Goal: Task Accomplishment & Management: Use online tool/utility

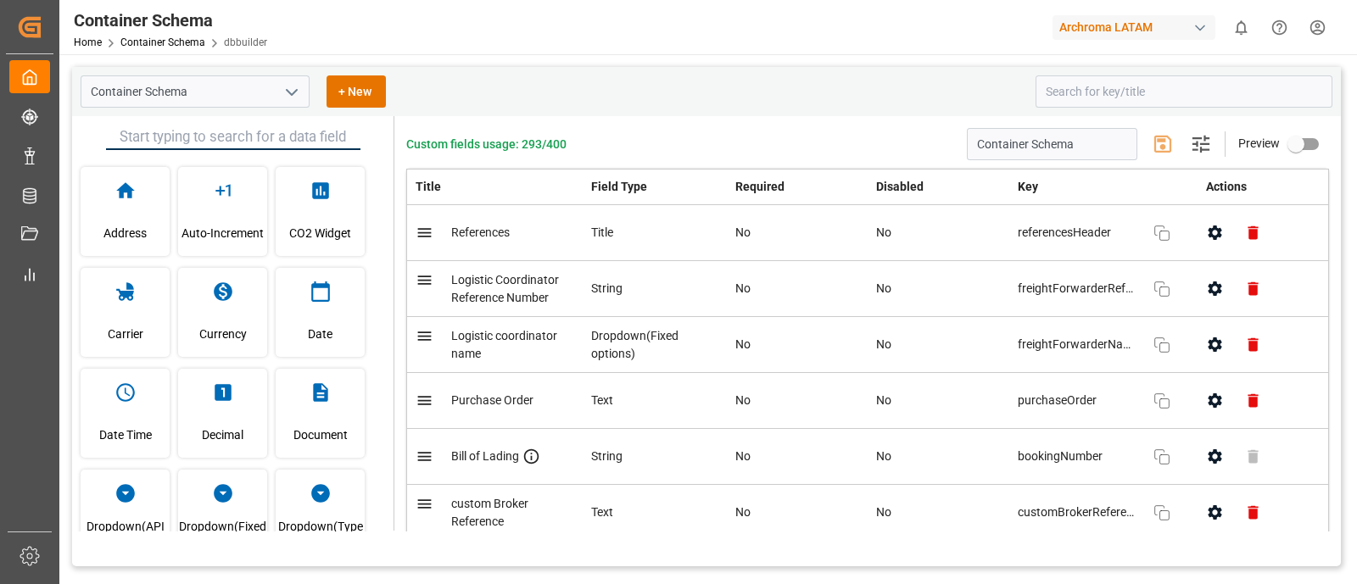
click at [830, 50] on div "Container Schema Home Container Schema dbbuilder Archroma LATAM 0 Notifications…" at bounding box center [703, 27] width 1310 height 54
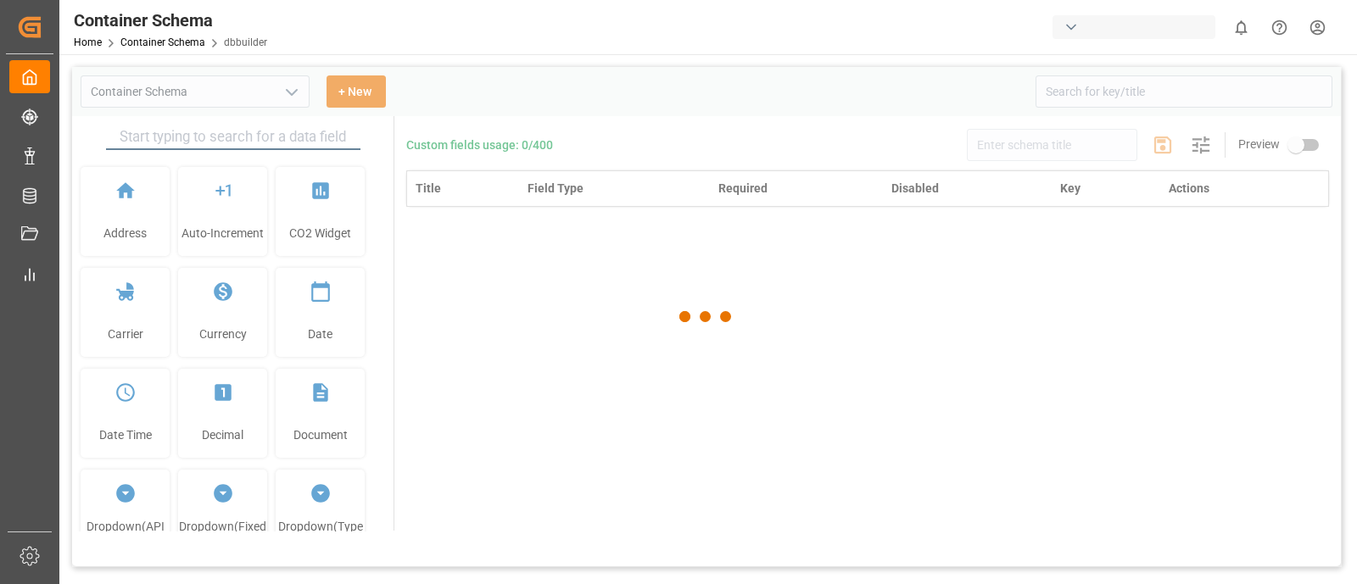
type input "Container Schema"
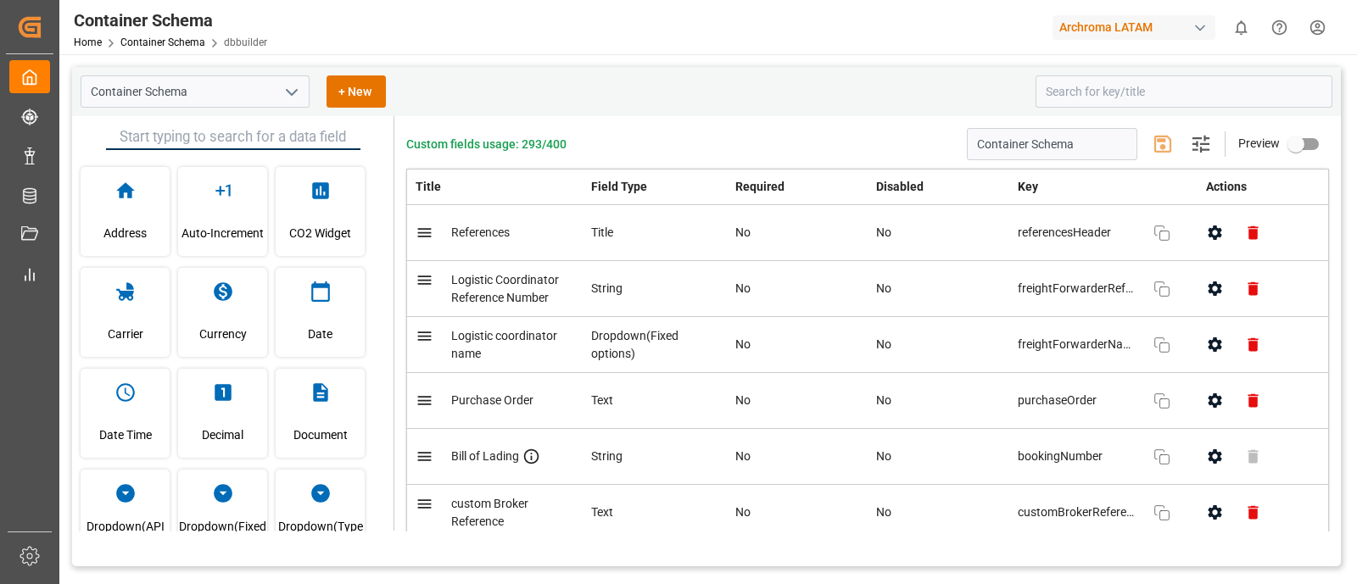
click at [610, 43] on div "Container Schema Home Container Schema dbbuilder Archroma LATAM 0 Notifications…" at bounding box center [703, 27] width 1310 height 54
click at [557, 31] on div "Container Schema Home Container Schema dbbuilder Archroma LATAM 0 Notifications…" at bounding box center [703, 27] width 1310 height 54
click at [596, 42] on div "Container Schema Home Container Schema dbbuilder Archroma LATAM 0 Notifications…" at bounding box center [703, 27] width 1310 height 54
click at [632, 109] on div "Container Schema + New" at bounding box center [706, 91] width 1269 height 49
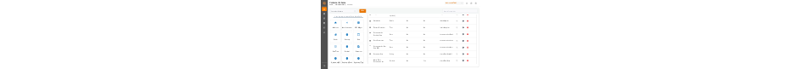
scroll to position [1378, 0]
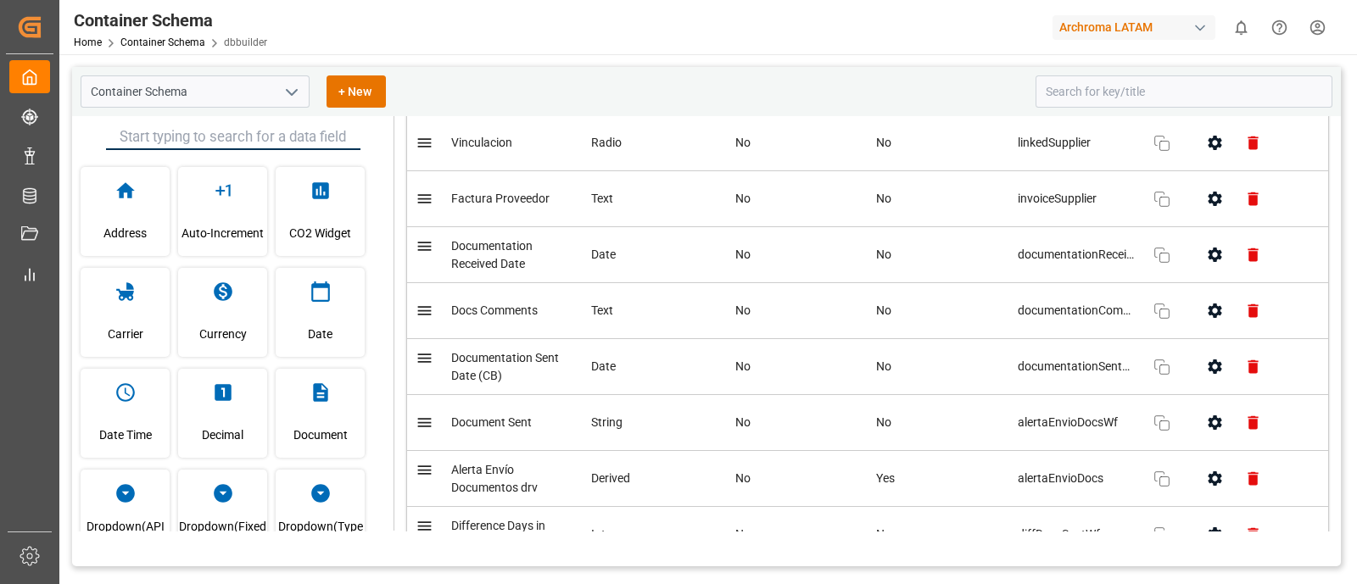
click at [888, 86] on div "Container Schema + New" at bounding box center [552, 91] width 943 height 32
click at [645, 48] on div "Container Schema Home Container Schema dbbuilder Archroma LATAM 0 Notifications…" at bounding box center [703, 27] width 1310 height 54
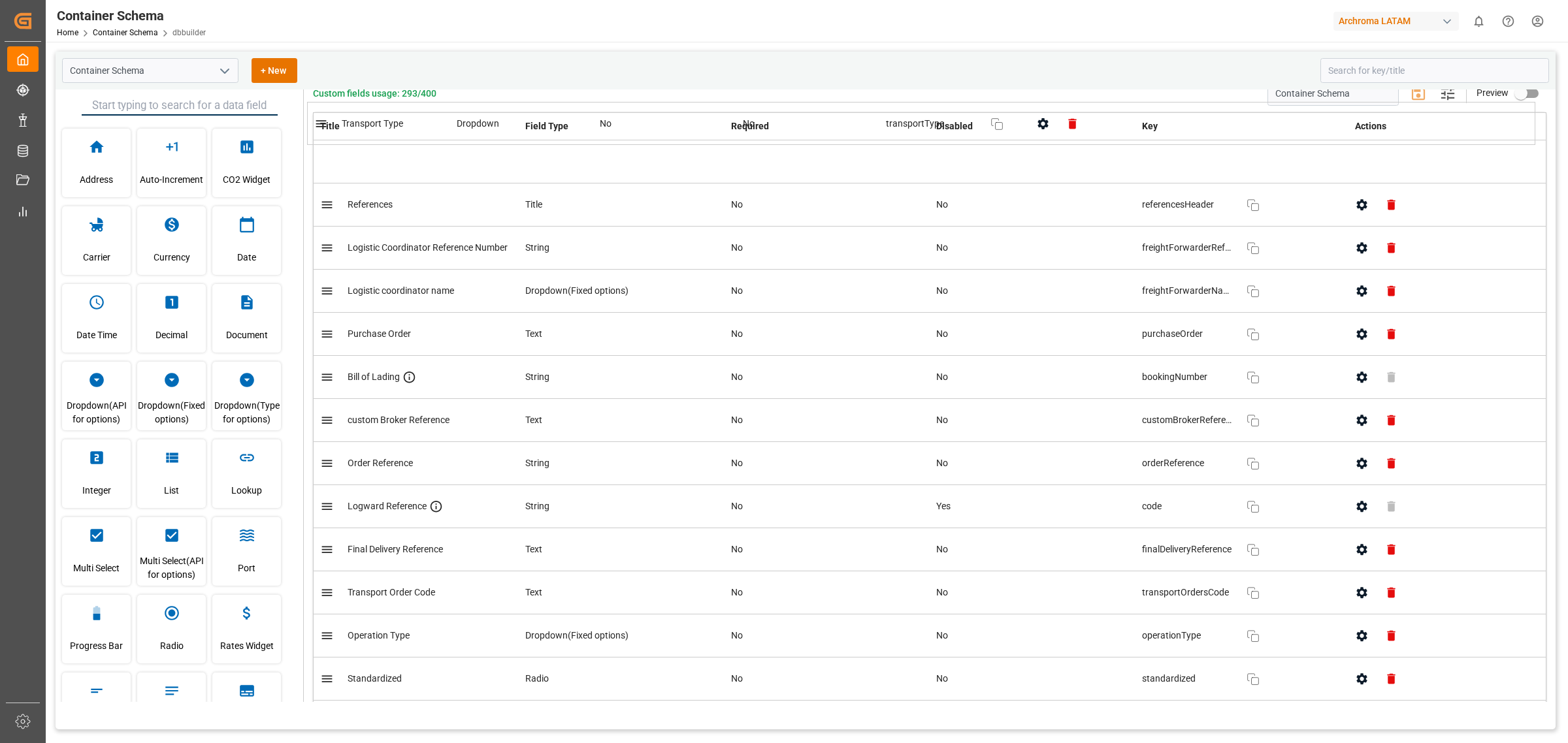
scroll to position [0, 0]
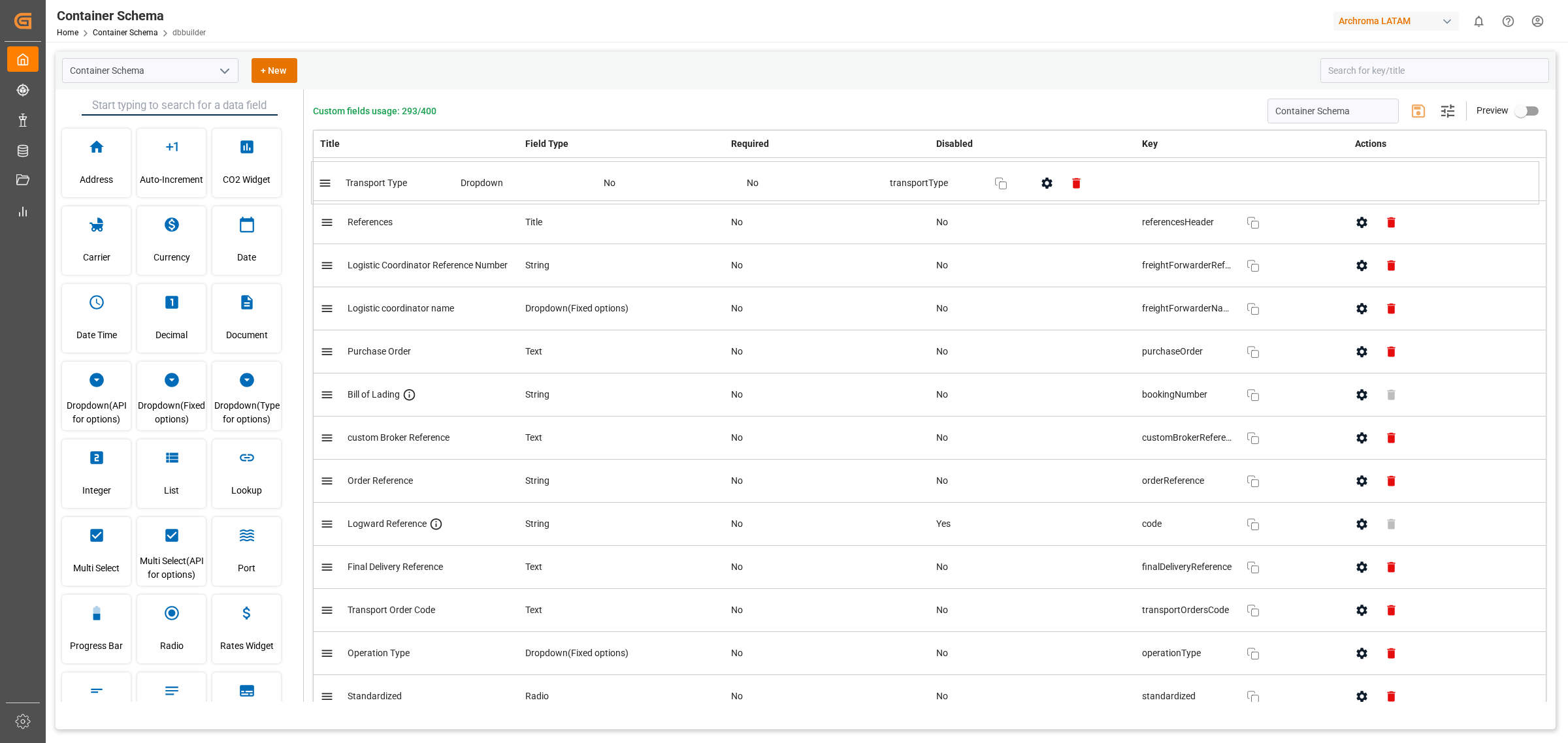
drag, startPoint x: 457, startPoint y: 437, endPoint x: 454, endPoint y: 181, distance: 256.0
click at [1044, 122] on button "Save changes" at bounding box center [1418, 111] width 32 height 32
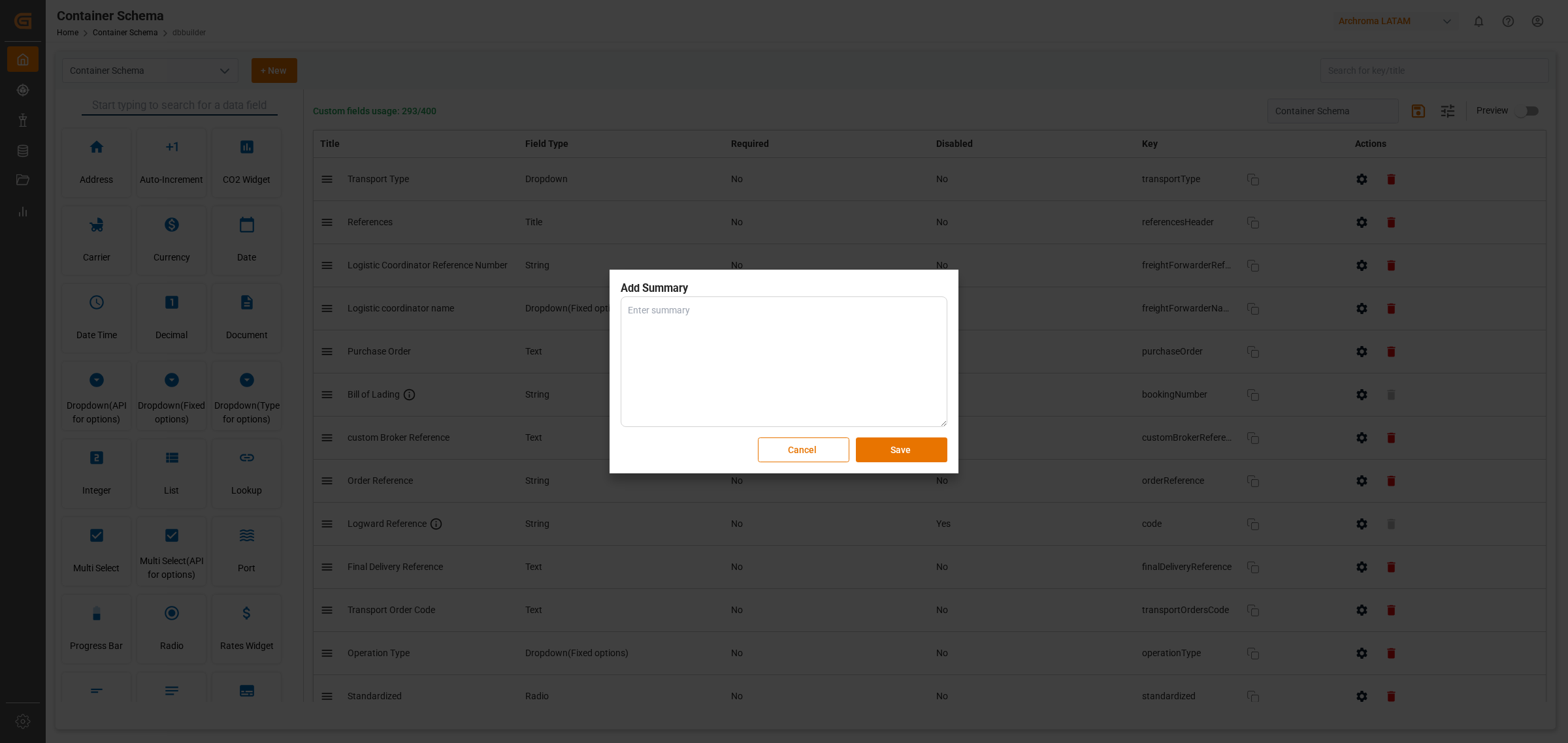
click at [883, 338] on textarea at bounding box center [784, 362] width 327 height 131
type textarea "Process Improvement"
click at [929, 448] on button "Save" at bounding box center [901, 450] width 92 height 25
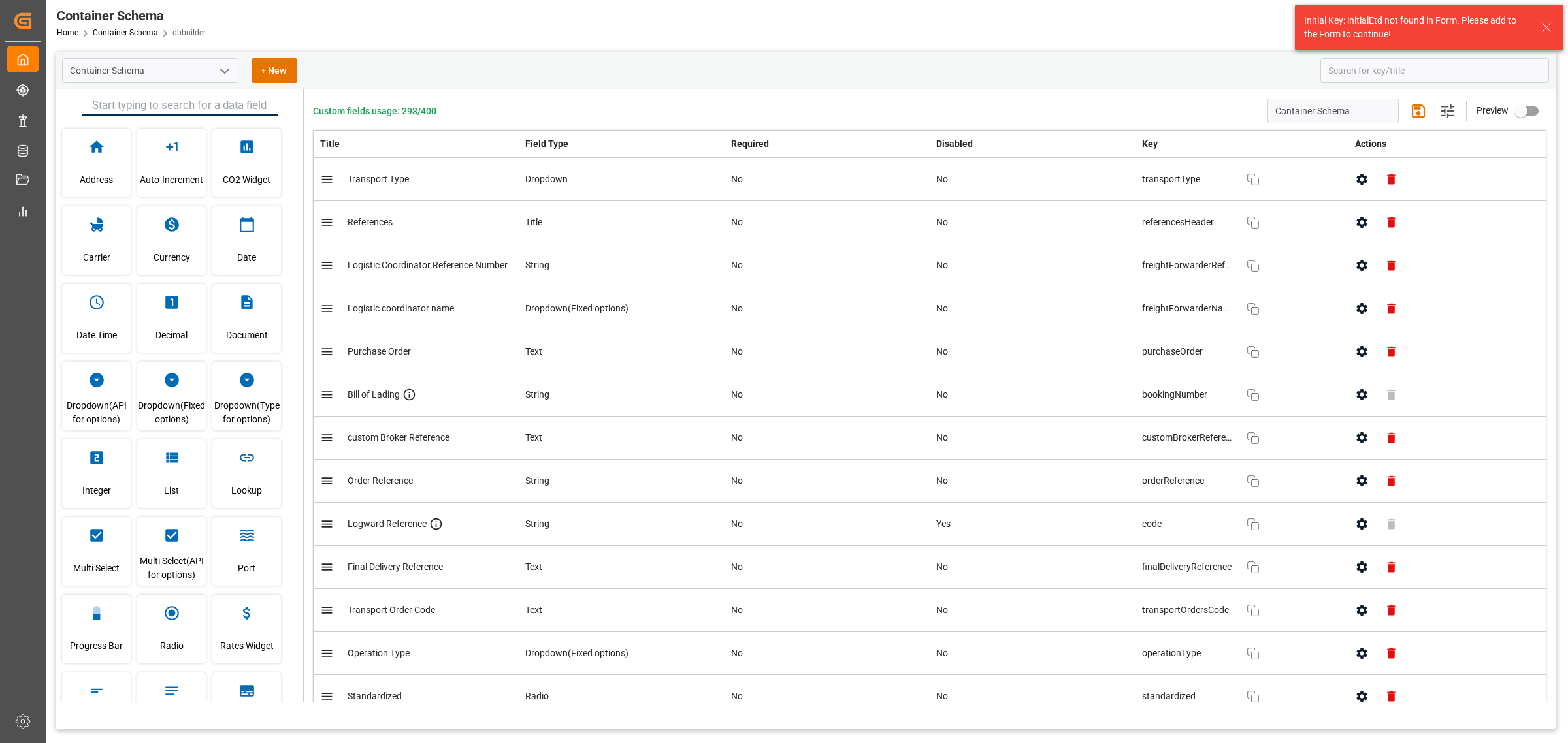
click at [1044, 25] on icon at bounding box center [1546, 27] width 15 height 15
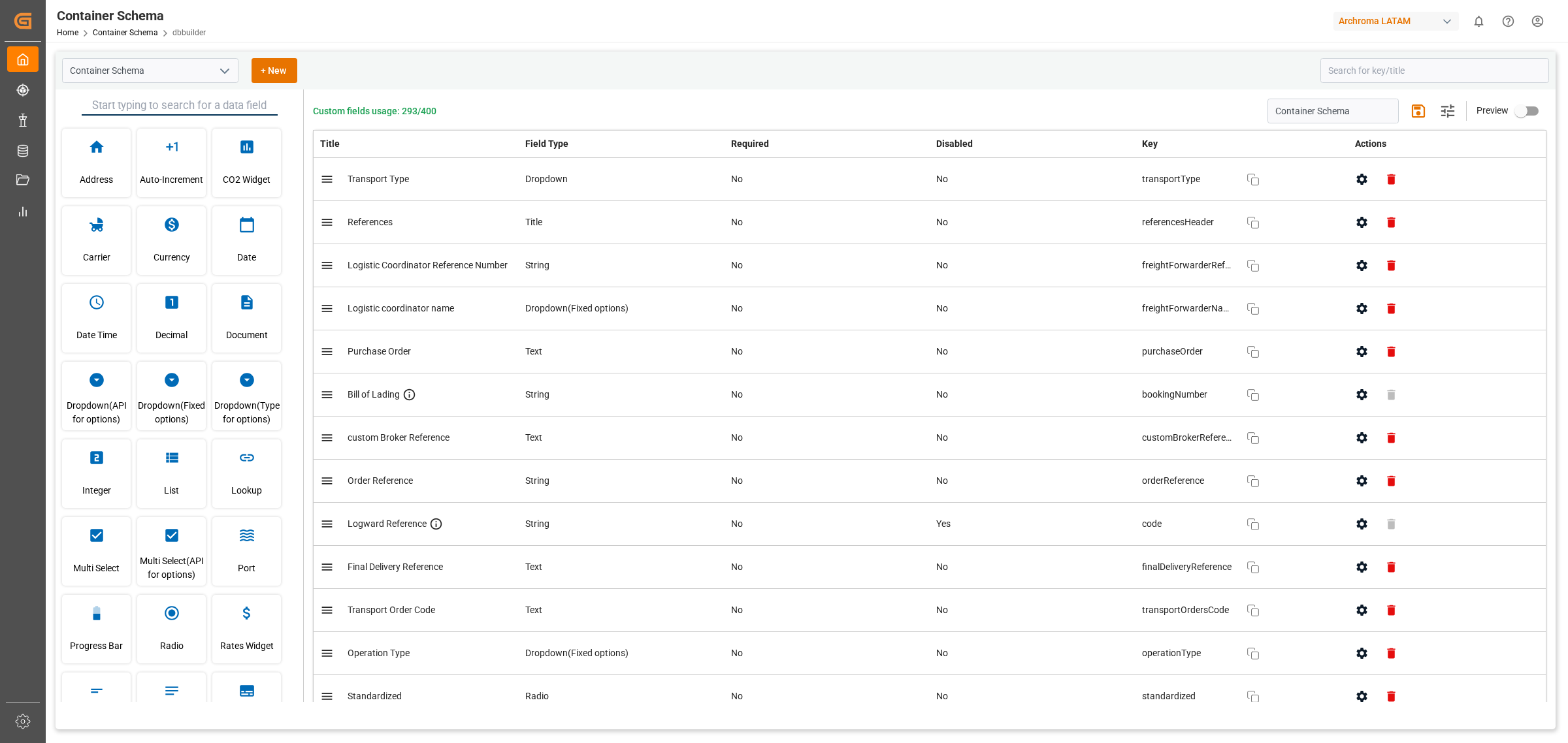
click at [1044, 12] on div "Archroma LATAM" at bounding box center [1395, 21] width 126 height 19
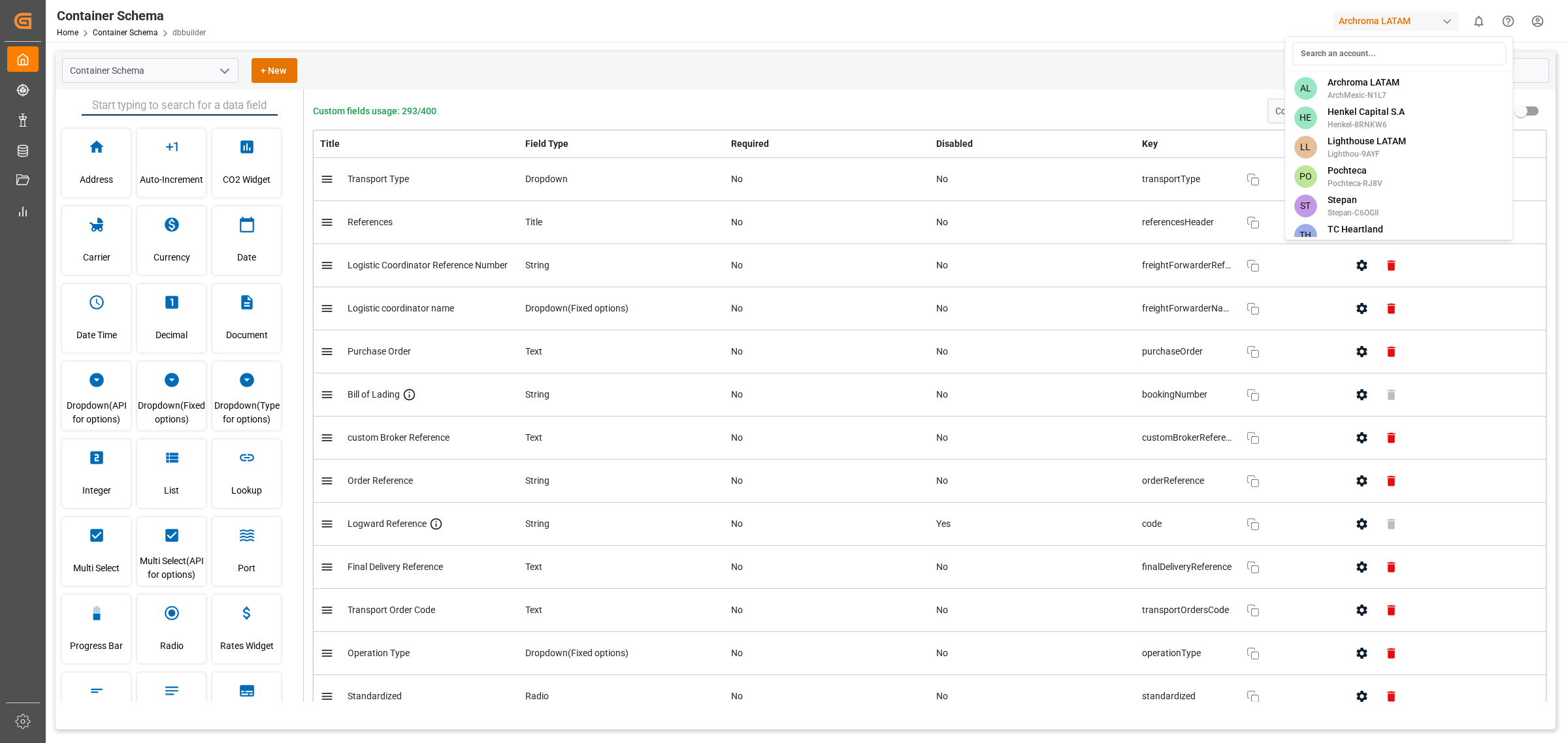
click at [1044, 15] on html "Created by potrace 1.15, written by Peter Selinger 2001-2017 Created by potrace…" at bounding box center [784, 371] width 1568 height 743
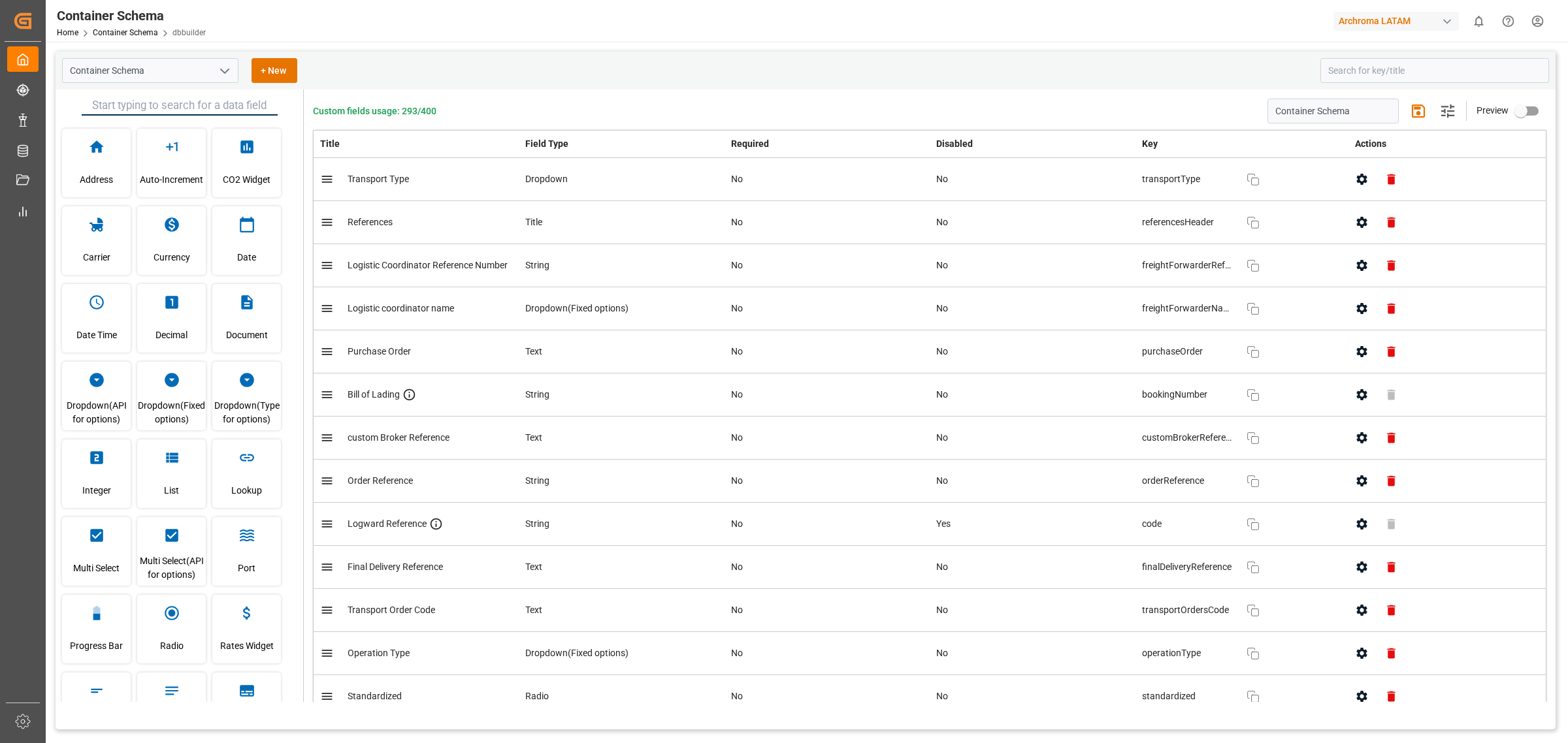
click at [1044, 1] on div "Container Schema Home Container Schema dbbuilder Archroma LATAM 0 Notifications…" at bounding box center [802, 21] width 1531 height 42
click at [1044, 12] on div "Archroma LATAM" at bounding box center [1395, 21] width 126 height 19
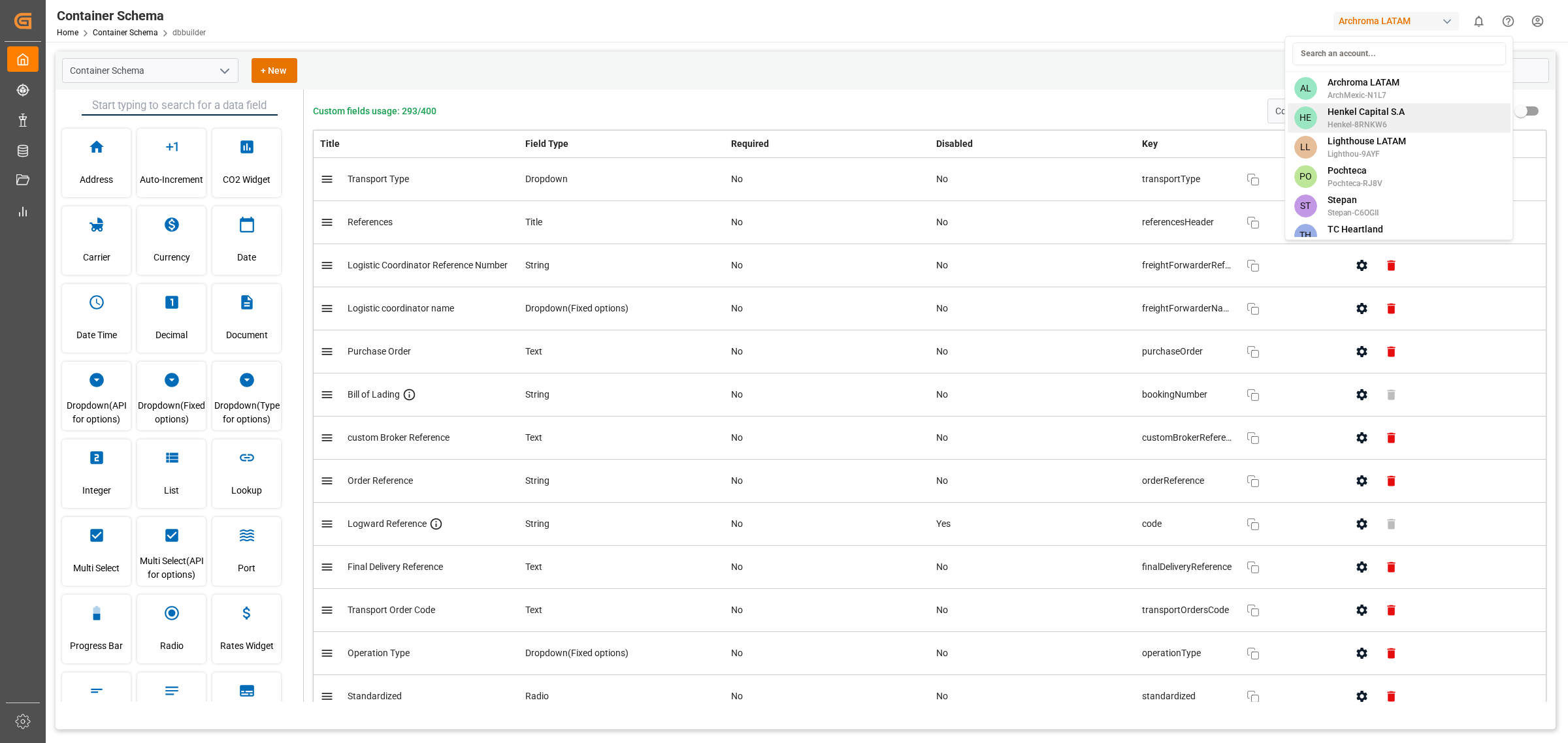
click at [1044, 119] on span "Henkel-8RNKW6" at bounding box center [1366, 124] width 77 height 12
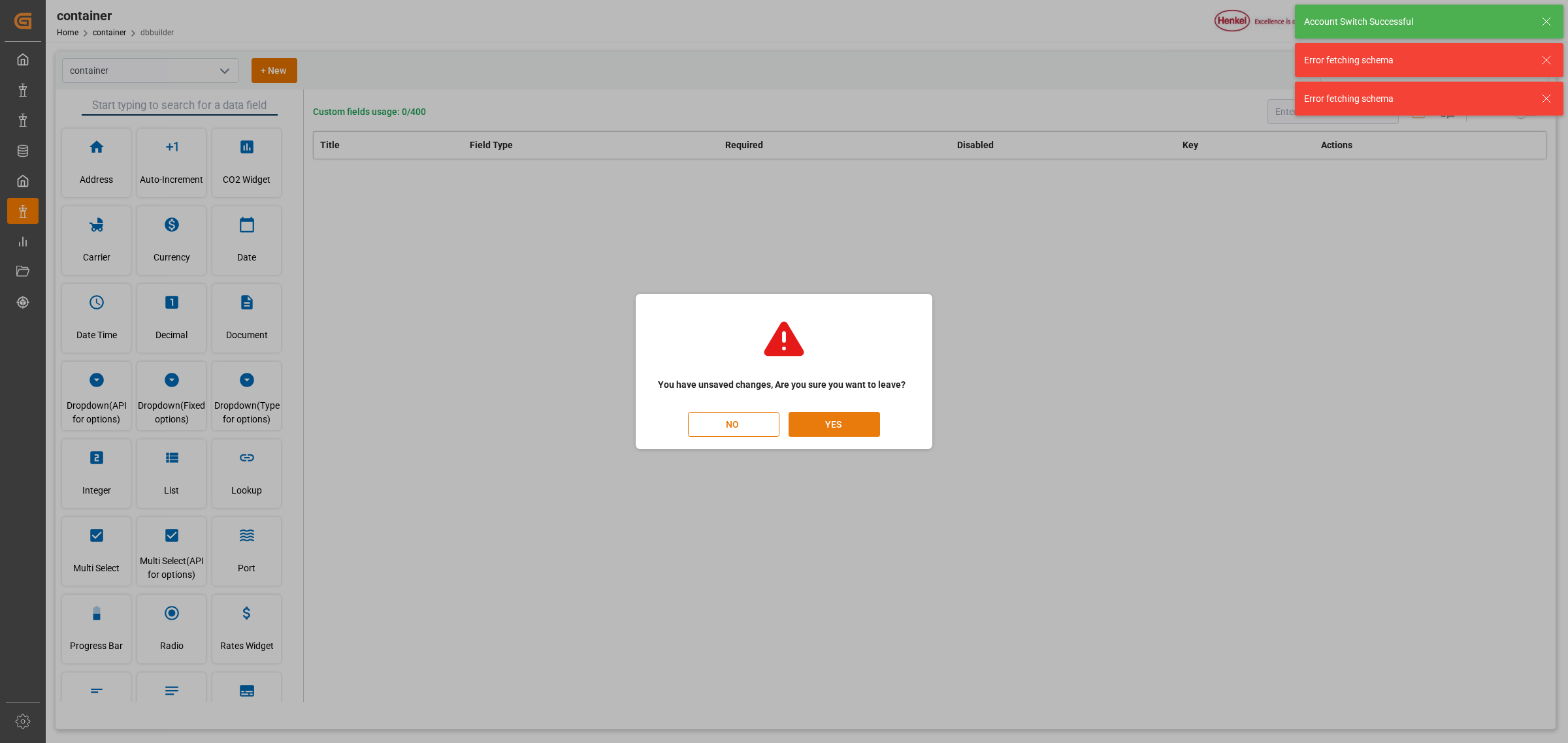
click at [840, 419] on button "YES" at bounding box center [834, 424] width 92 height 25
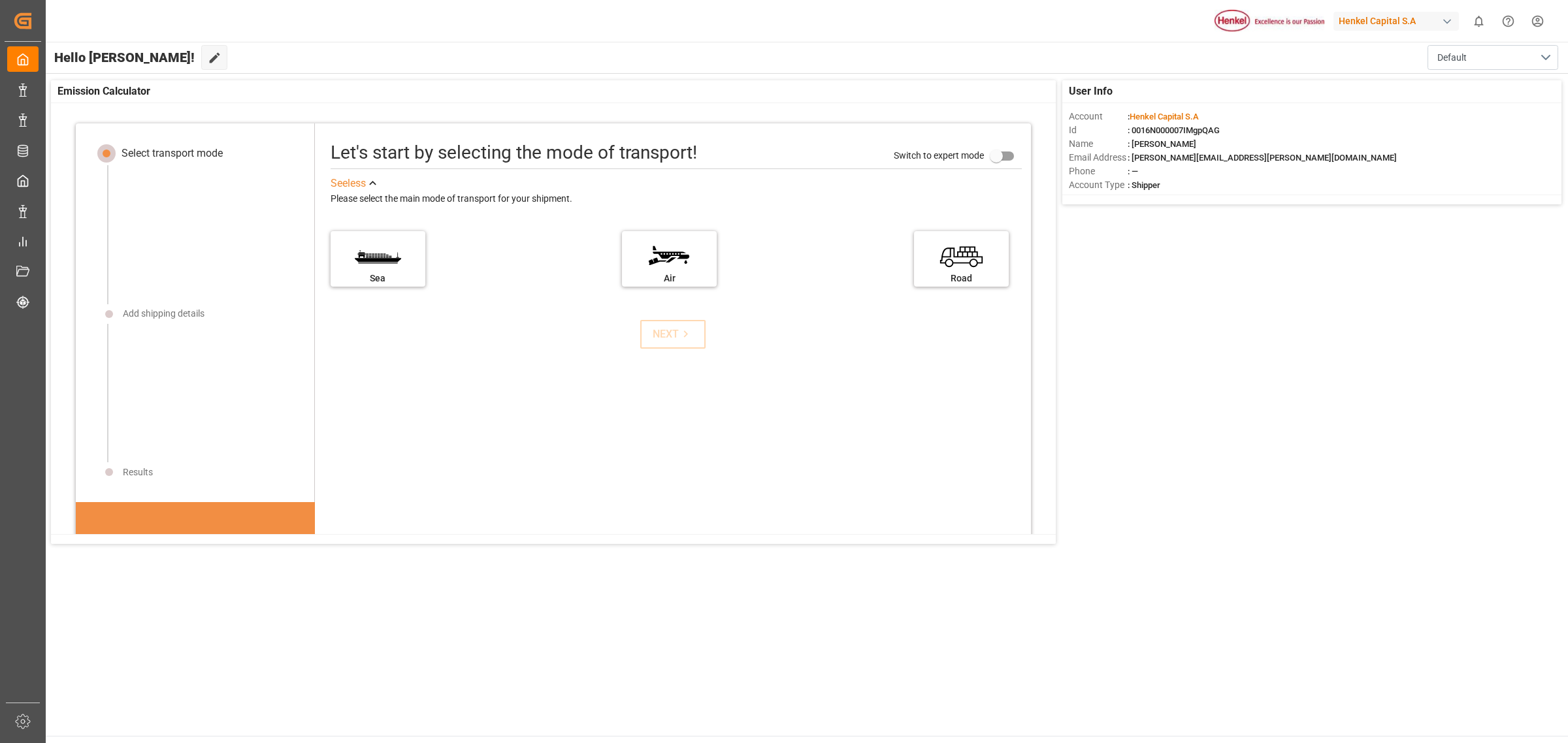
click at [1044, 10] on div "Henkel Capital S.A" at bounding box center [1399, 21] width 131 height 25
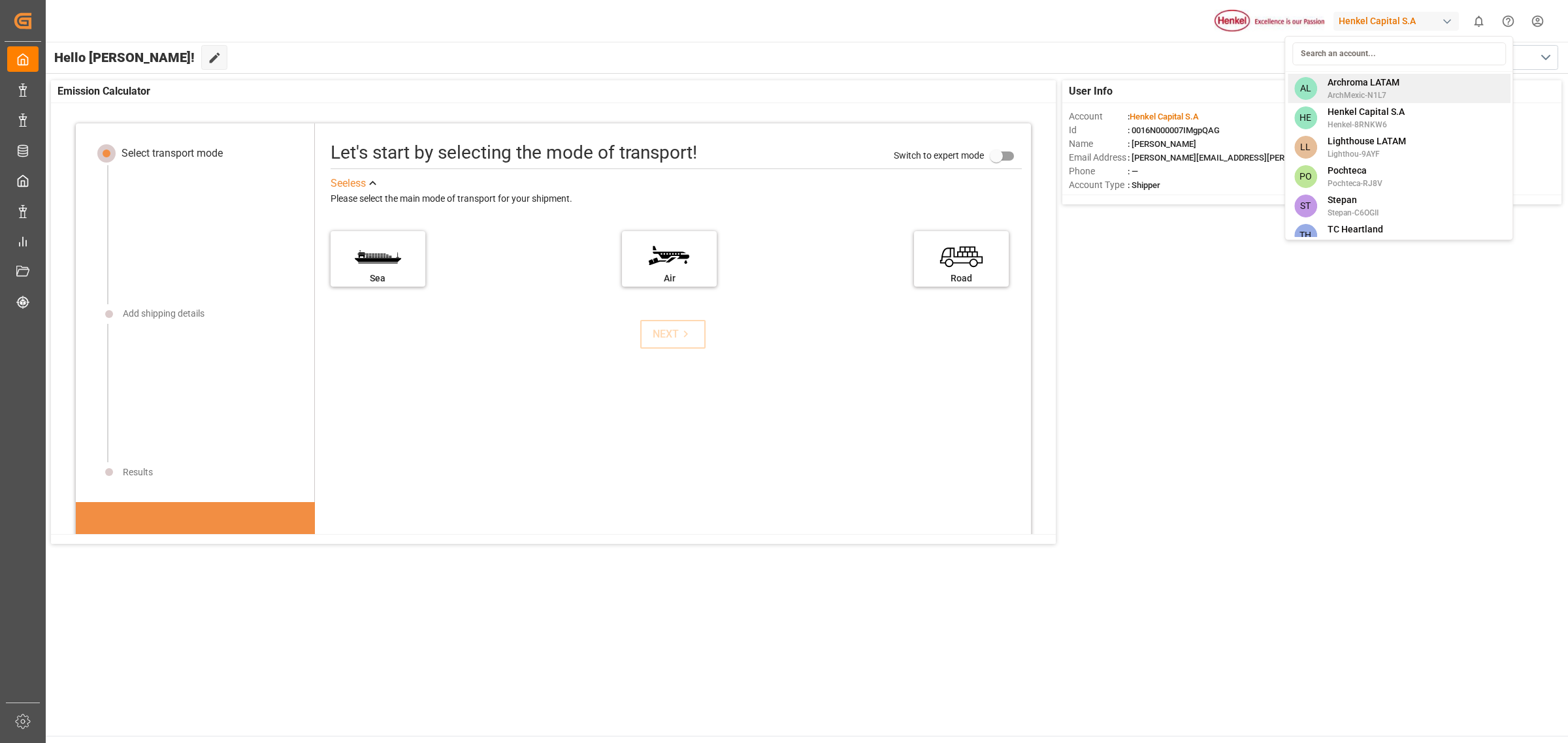
click at [1044, 82] on span "Archroma LATAM" at bounding box center [1363, 82] width 72 height 14
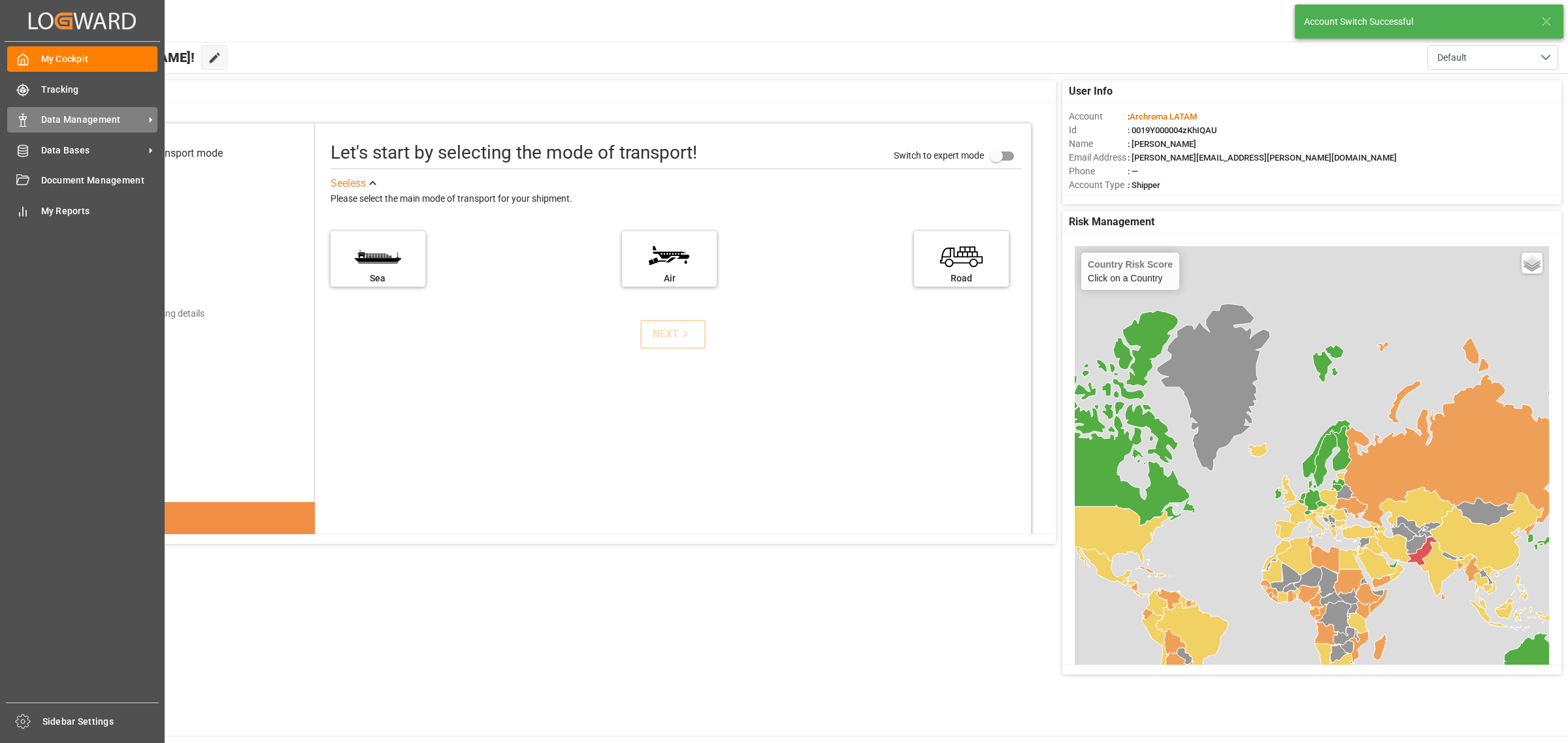
click at [71, 127] on div "Data Management Data Management" at bounding box center [82, 119] width 150 height 25
click at [49, 113] on span "Data Management" at bounding box center [92, 120] width 103 height 14
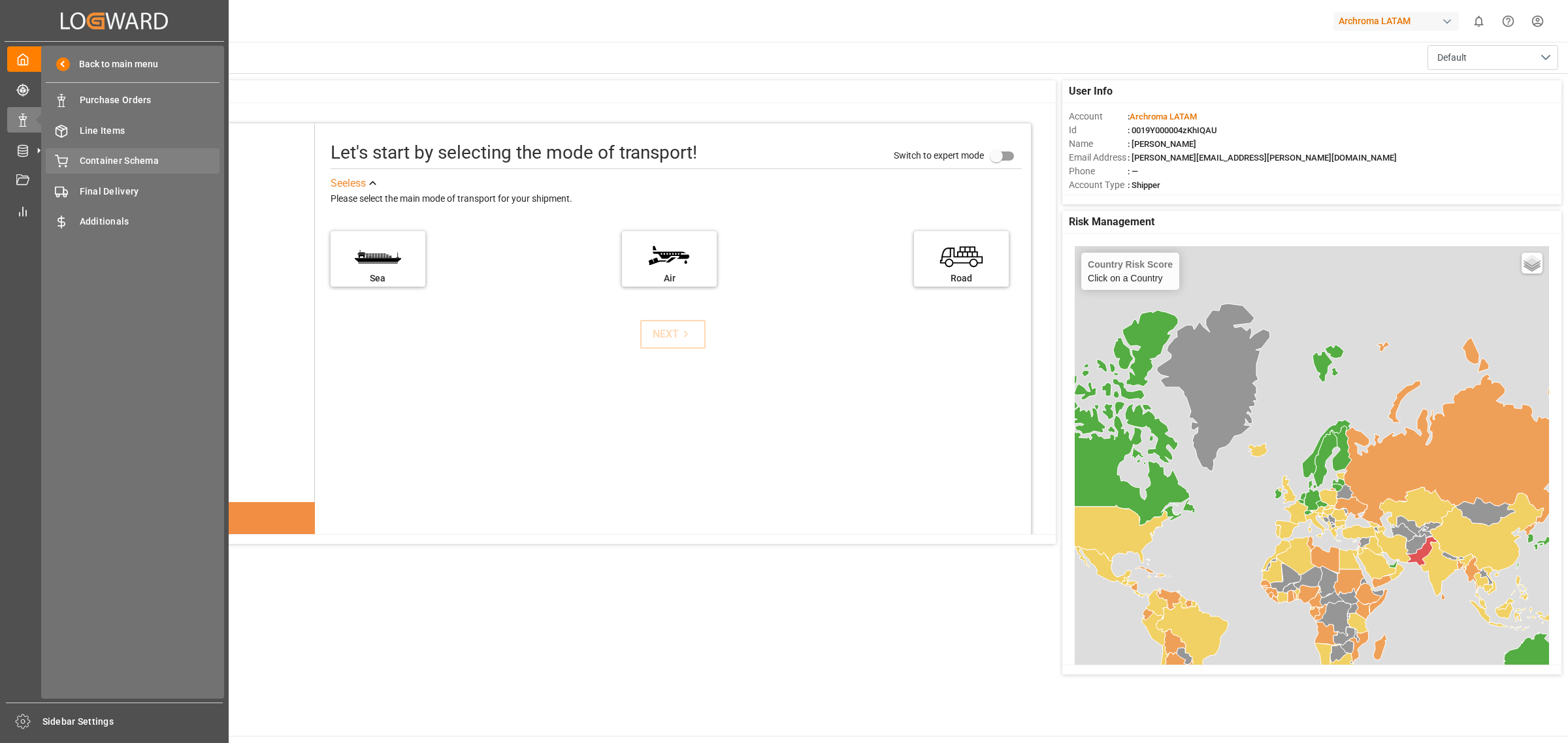
click at [181, 162] on span "Container Schema" at bounding box center [149, 161] width 140 height 14
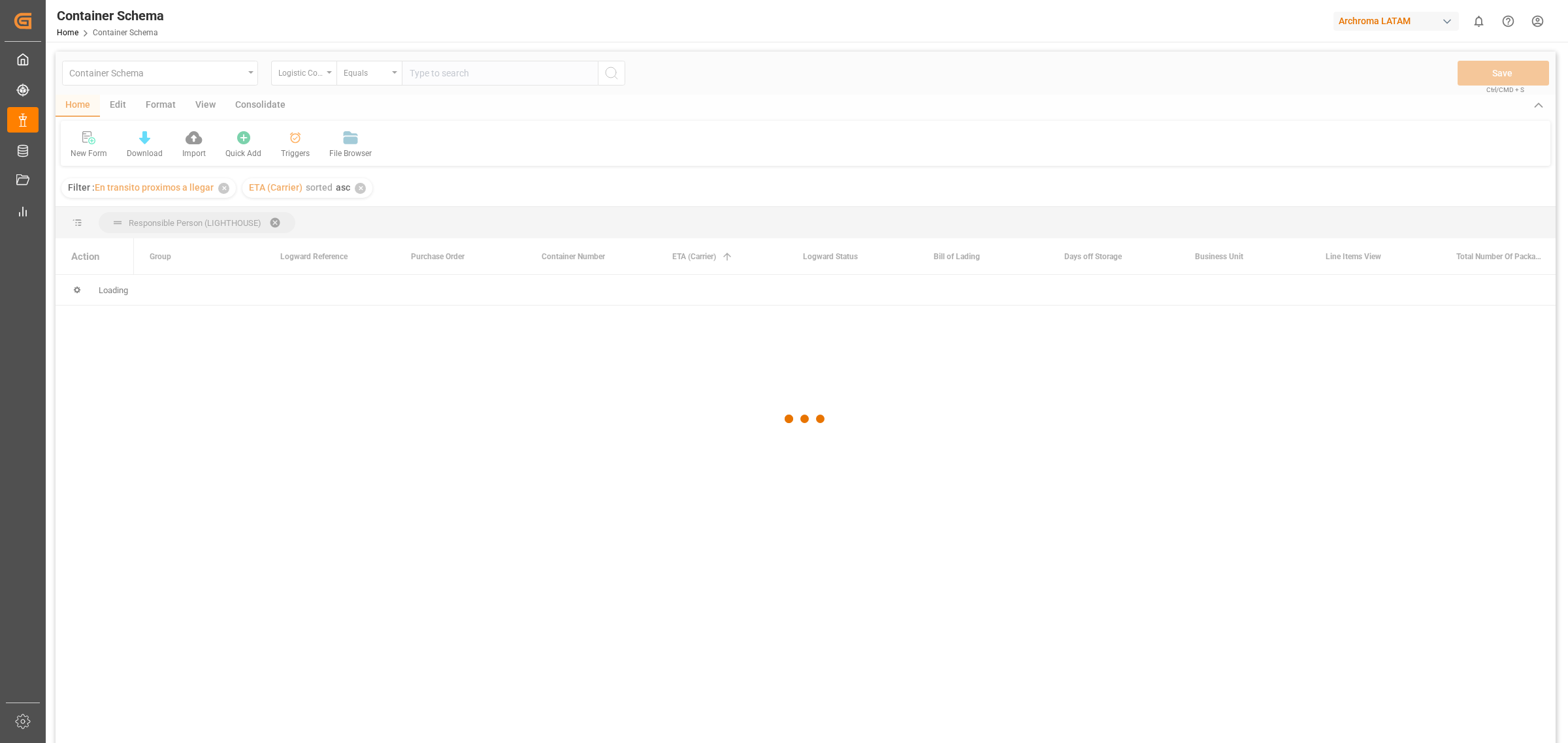
click at [224, 191] on div at bounding box center [806, 419] width 1500 height 735
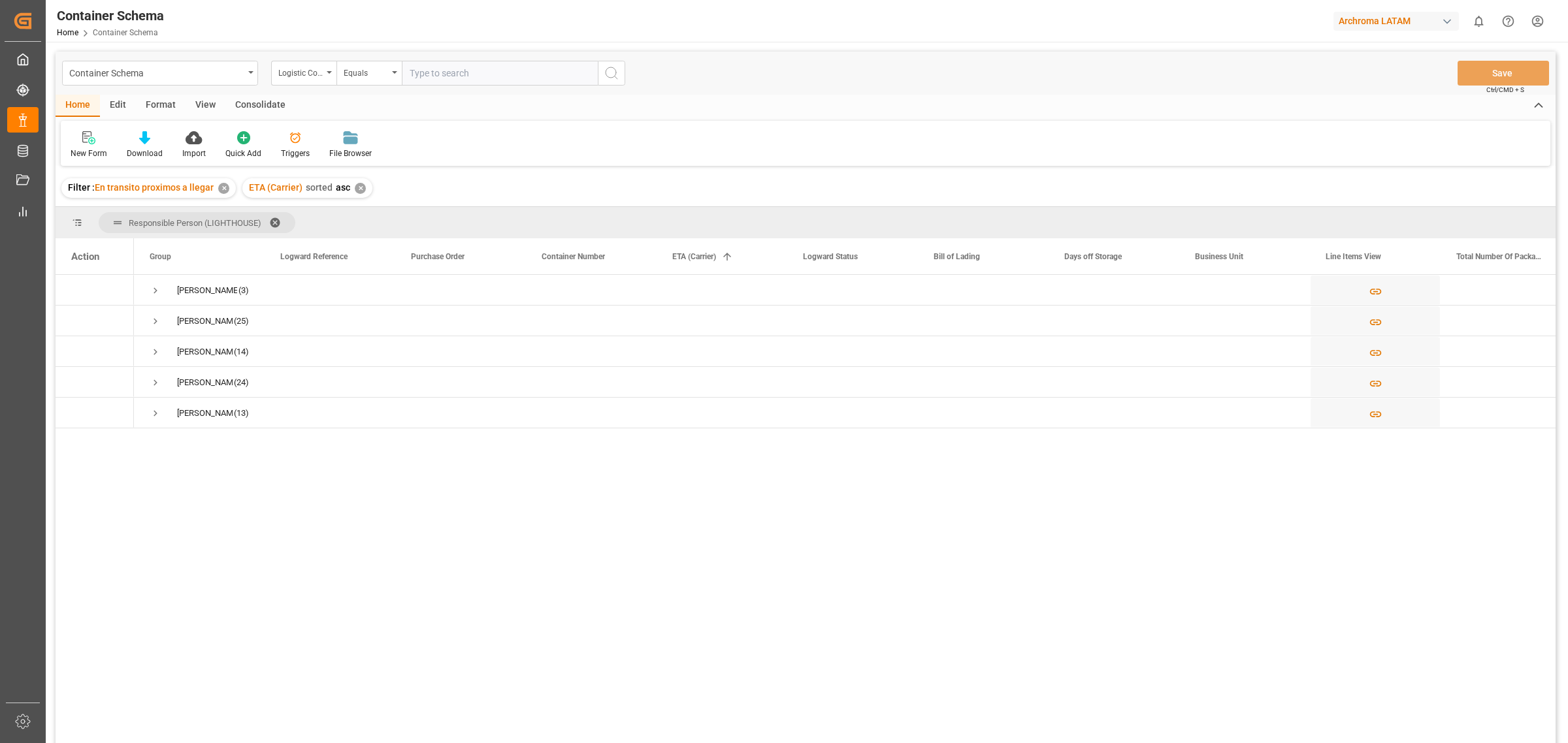
click at [224, 191] on div "✕" at bounding box center [223, 189] width 11 height 11
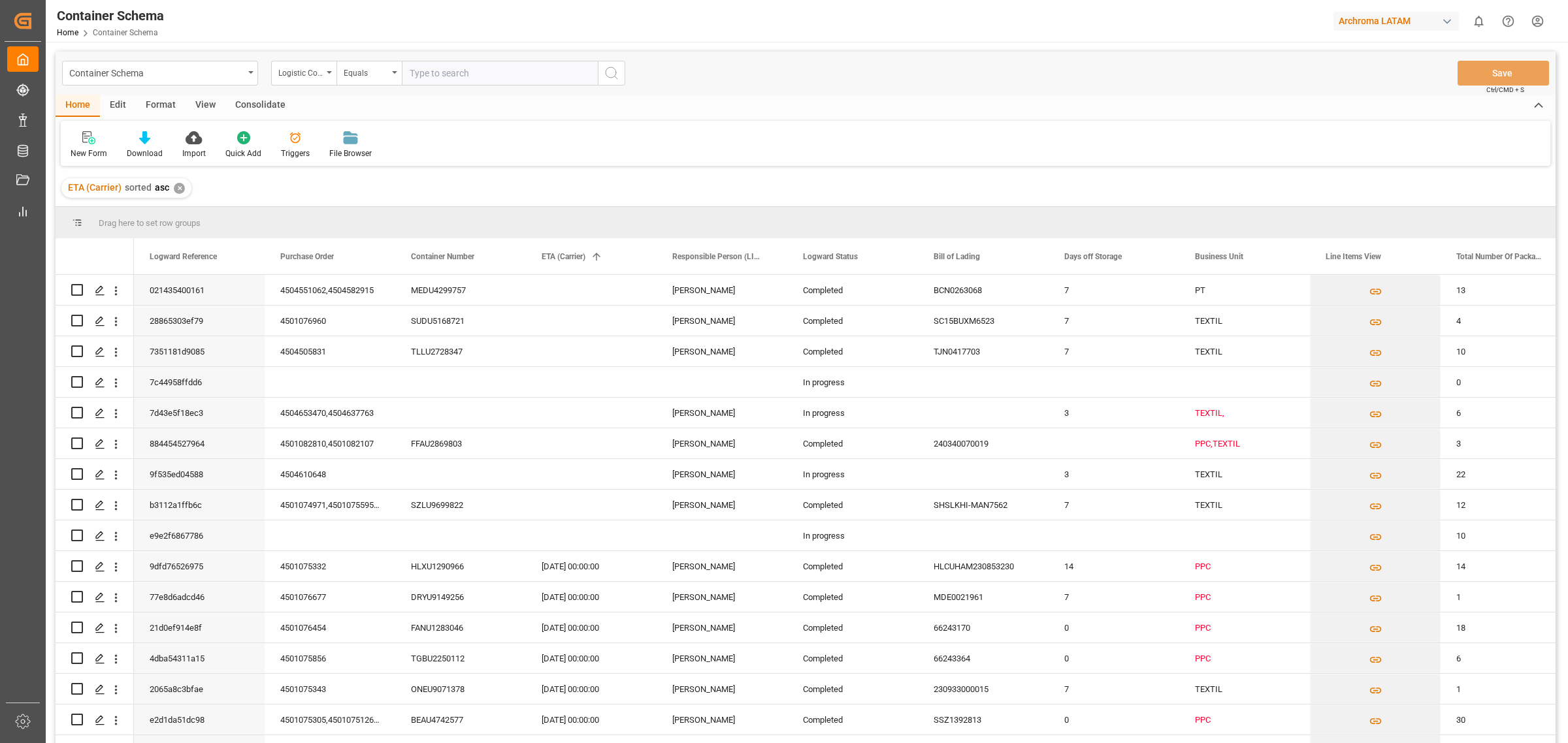
click at [118, 101] on div "Edit" at bounding box center [118, 105] width 36 height 22
click at [304, 152] on div "Schema Edit" at bounding box center [290, 153] width 45 height 12
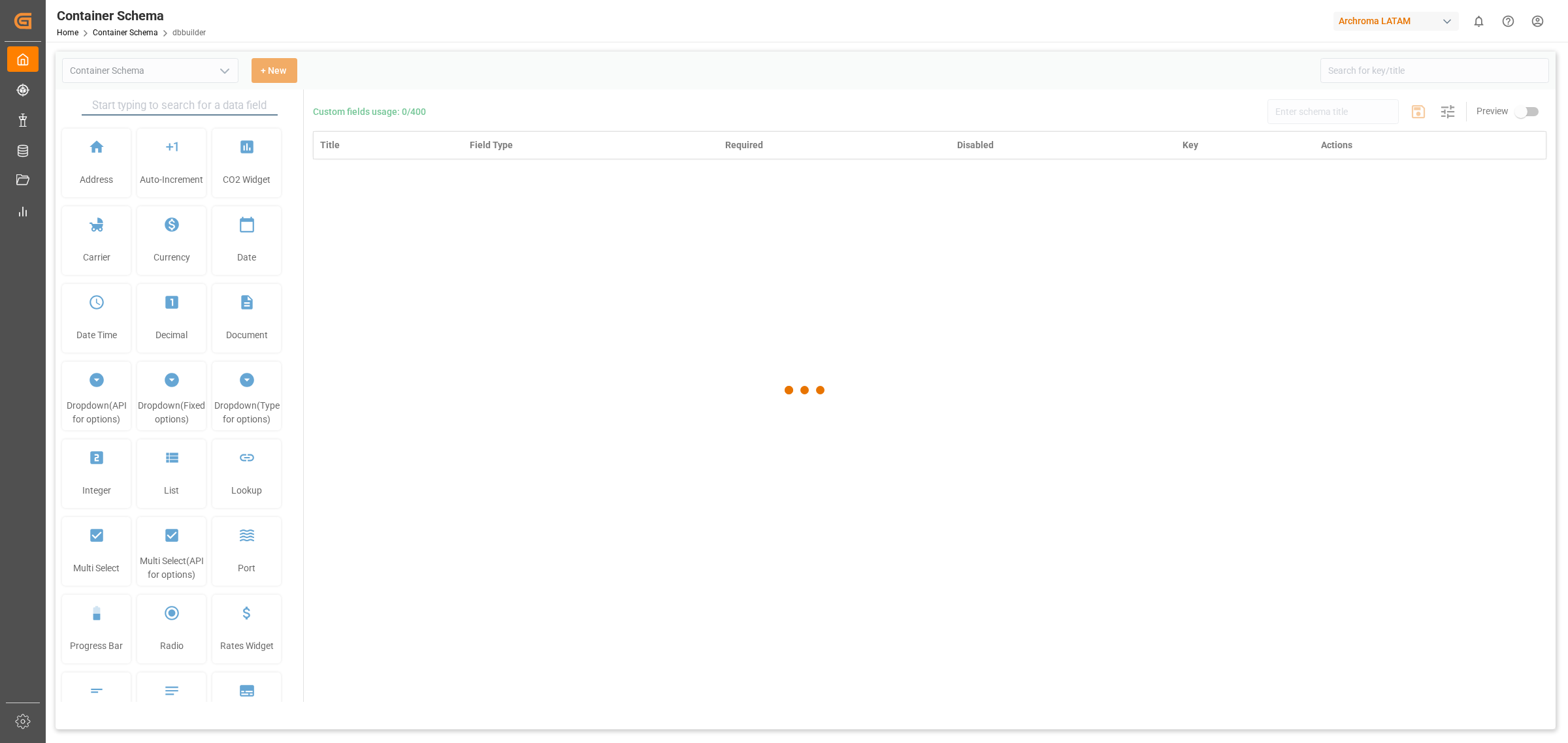
type input "Container Schema"
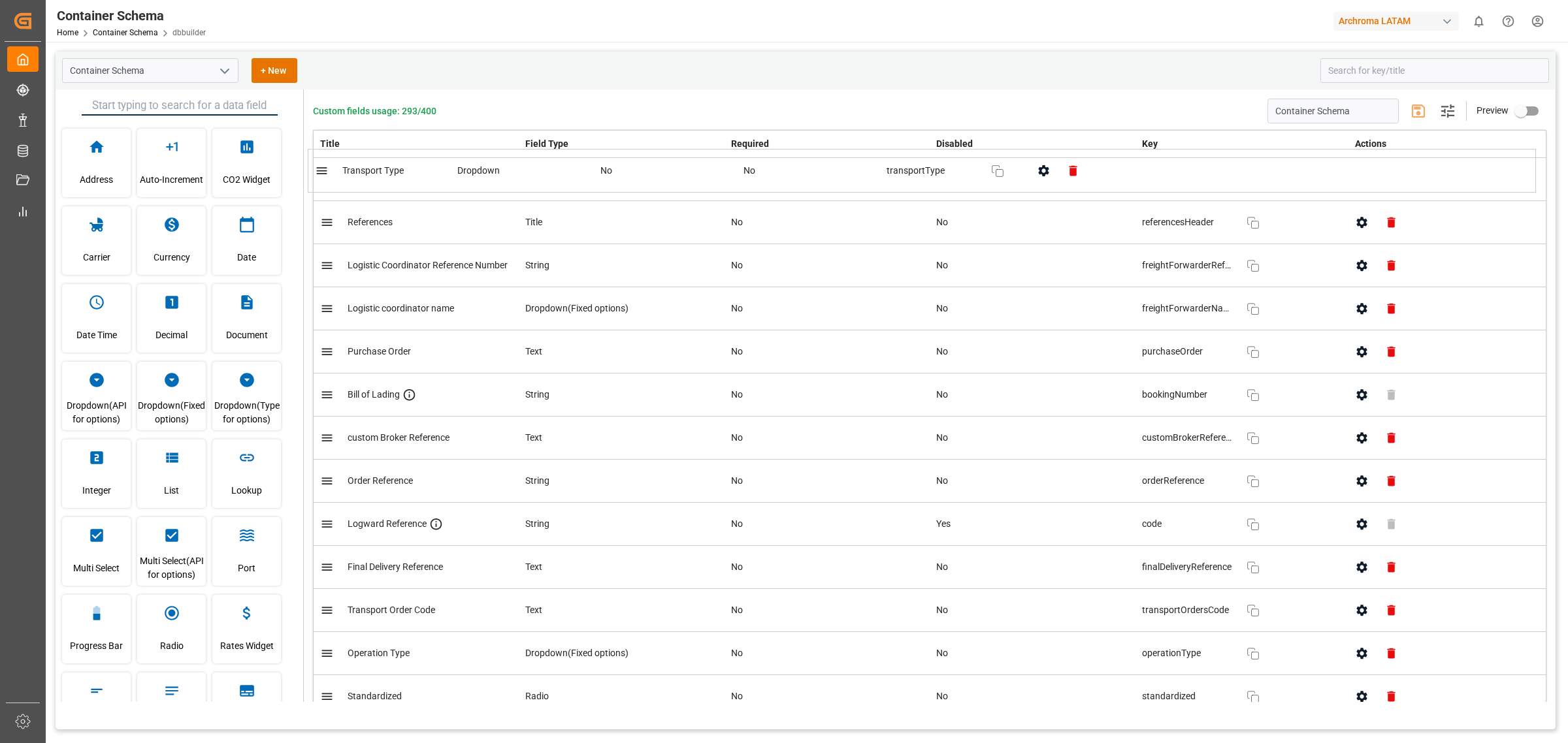
drag, startPoint x: 458, startPoint y: 269, endPoint x: 452, endPoint y: 160, distance: 109.2
click at [1044, 105] on icon "button" at bounding box center [1418, 111] width 15 height 15
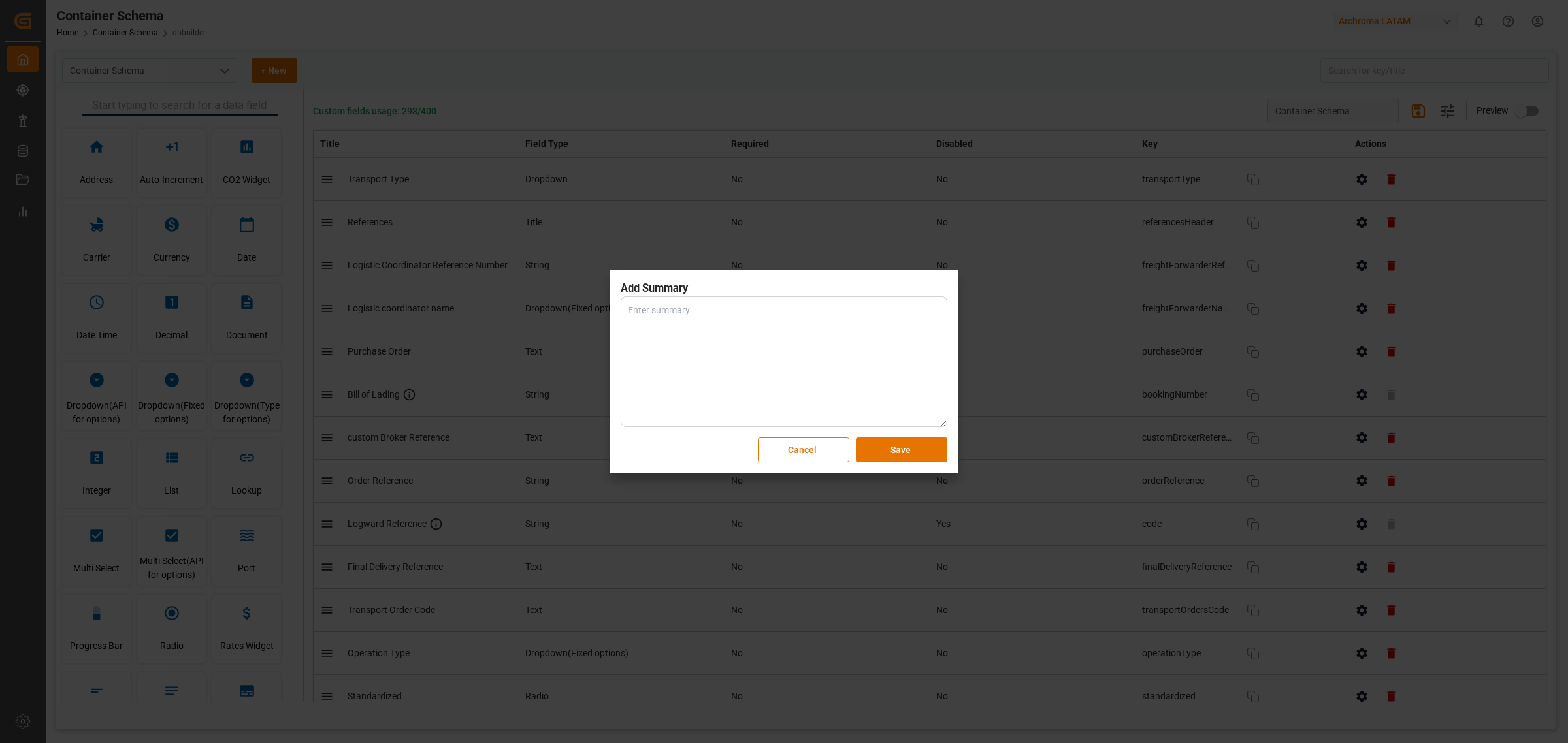
click at [694, 338] on textarea at bounding box center [784, 362] width 327 height 131
type textarea "Process Improvement"
click at [866, 445] on button "Save" at bounding box center [901, 450] width 92 height 25
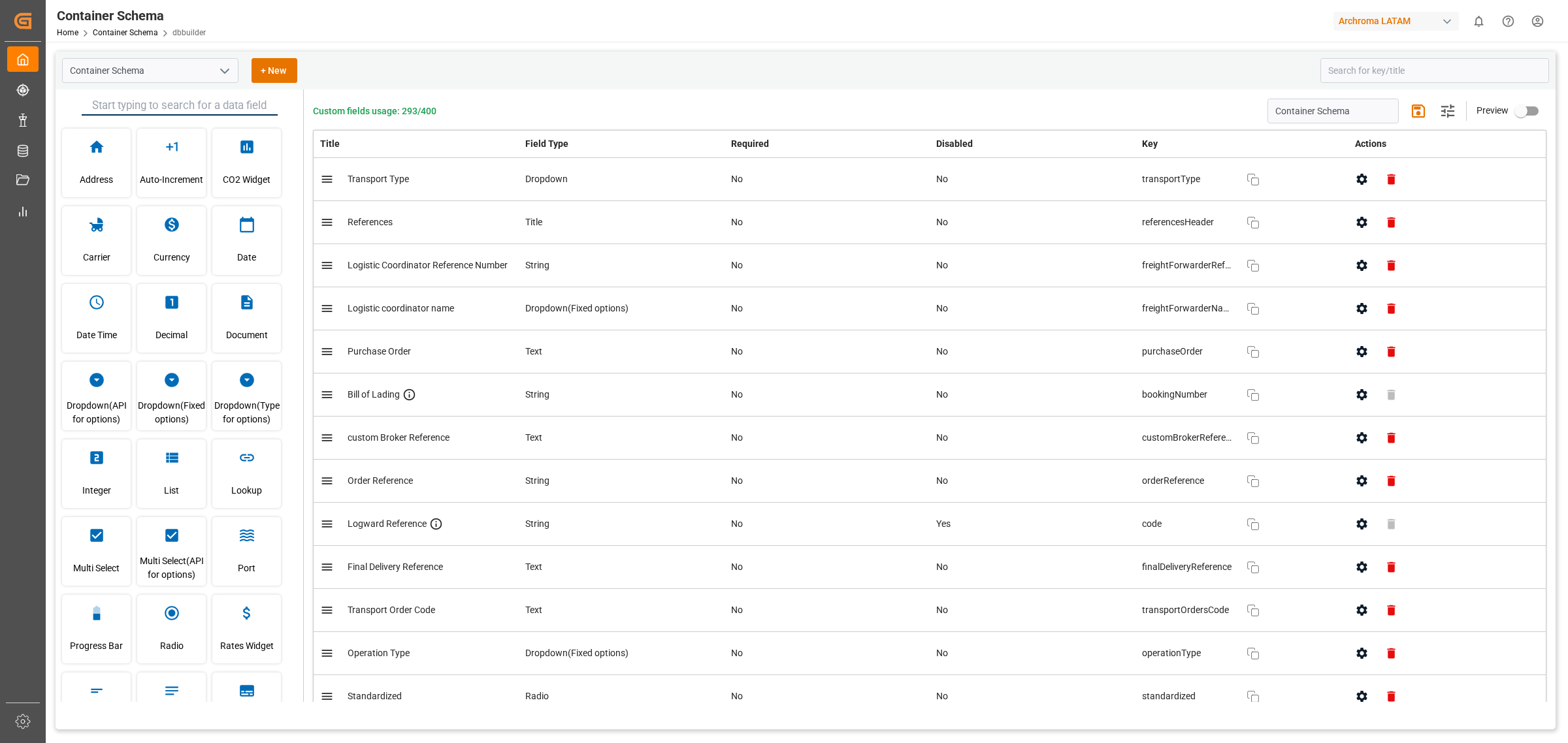
click at [1044, 24] on html "Created by potrace 1.15, written by Peter Selinger 2001-2017 Created by potrace…" at bounding box center [784, 371] width 1568 height 743
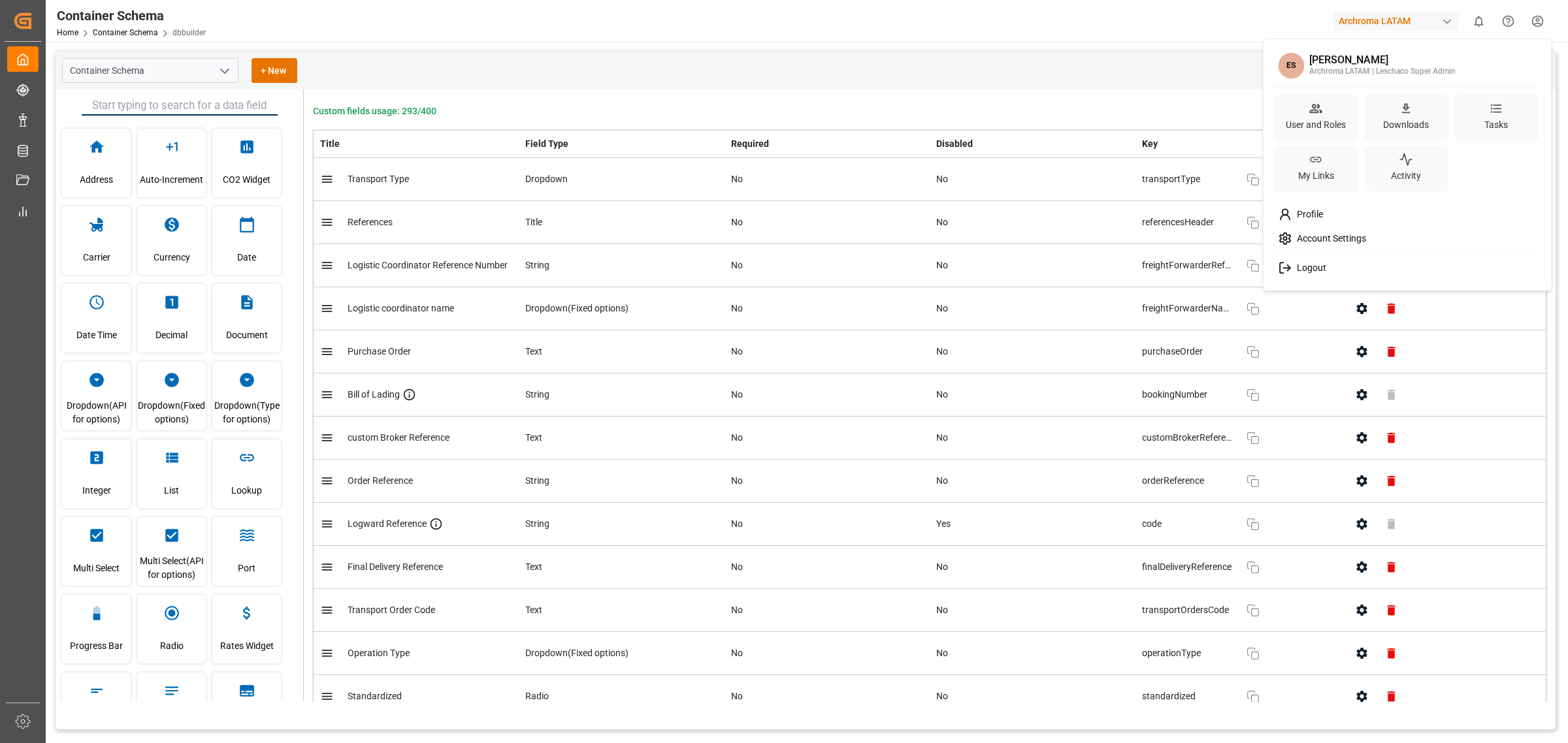
click at [1044, 262] on div "Logout" at bounding box center [1407, 268] width 268 height 24
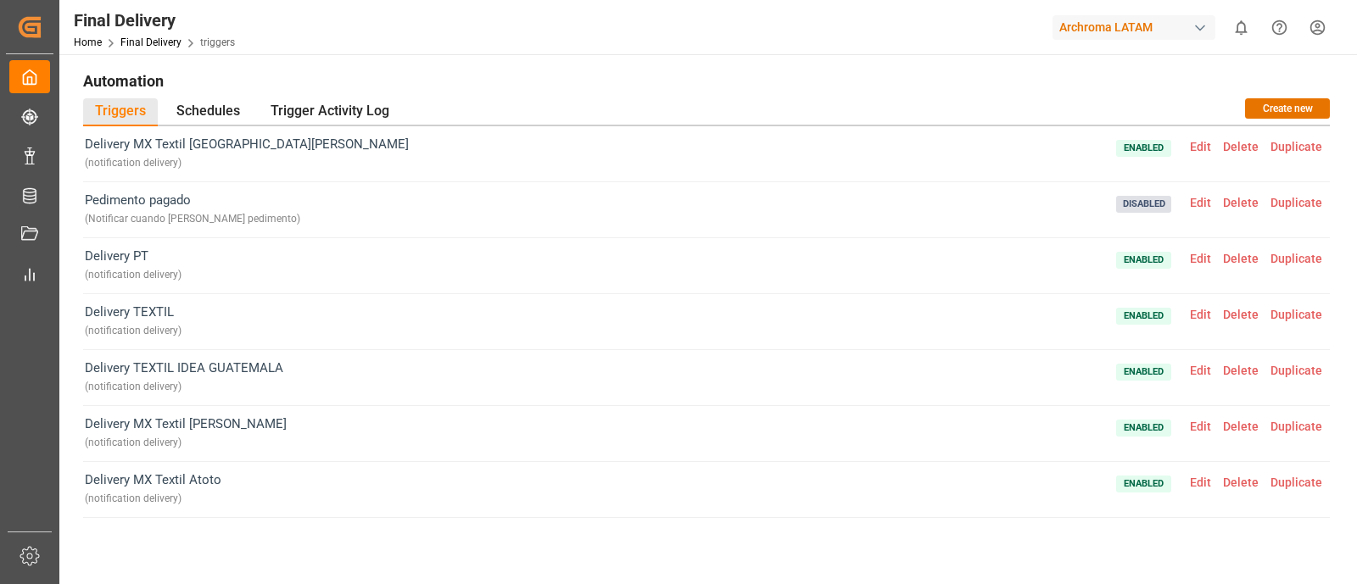
click at [628, 49] on div "Final Delivery Home Final Delivery triggers Archroma LATAM 0 Notifications Only…" at bounding box center [703, 27] width 1310 height 54
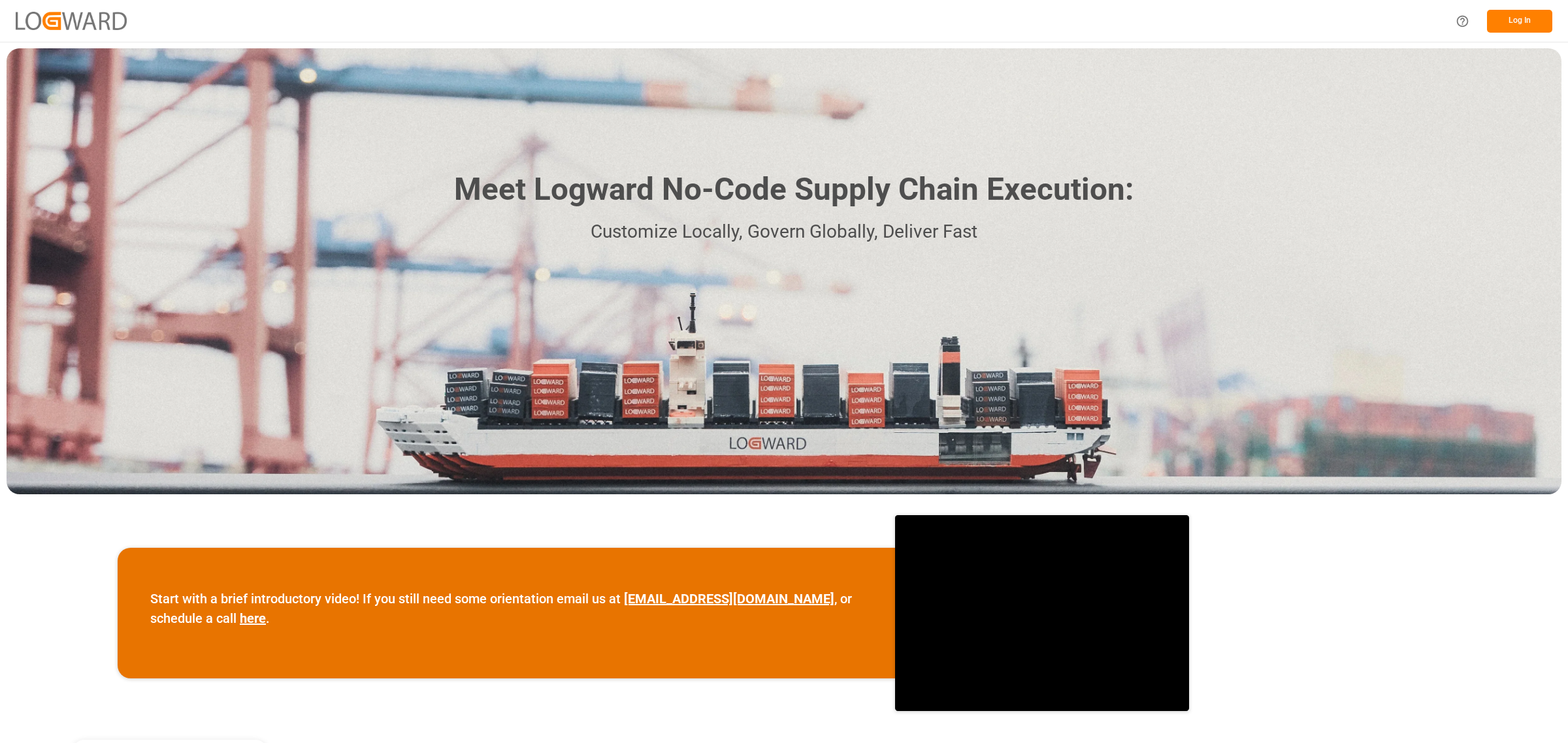
click at [1513, 15] on button "Log In" at bounding box center [1519, 22] width 65 height 23
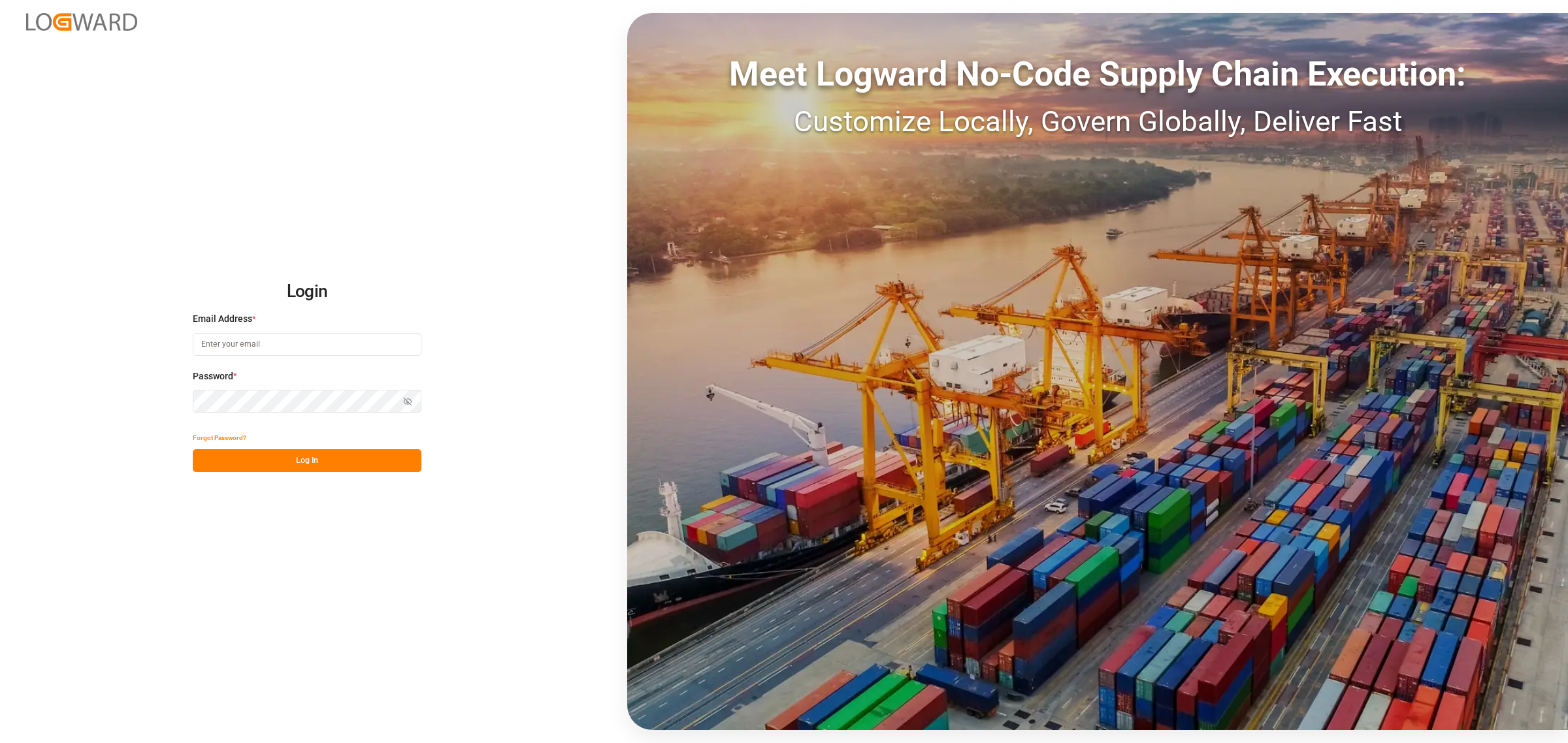
click at [412, 350] on input at bounding box center [307, 345] width 229 height 23
type input "elsie.sanchez@leschaco.com"
click at [370, 460] on button "Log In" at bounding box center [307, 461] width 229 height 23
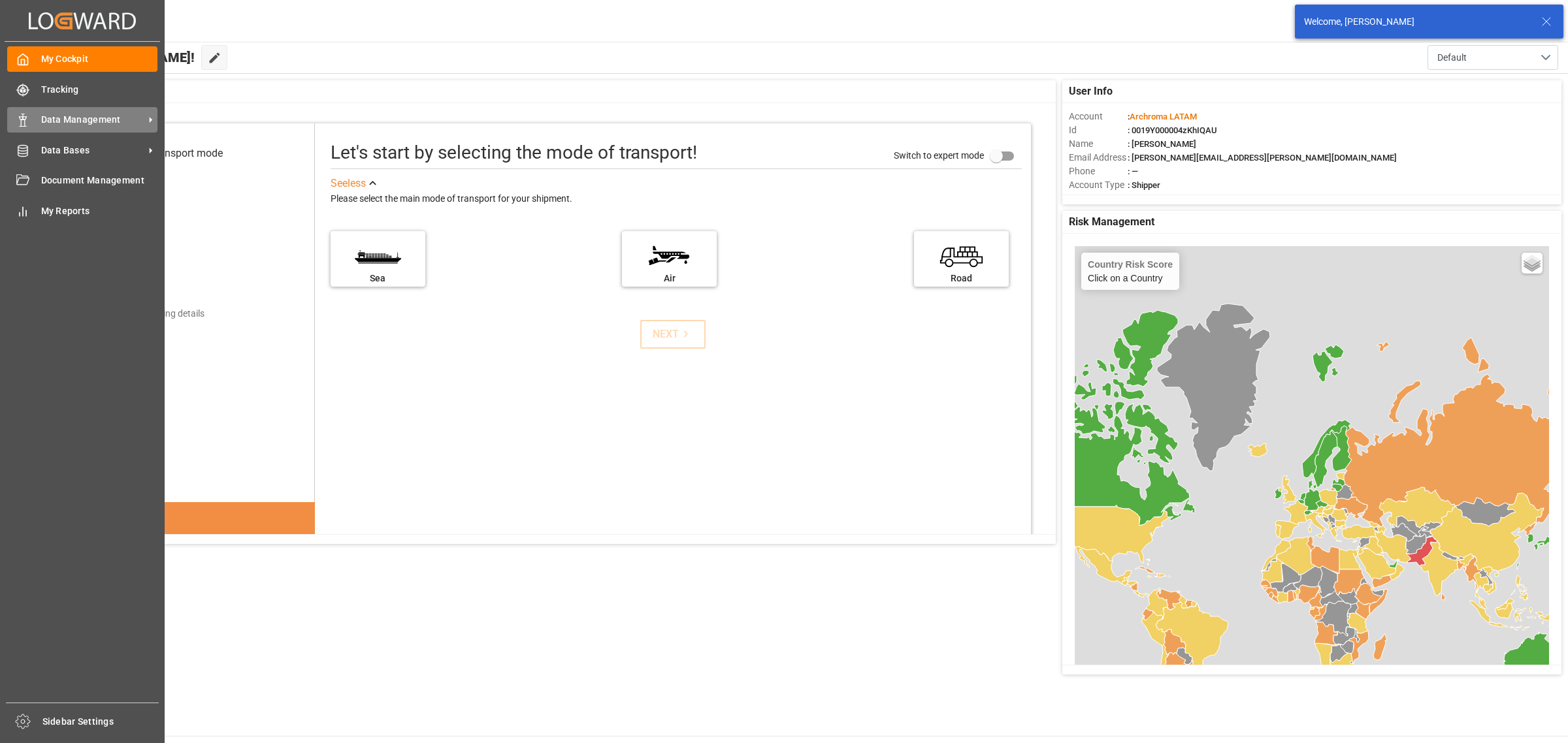
click at [75, 109] on div "Data Management Data Management" at bounding box center [82, 119] width 150 height 25
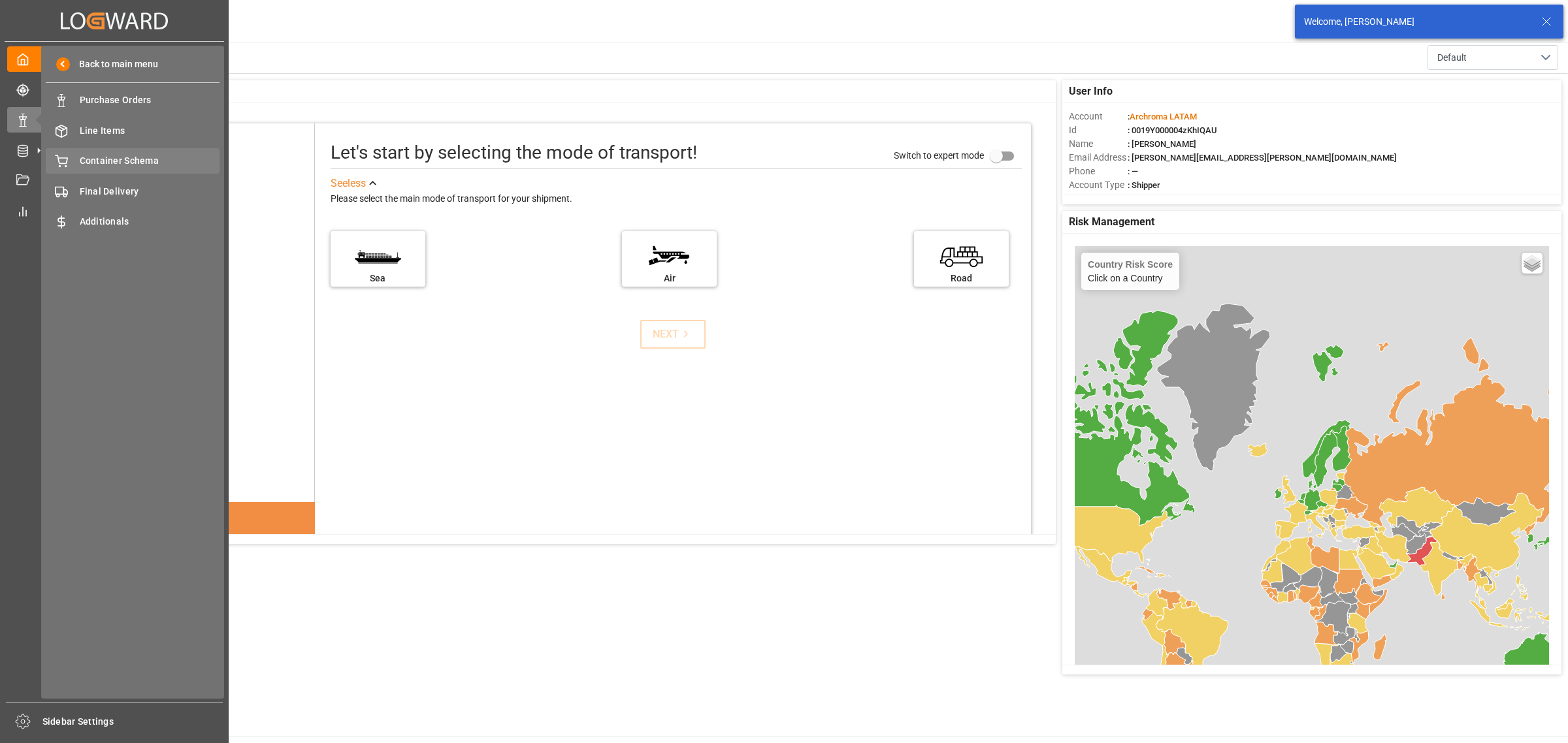
click at [110, 150] on div "Container Schema Container Schema" at bounding box center [132, 161] width 174 height 25
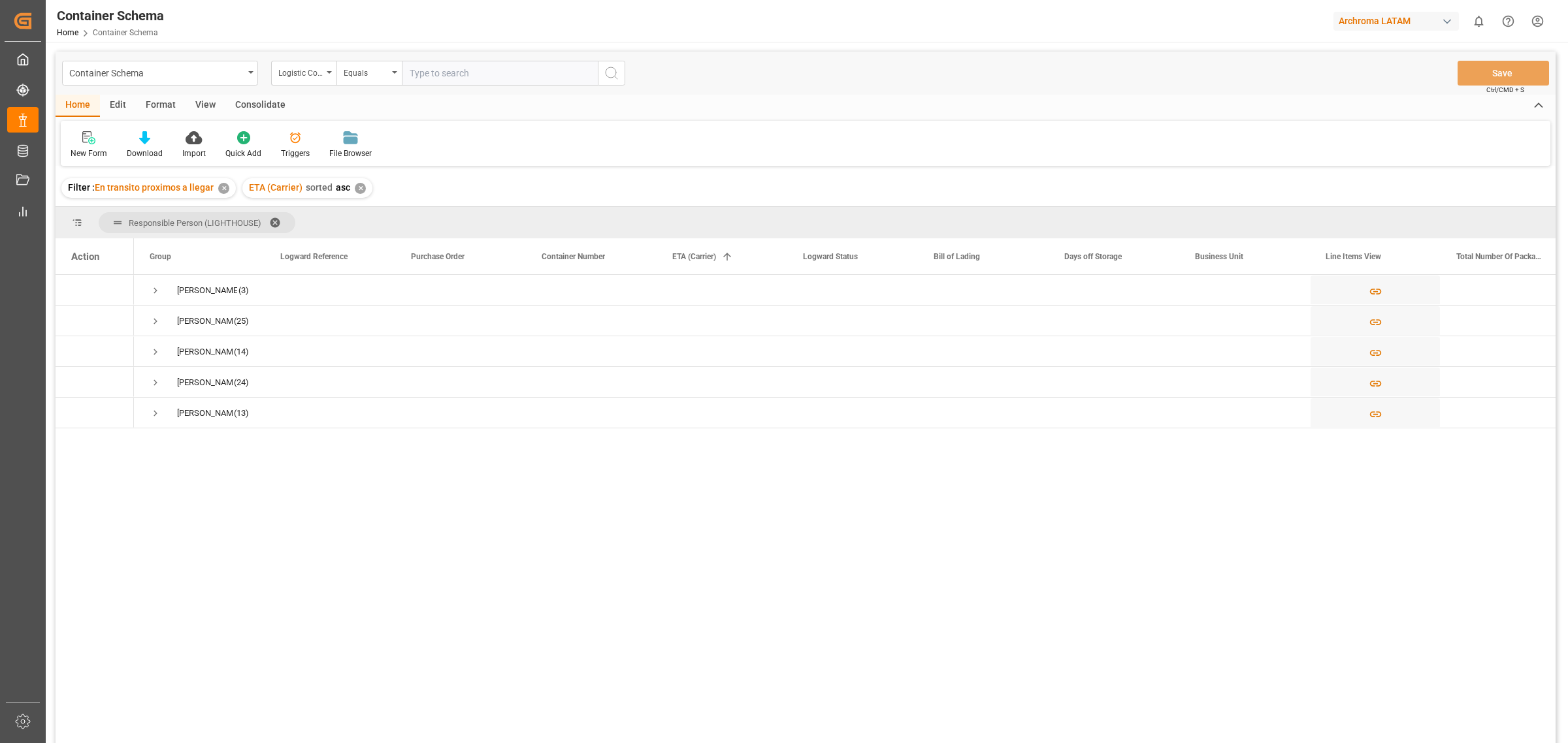
click at [119, 102] on div "Edit" at bounding box center [118, 105] width 36 height 22
click at [269, 140] on div at bounding box center [290, 138] width 45 height 14
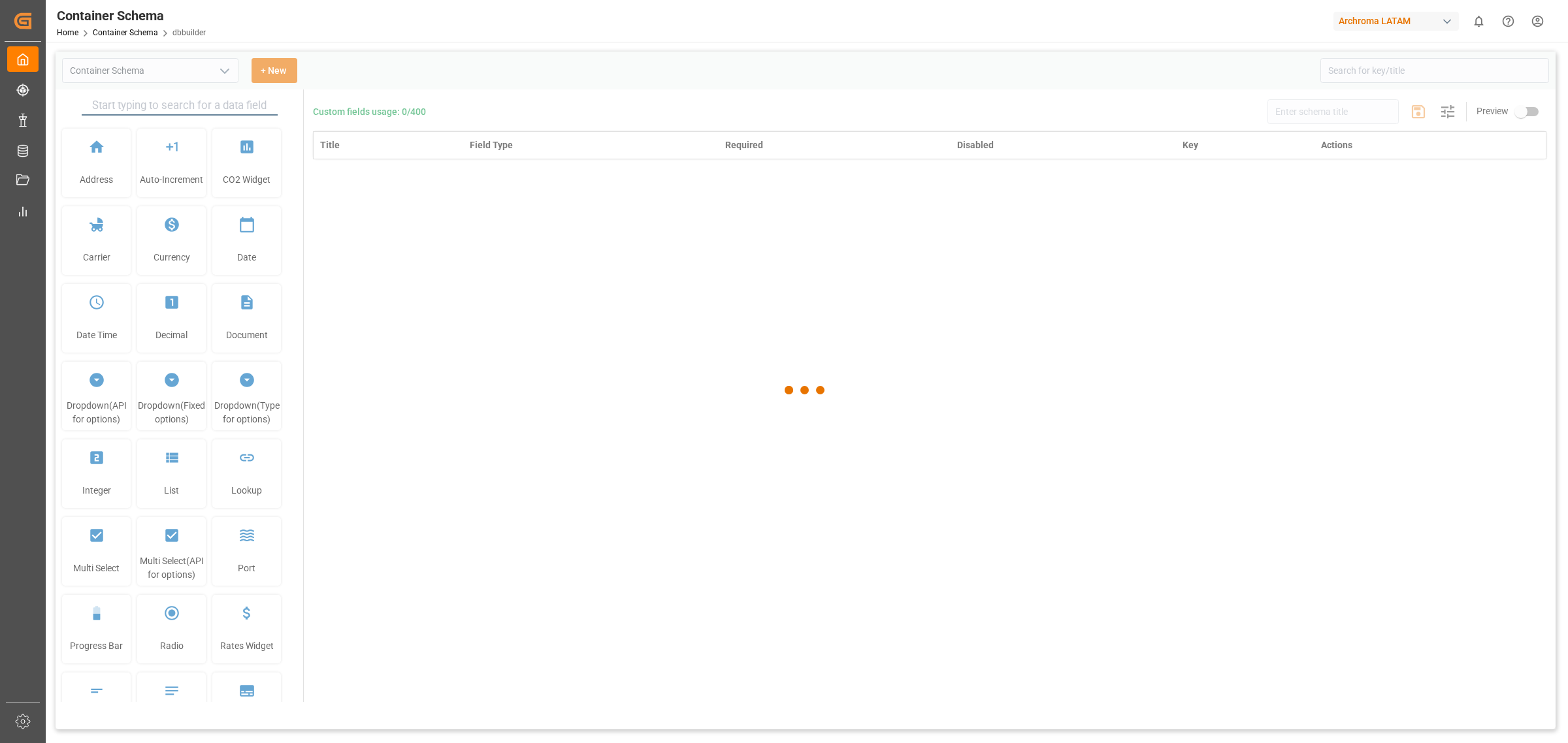
type input "Container Schema"
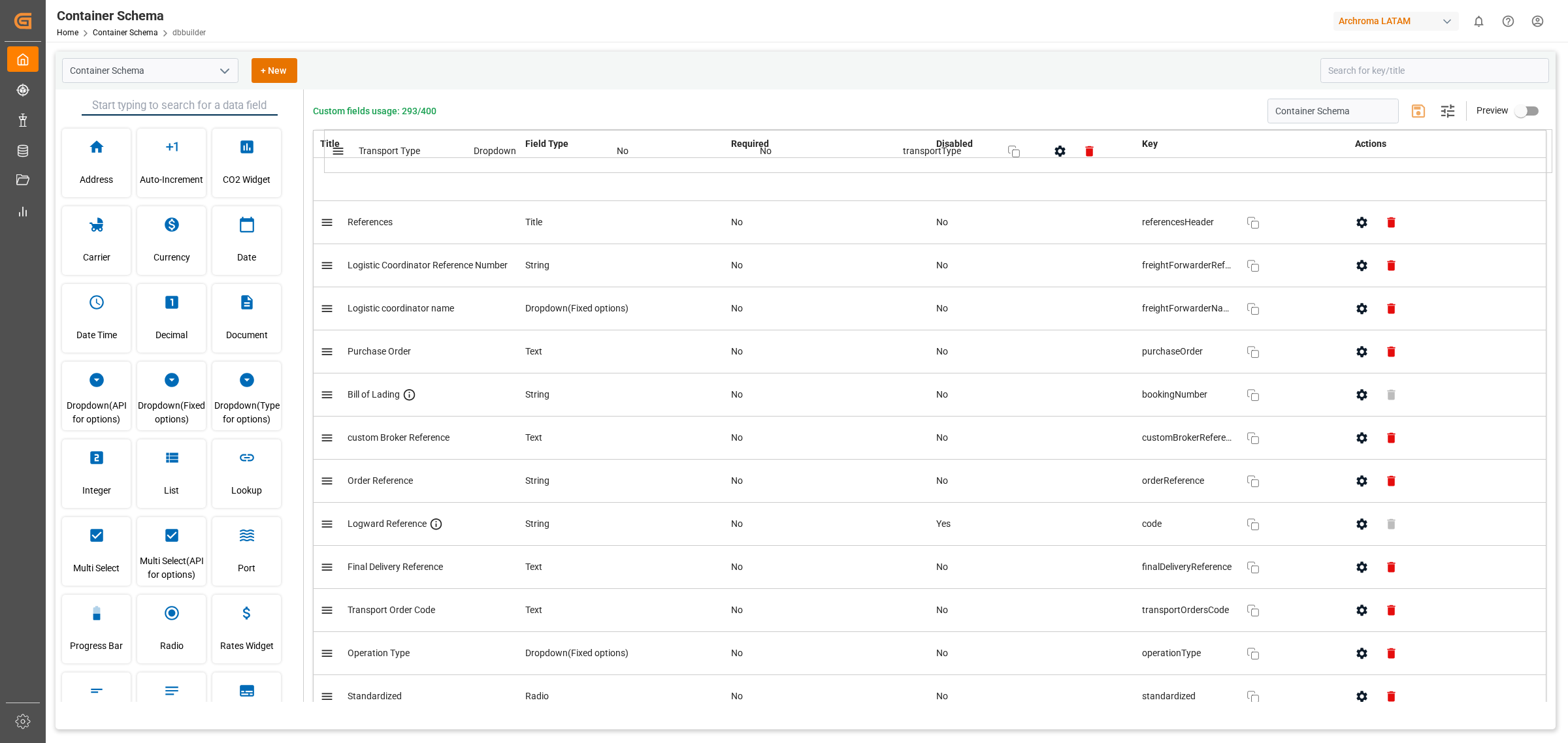
drag, startPoint x: 528, startPoint y: 285, endPoint x: 538, endPoint y: 160, distance: 125.4
click at [1364, 188] on button "button" at bounding box center [1362, 179] width 29 height 29
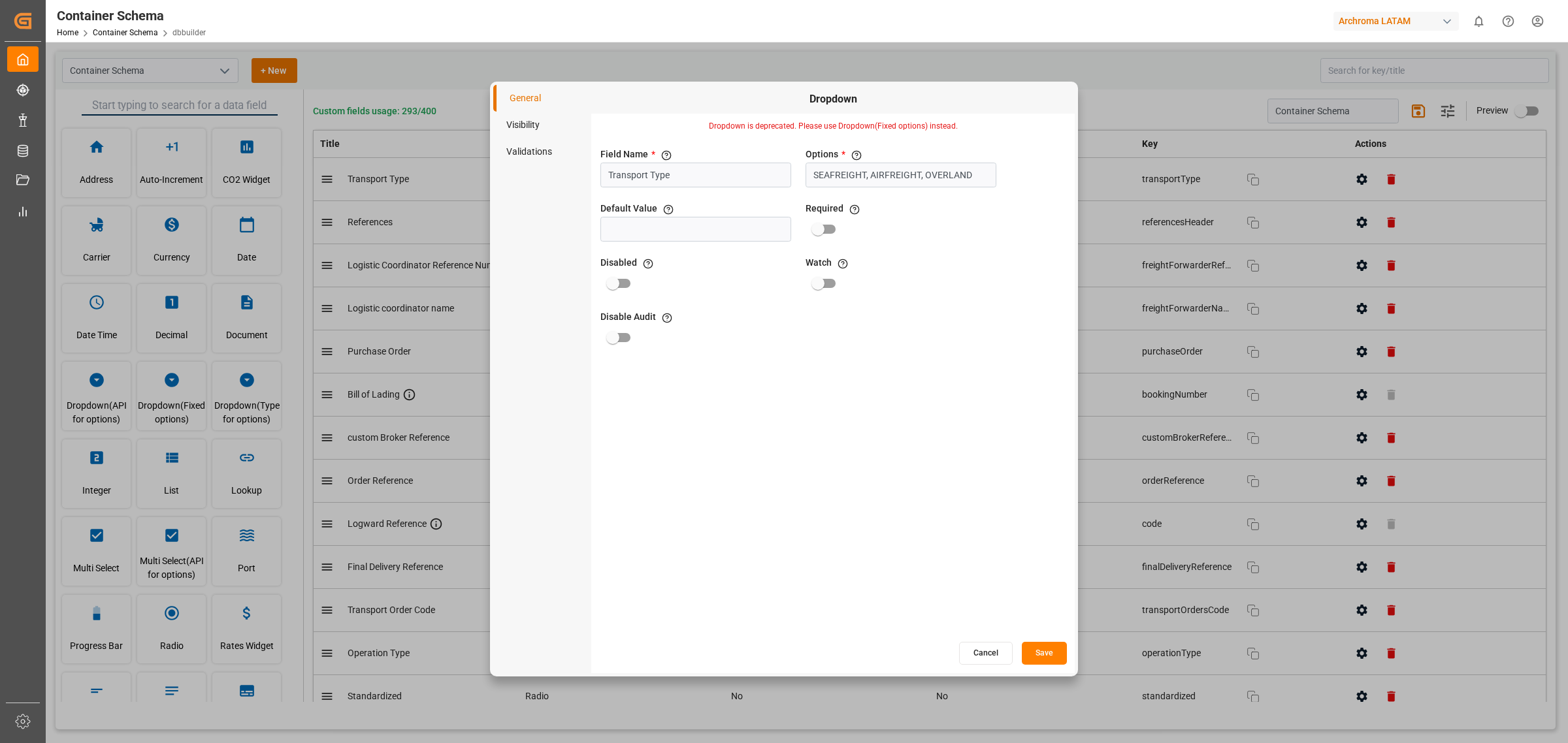
click at [980, 654] on button "Cancel" at bounding box center [986, 654] width 54 height 23
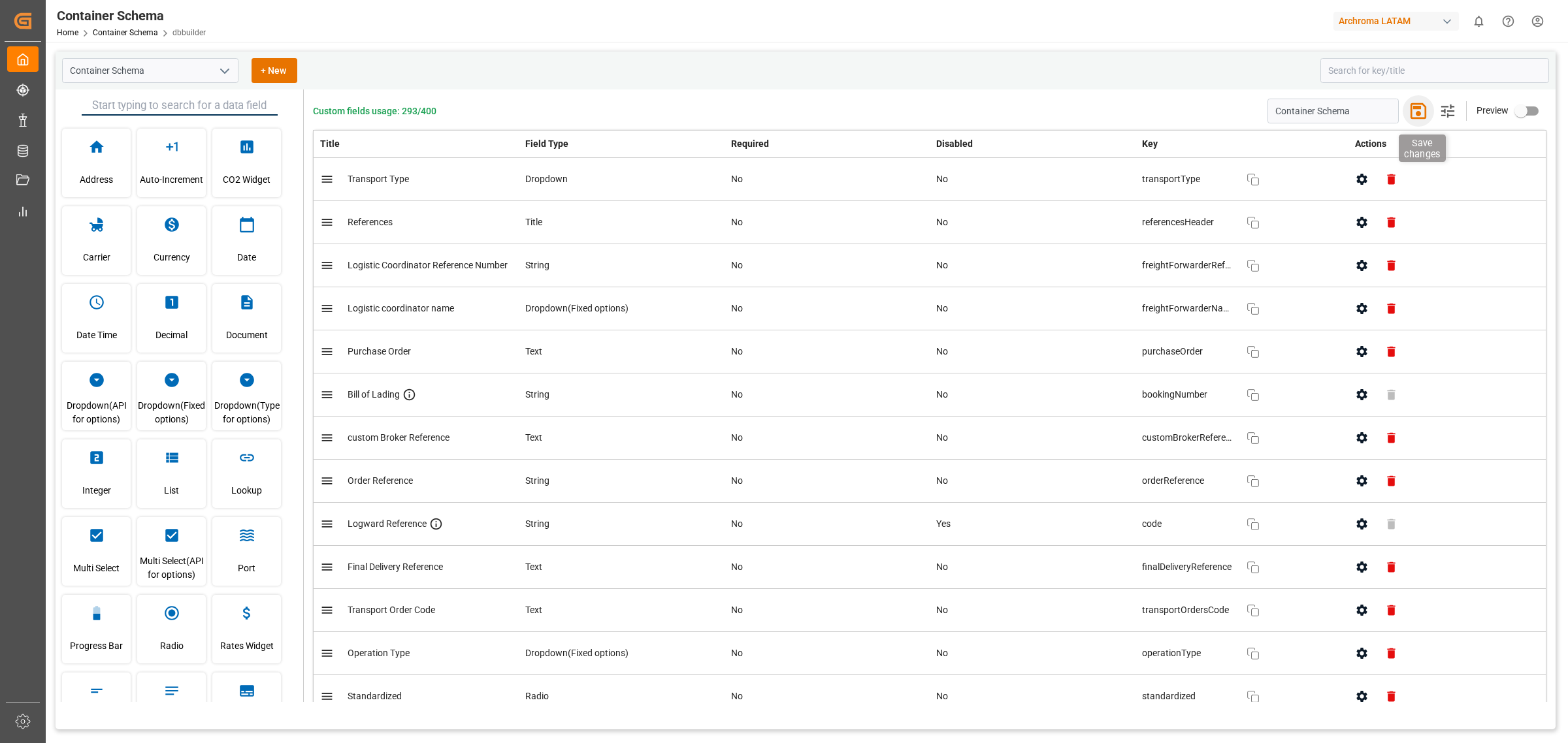
click at [1422, 112] on icon "button" at bounding box center [1418, 111] width 15 height 15
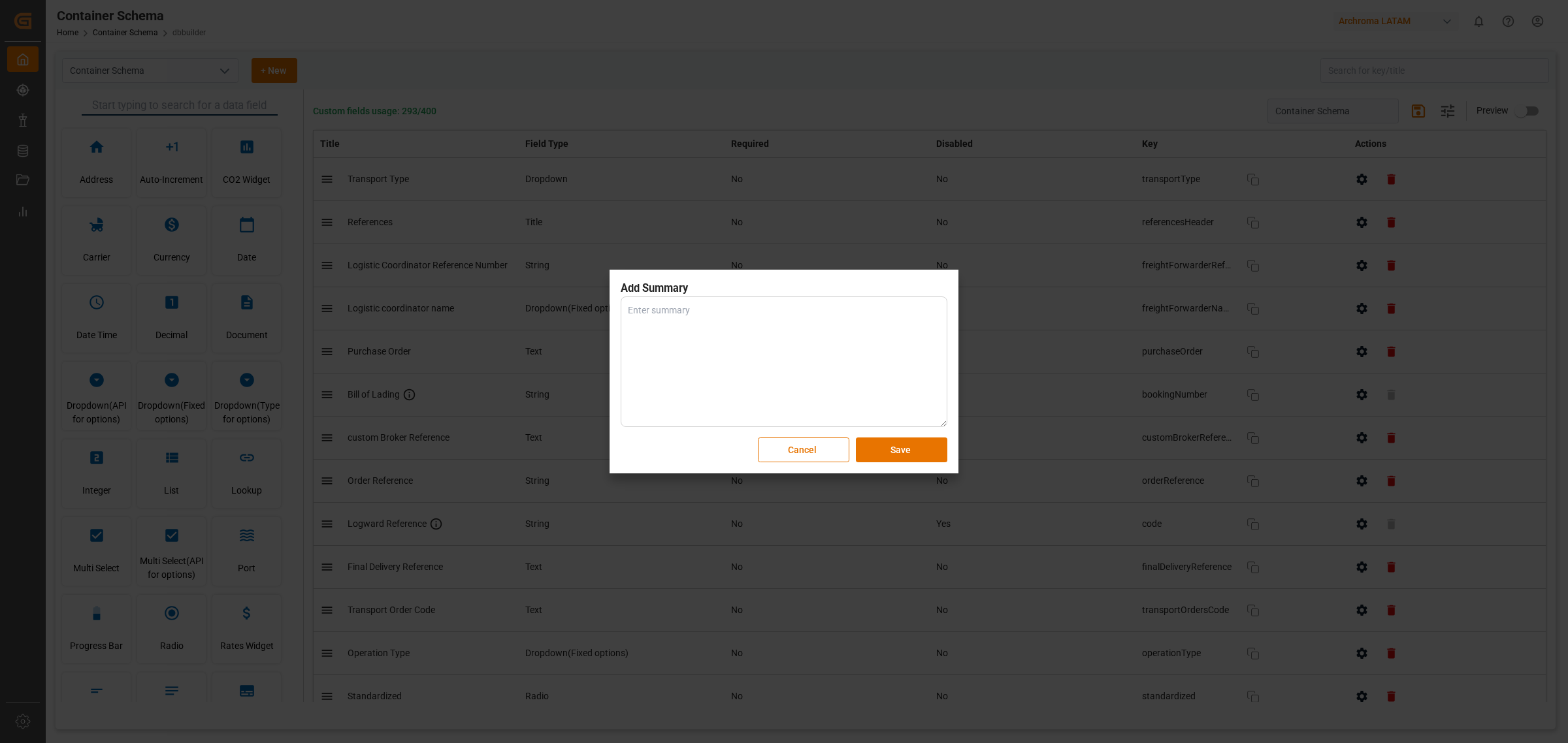
click at [763, 330] on textarea at bounding box center [784, 362] width 327 height 131
type textarea "Process Improvement"
click at [876, 448] on button "Save" at bounding box center [901, 450] width 92 height 25
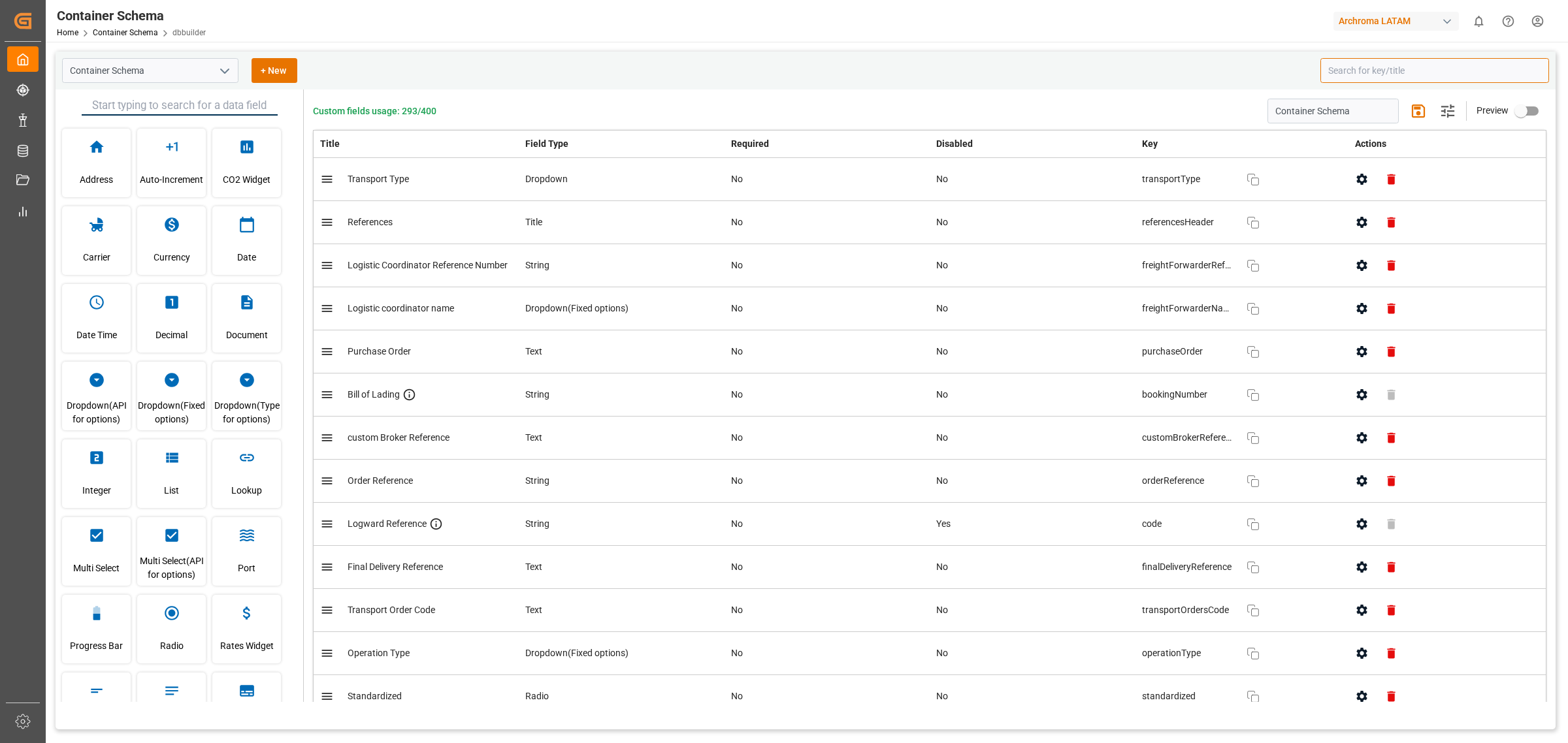
click at [1442, 67] on input at bounding box center [1434, 70] width 229 height 25
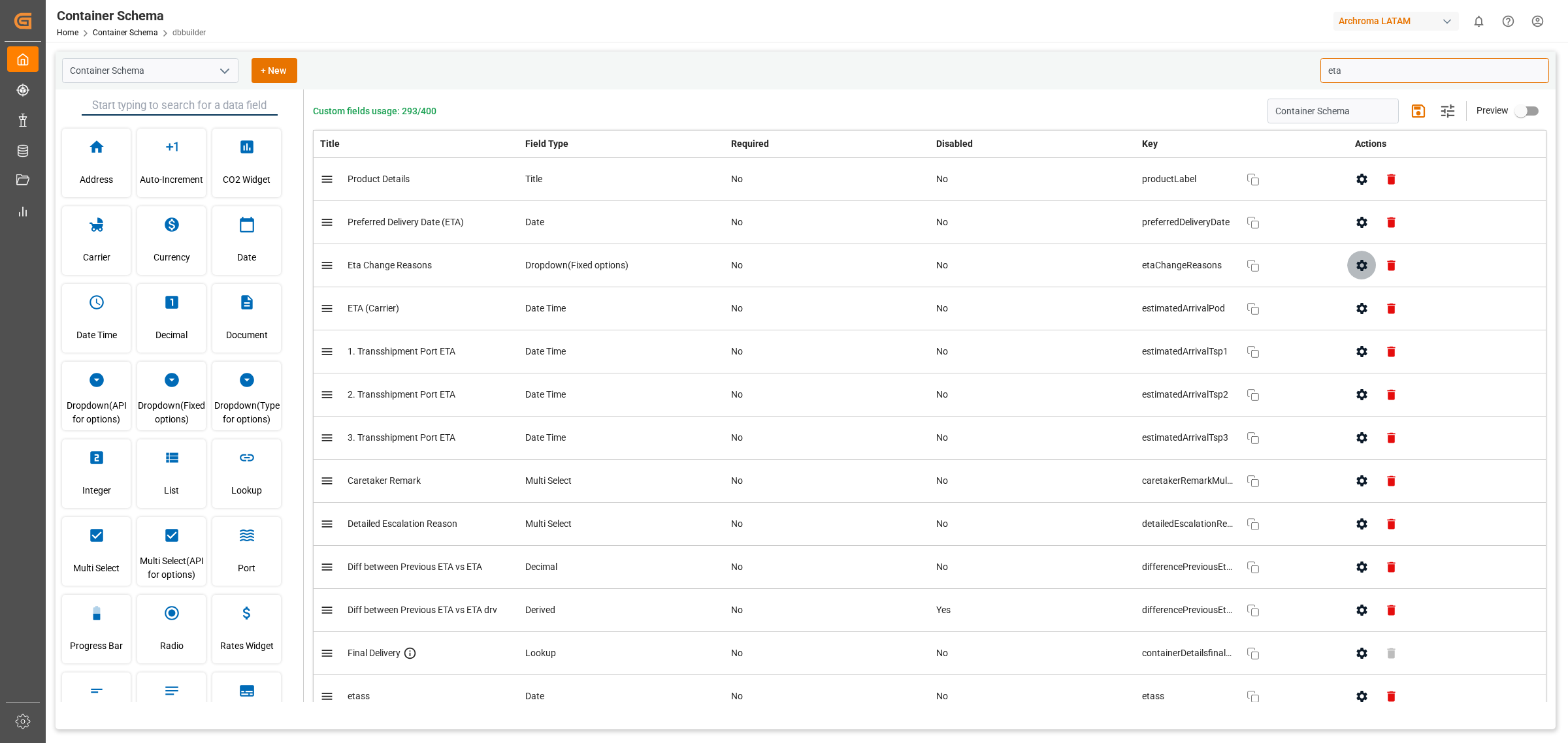
click at [1357, 268] on icon "button" at bounding box center [1362, 266] width 14 height 14
type input "eta"
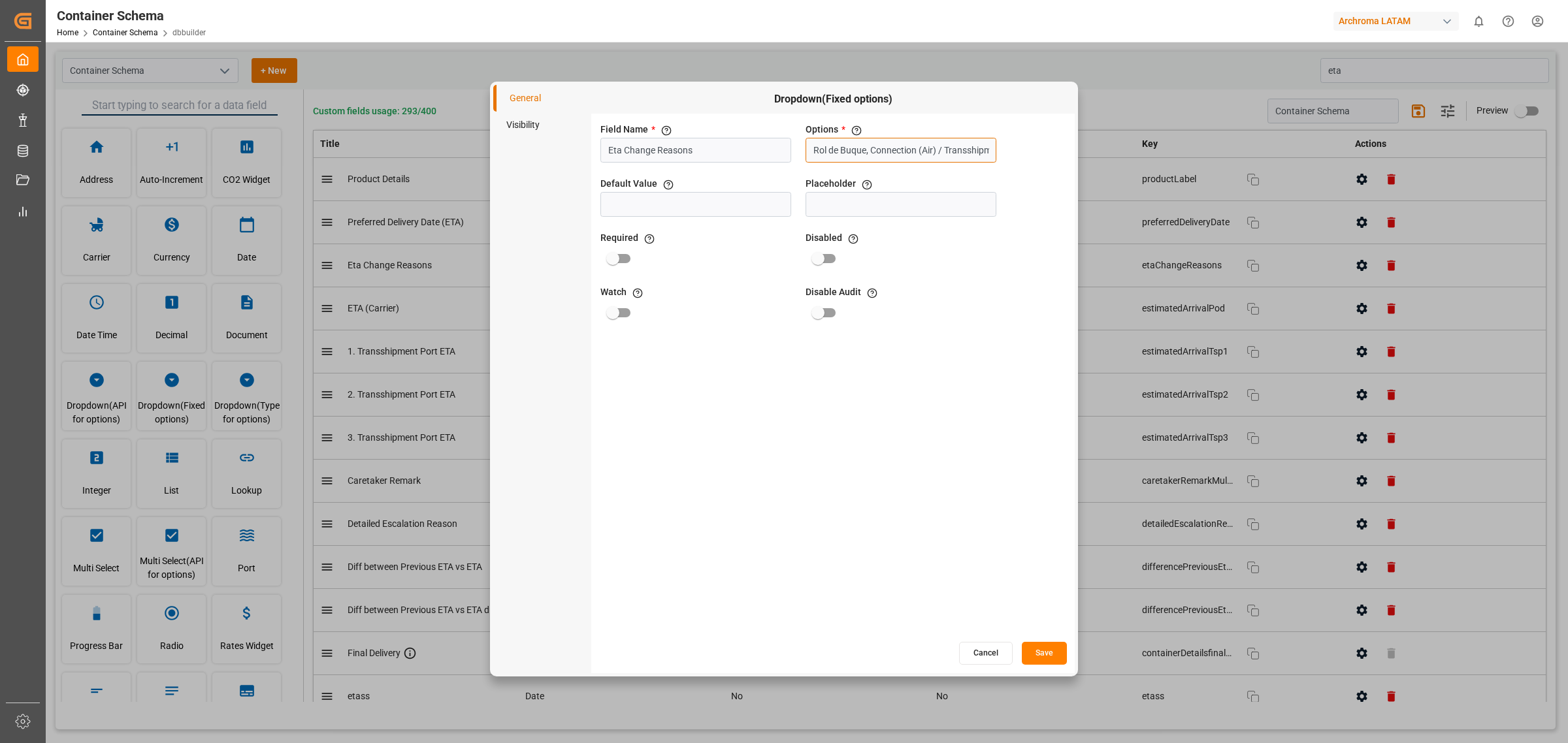
click at [889, 161] on input "Rol de Buque, Connection (Air) / Transshipment, Condiciones Meteorológicas, Ins…" at bounding box center [901, 150] width 191 height 25
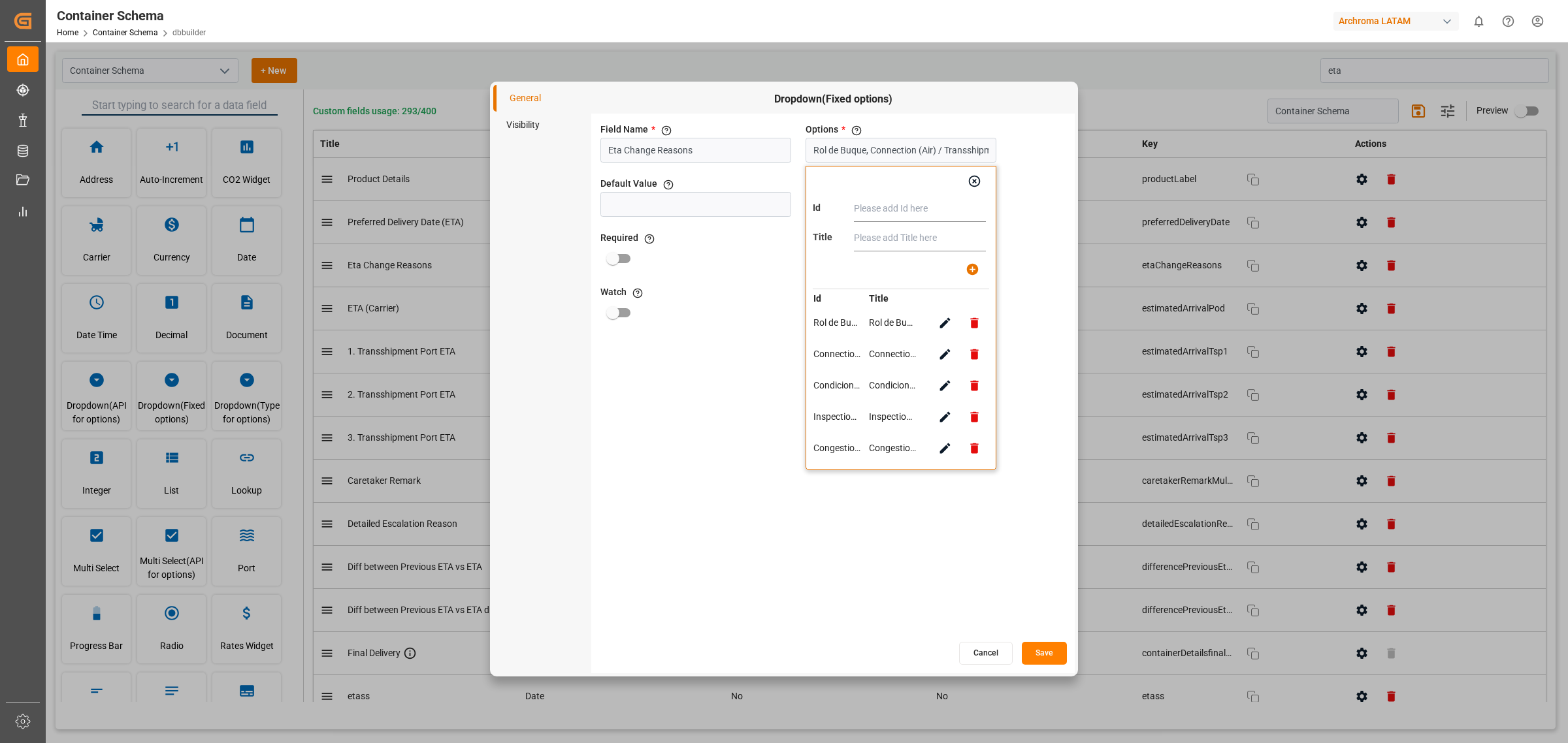
click at [939, 351] on icon "button" at bounding box center [945, 354] width 14 height 14
type input "Connection (Air) / Transshipment"
click at [915, 211] on input "Connection (Air) / Transshipment" at bounding box center [920, 209] width 132 height 26
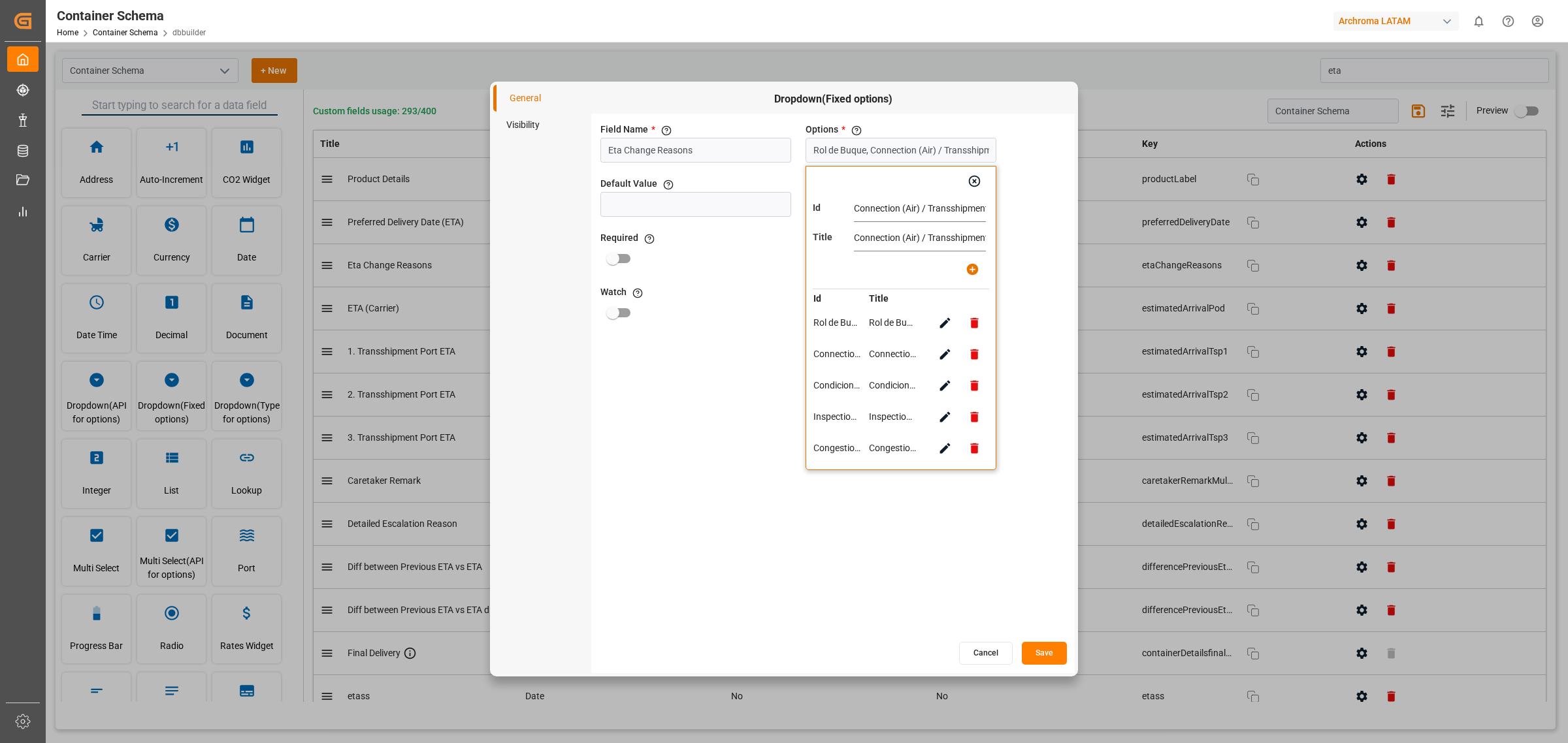
click at [915, 211] on input "Connection (Air) / Transshipment" at bounding box center [920, 209] width 132 height 26
paste input "exión Aérea / Transbordo"
type input "Conexión Aérea / Transbordo"
click at [910, 249] on input "Connection (Air) / Transshipment" at bounding box center [920, 239] width 132 height 26
click at [910, 247] on input "Connection (Air) / Transshipment" at bounding box center [920, 239] width 132 height 26
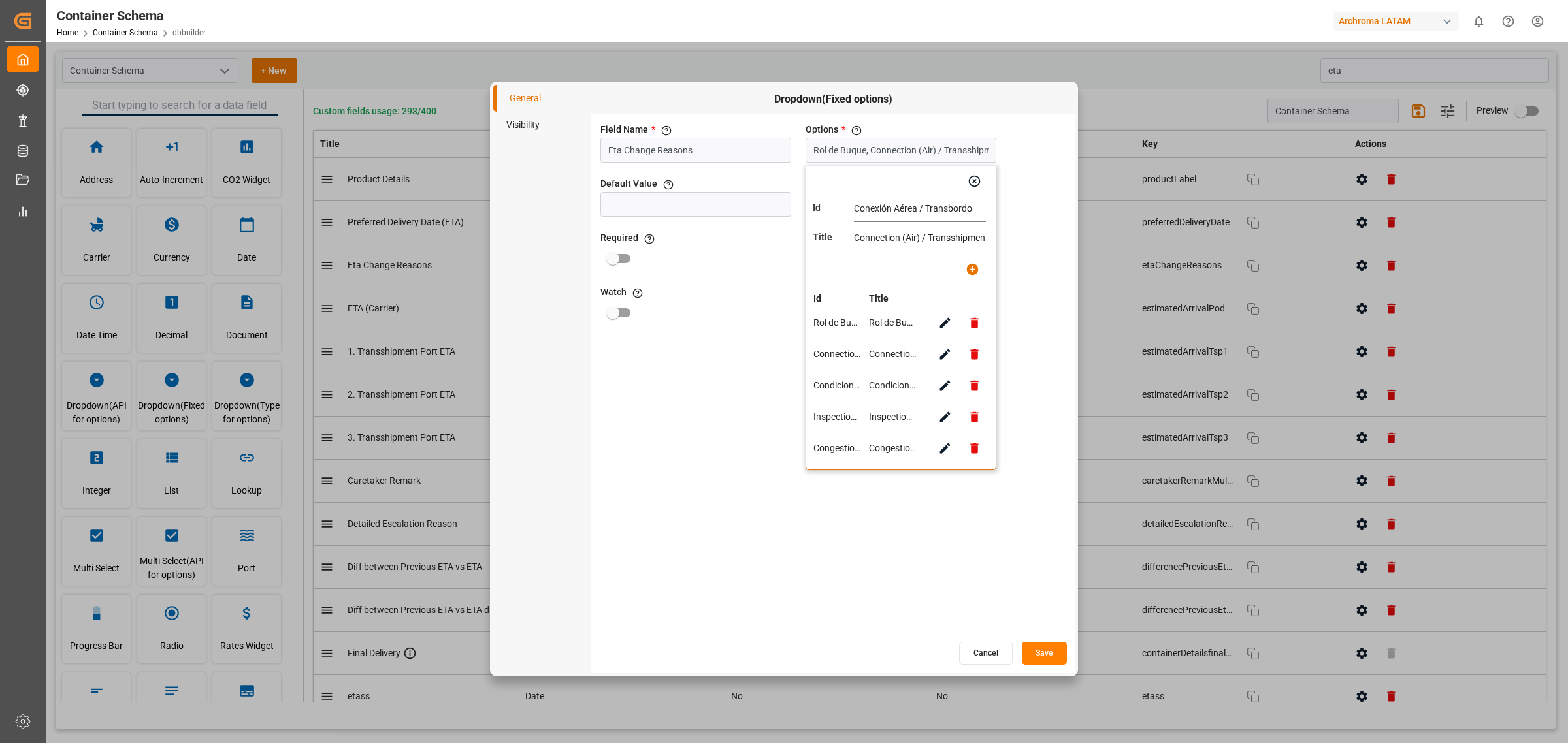
click at [910, 247] on input "Connection (Air) / Transshipment" at bounding box center [920, 239] width 132 height 26
paste input "exión Aérea / Transbordo"
type input "Conexión Aérea / Transbordo"
click at [973, 266] on icon "button" at bounding box center [972, 269] width 12 height 12
type input "Rol de Buque, Conexión Aérea / Transbordo, Condiciones Meteorológicas, Inspecti…"
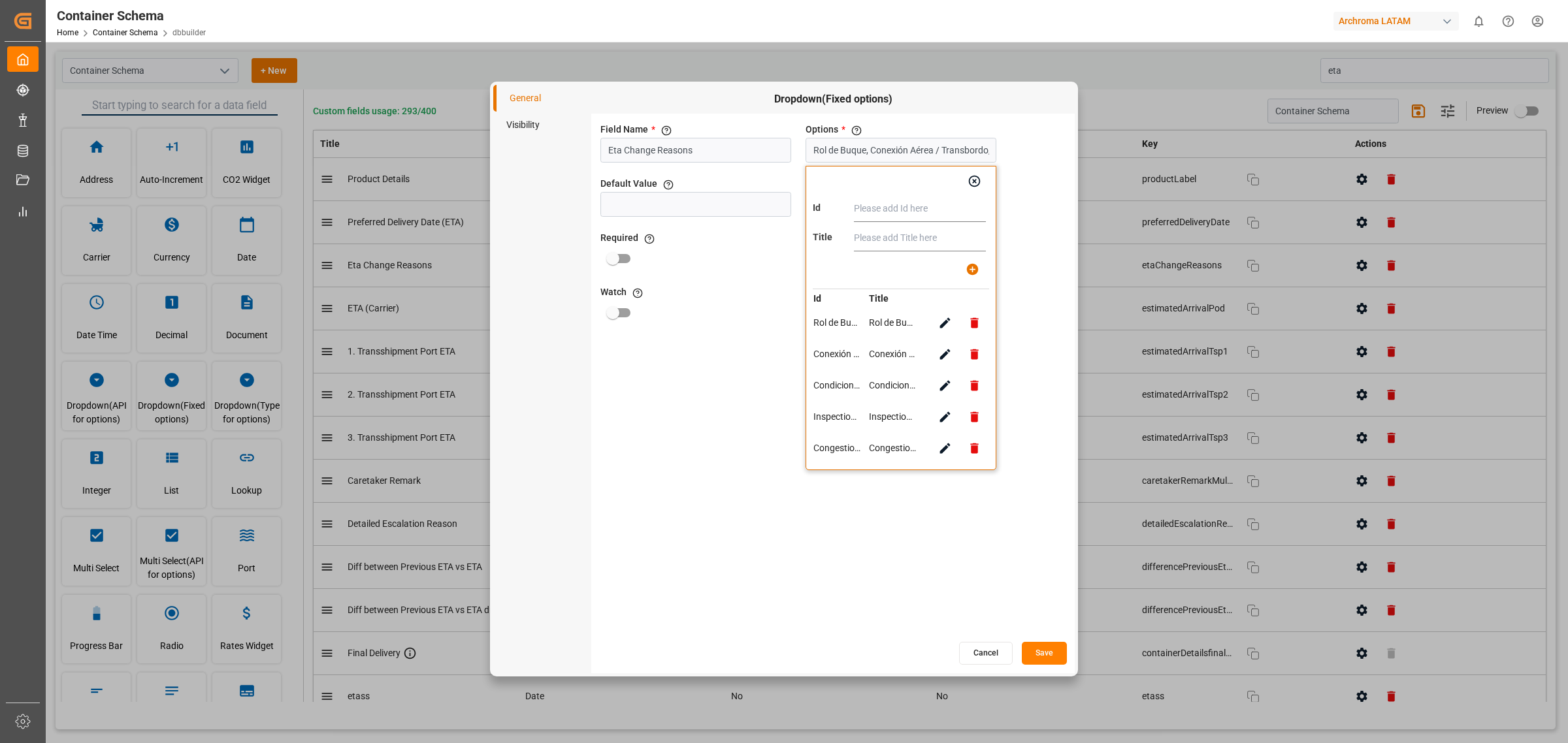
click at [945, 386] on icon "button" at bounding box center [946, 387] width 11 height 11
type input "Condiciones Meteorológicas"
click at [946, 425] on button "button" at bounding box center [945, 417] width 29 height 29
type input "Inspection (LCL) / Inspección ó Puntos Tácticos (Air)"
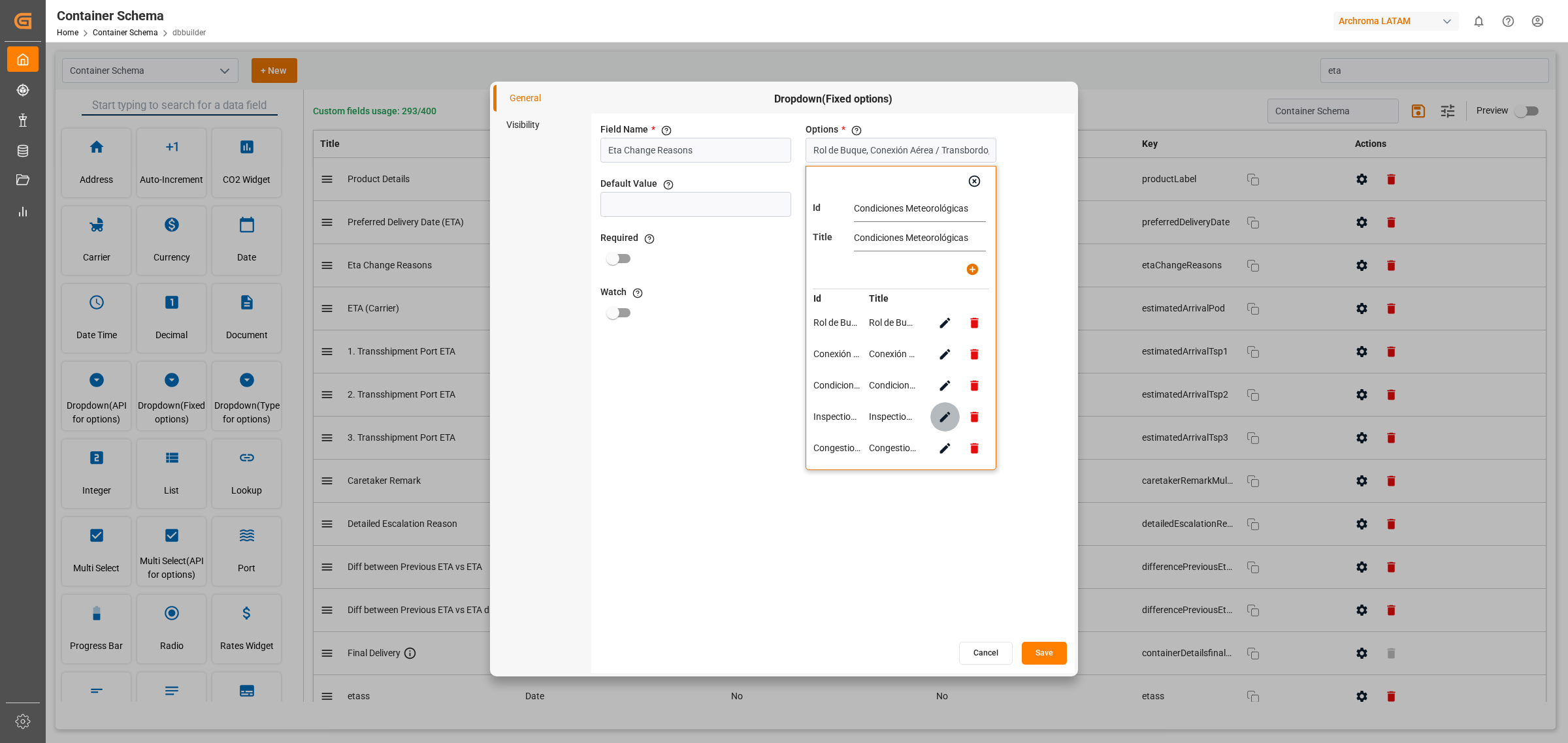
type input "Inspection (LCL) / Inspección ó Puntos Tácticos (Air)"
click at [921, 214] on input "Inspection (LCL) / Inspección ó Puntos Tácticos (Air)" at bounding box center [920, 209] width 132 height 26
type input "Inspection / Inspección ó Puntos Tácticos (Air)"
click at [905, 239] on input "Inspection (LCL) / Inspección ó Puntos Tácticos (Air)" at bounding box center [920, 239] width 132 height 26
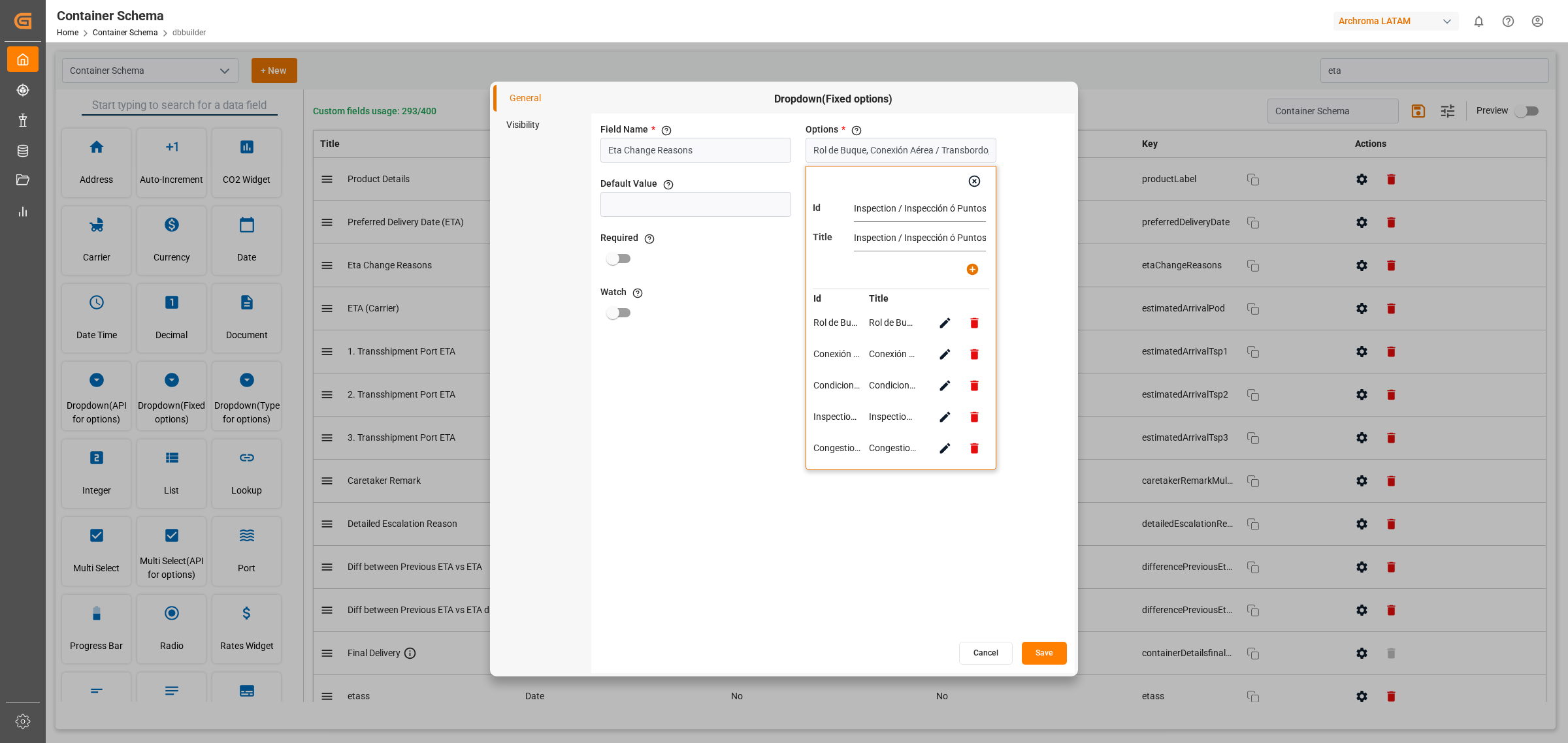
click at [913, 239] on input "Inspection / Inspección ó Puntos Tácticos (Air)" at bounding box center [920, 239] width 132 height 26
type input "Inspection / Inspección ó Puntos Tácticos (Air)"
drag, startPoint x: 905, startPoint y: 213, endPoint x: 742, endPoint y: 239, distance: 165.1
click at [742, 239] on div "Field Name * The title of the field that will be shown in UI Eta Change Reasons…" at bounding box center [833, 377] width 484 height 527
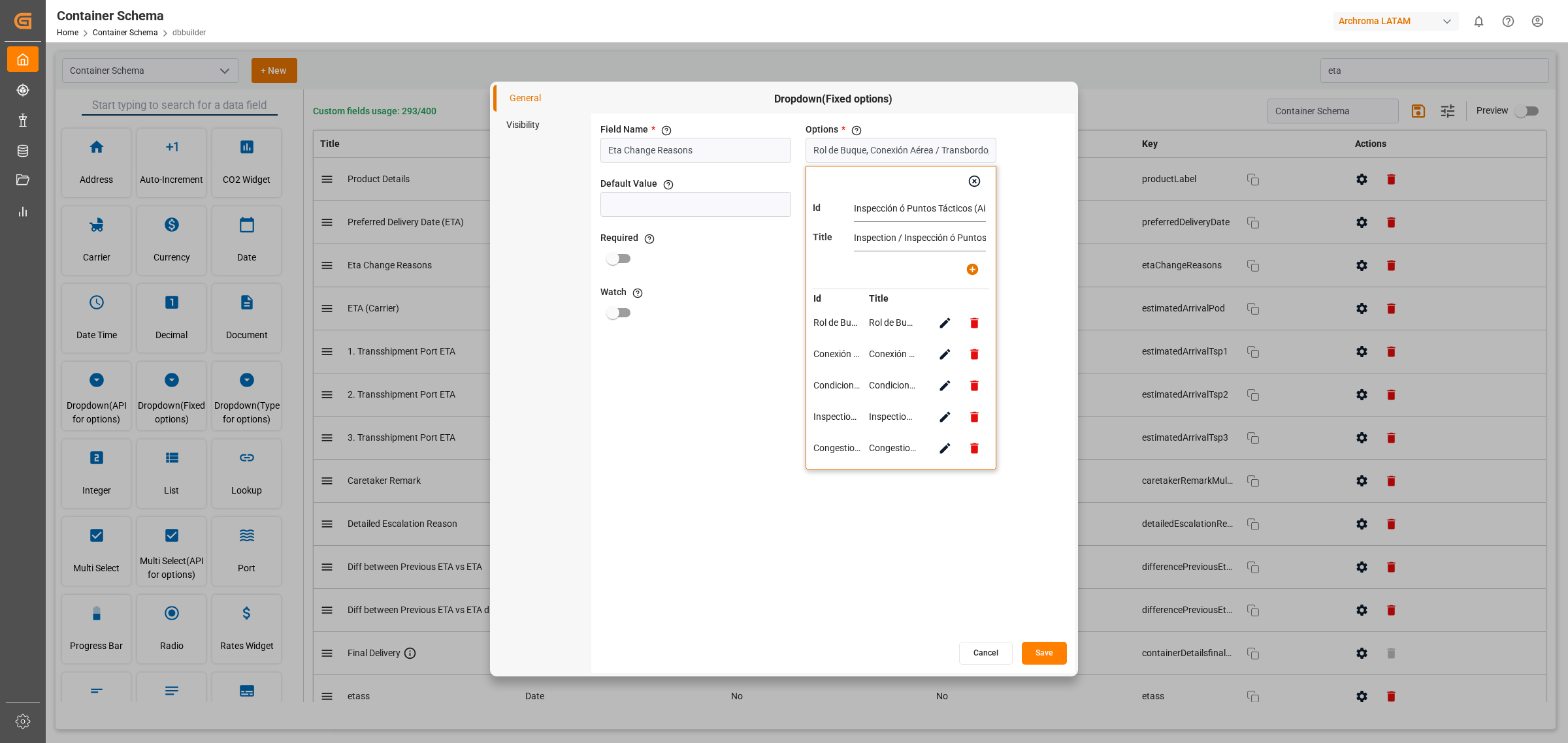
type input "Inspección ó Puntos Tácticos (Air)"
click at [902, 243] on input "Inspection / Inspección ó Puntos Tácticos (Air)" at bounding box center [920, 239] width 132 height 26
type input "Inspección ó Puntos Tácticos (Air)"
click at [969, 278] on button "button" at bounding box center [973, 269] width 29 height 29
type input "Rol de Buque, Conexión Aérea / Transbordo, Condiciones Meteorológicas, Inspecci…"
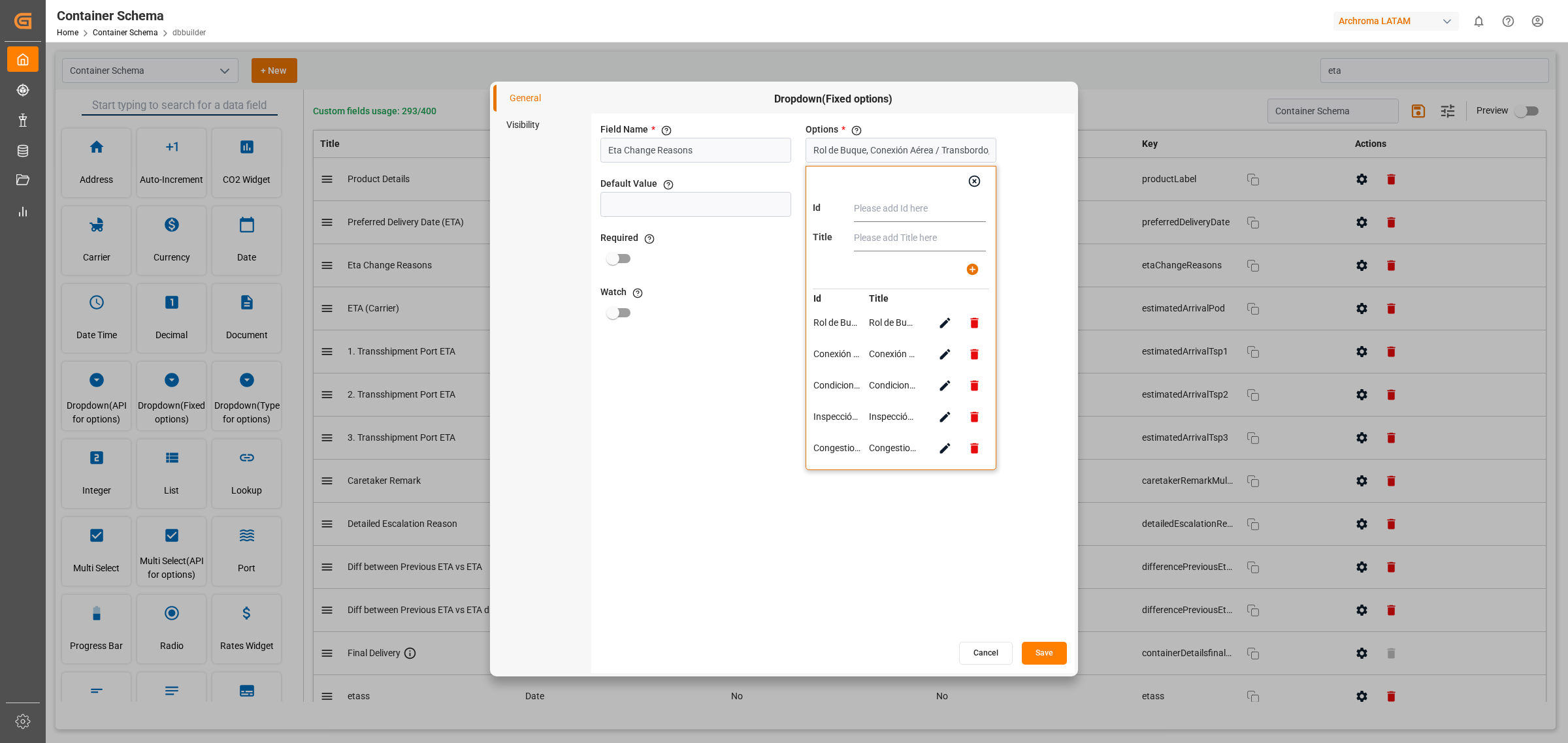
click at [872, 213] on input "text" at bounding box center [920, 209] width 132 height 26
paste input "Demora en Puerto Anterior"
type input "Demora en Puerto Anterior"
click at [873, 239] on input "text" at bounding box center [920, 239] width 132 height 26
paste input "Demora en Puerto Anterior"
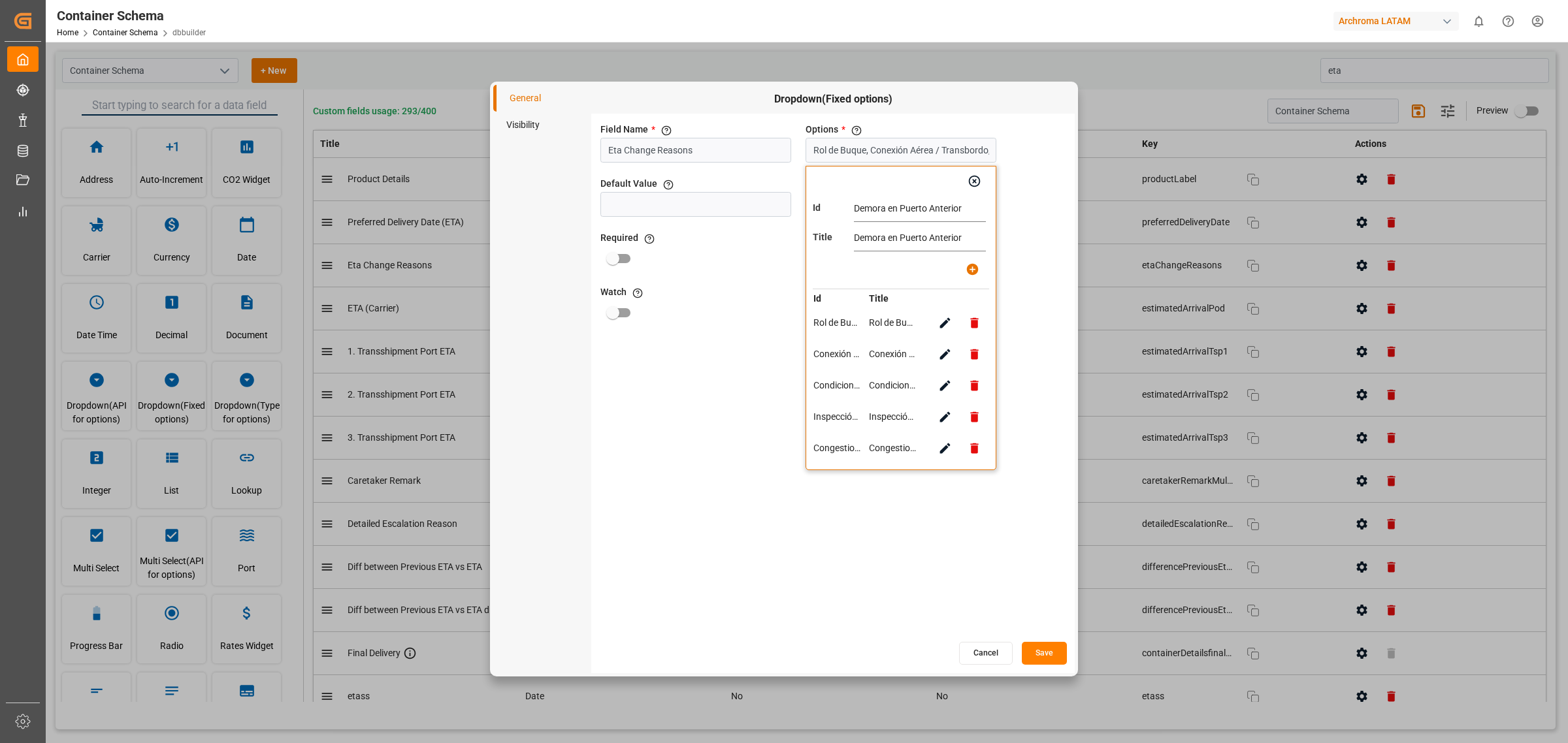
type input "Demora en Puerto Anterior"
click at [975, 273] on icon "button" at bounding box center [972, 269] width 12 height 12
type input "Rol de Buque, Conexión Aérea / Transbordo, Condiciones Meteorológicas, Inspecci…"
click at [938, 217] on input "text" at bounding box center [920, 209] width 132 height 26
paste input "Problemas de Documentación"
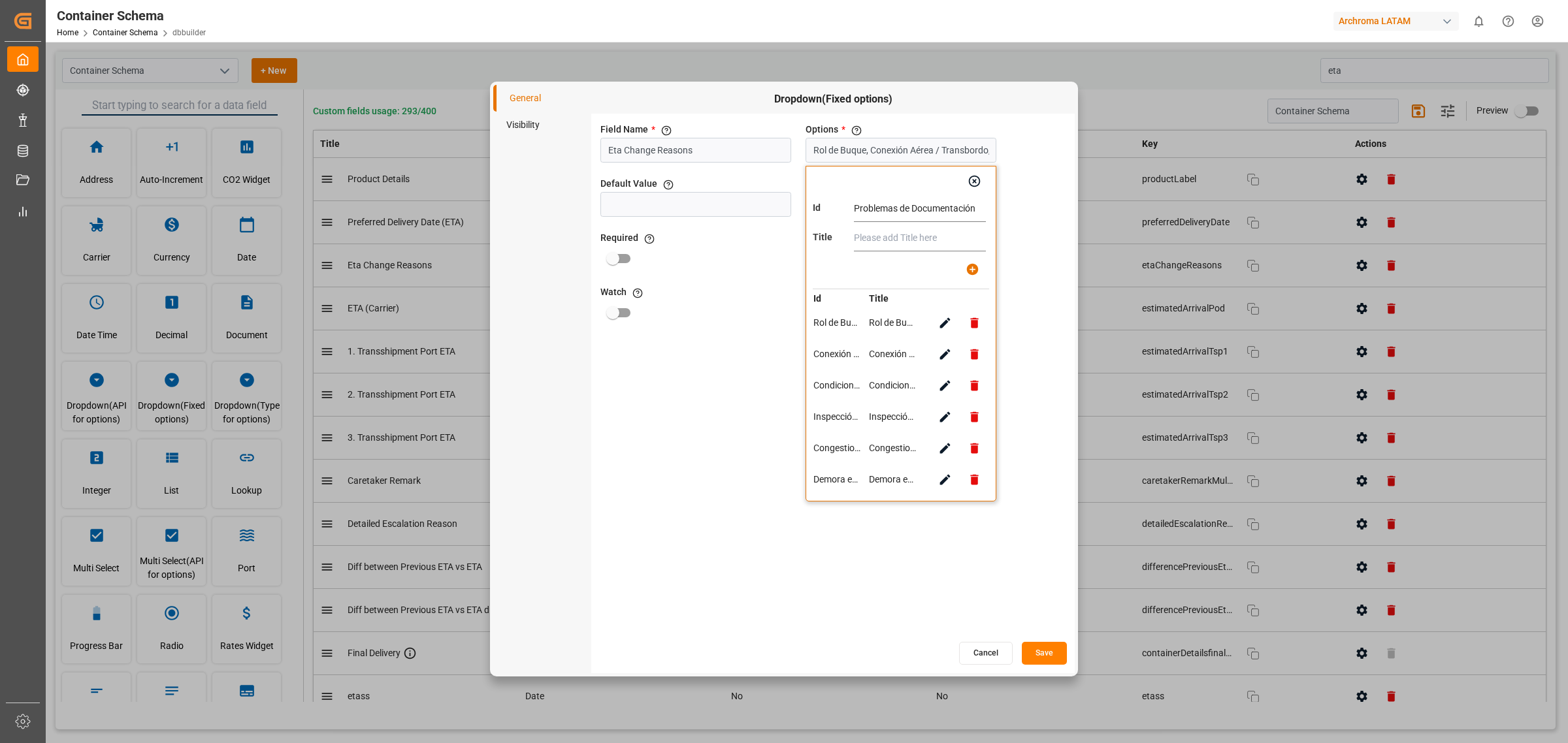
type input "Problemas de Documentación"
click at [897, 234] on input "text" at bounding box center [920, 239] width 132 height 26
paste input "Problemas de Documentación"
type input "Problemas de Documentación"
click at [962, 266] on button "button" at bounding box center [973, 269] width 29 height 29
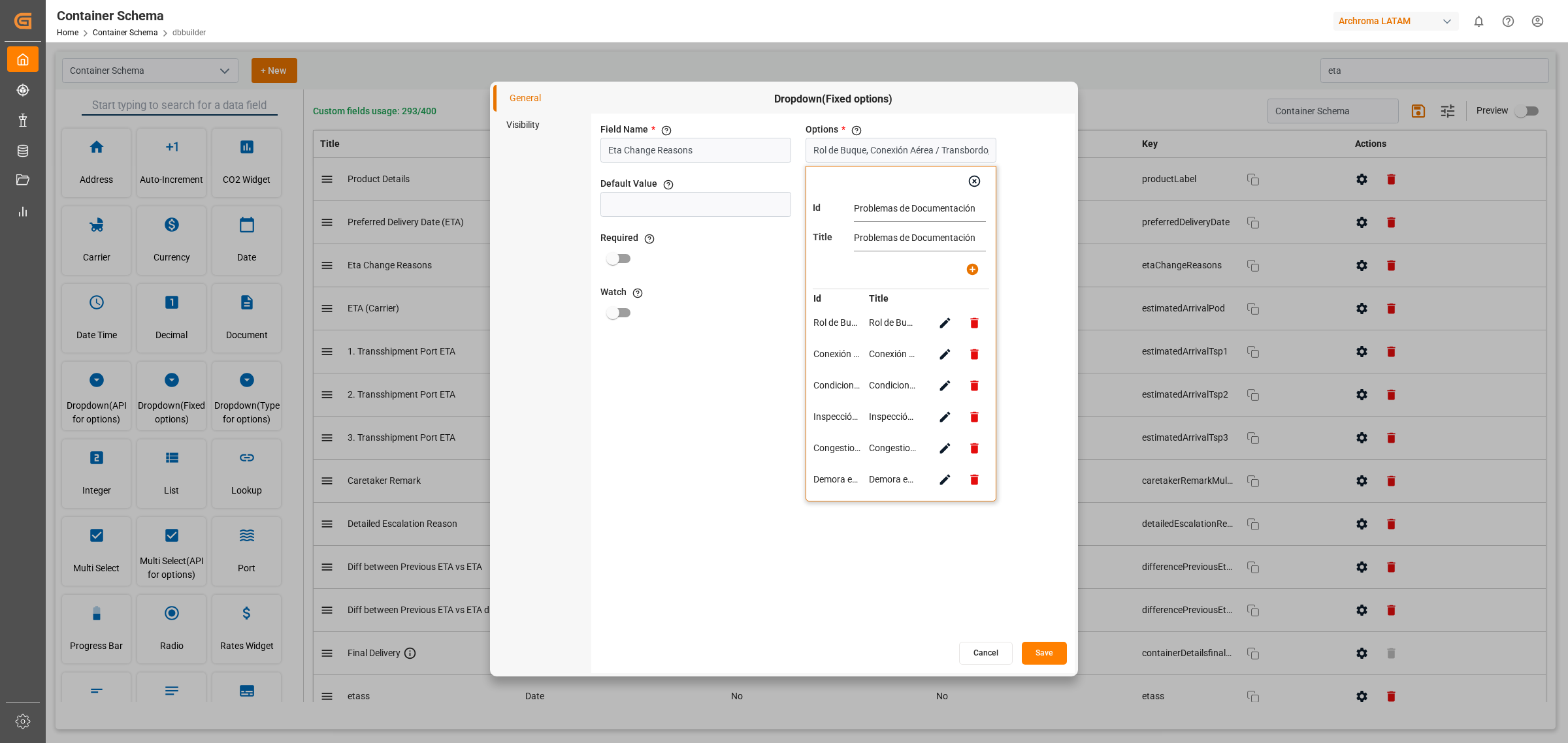
type input "Rol de Buque, Conexión Aérea / Transbordo, Condiciones Meteorológicas, Inspecci…"
click at [887, 206] on input "text" at bounding box center [920, 209] width 132 height 26
paste input "Restricciones Gubernamentales"
type input "Restricciones Gubernamentales"
click at [880, 236] on input "text" at bounding box center [920, 239] width 132 height 26
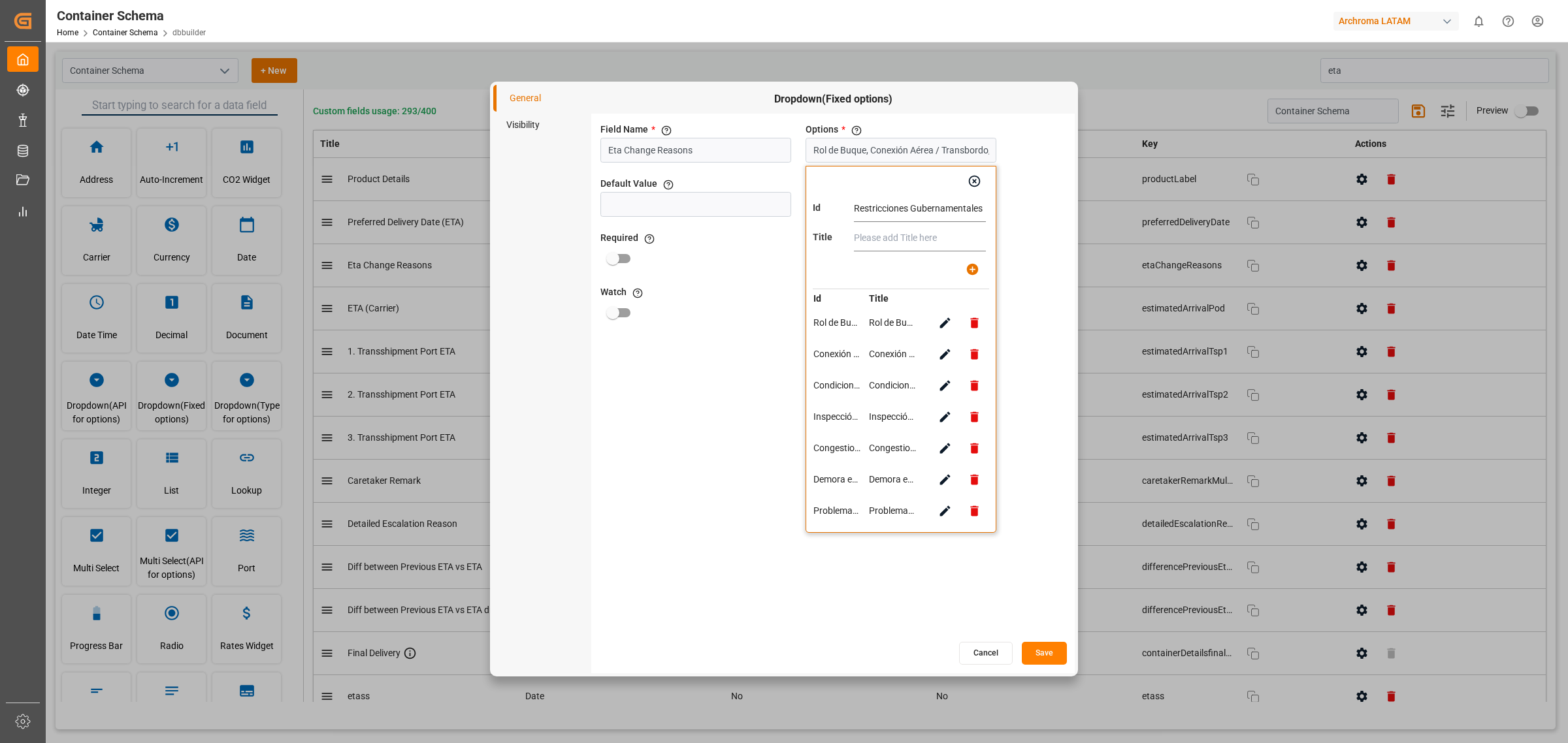
paste input "Restricciones Gubernamentales"
type input "Restricciones Gubernamentales"
click at [962, 276] on button "button" at bounding box center [973, 269] width 29 height 29
type input "Rol de Buque, Conexión Aérea / Transbordo, Condiciones Meteorológicas, Inspecci…"
click at [910, 200] on input "text" at bounding box center [920, 209] width 132 height 26
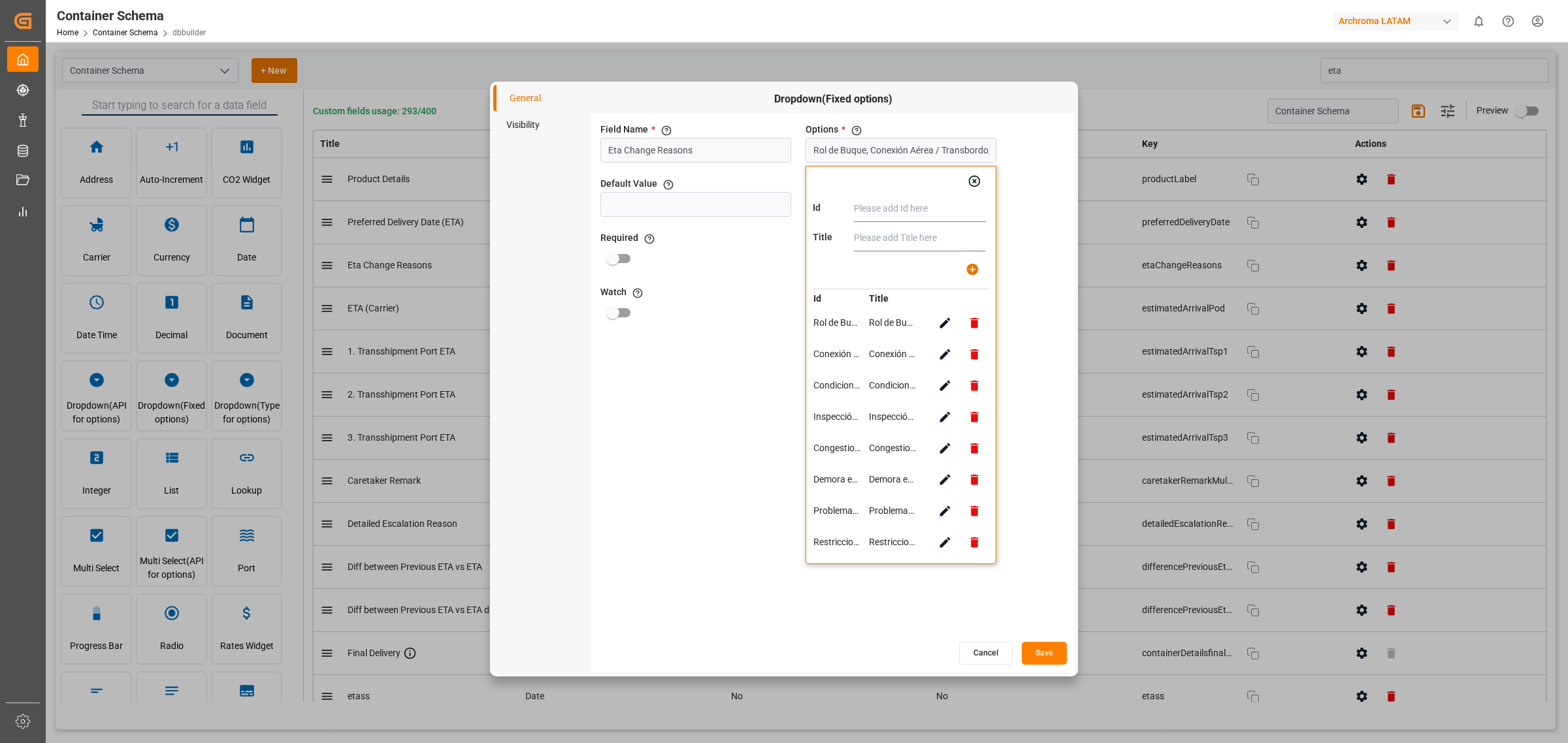
paste input "Huelga o Paro Laboral"
type input "Huelga o Paro Laboral"
click at [890, 236] on input "text" at bounding box center [920, 239] width 132 height 26
paste input "Huelga o Paro Laboral"
type input "Huelga o Paro Laboral"
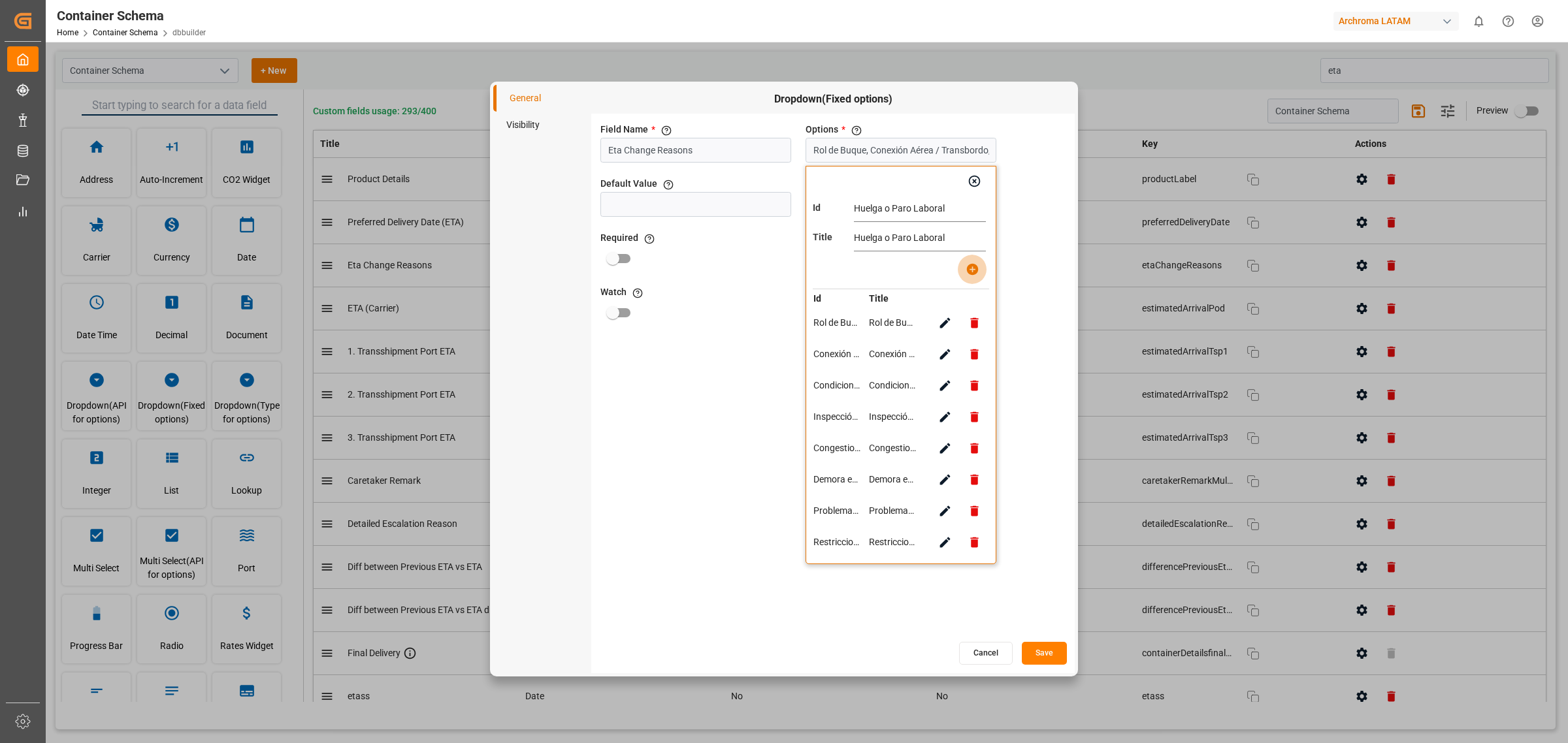
click at [967, 266] on icon "button" at bounding box center [973, 269] width 14 height 14
type input "Rol de Buque, Conexión Aérea / Transbordo, Condiciones Meteorológicas, Inspecci…"
click at [909, 207] on input "text" at bounding box center [920, 209] width 132 height 26
paste input "Espera de Atraque"
type input "Espera de Atraque"
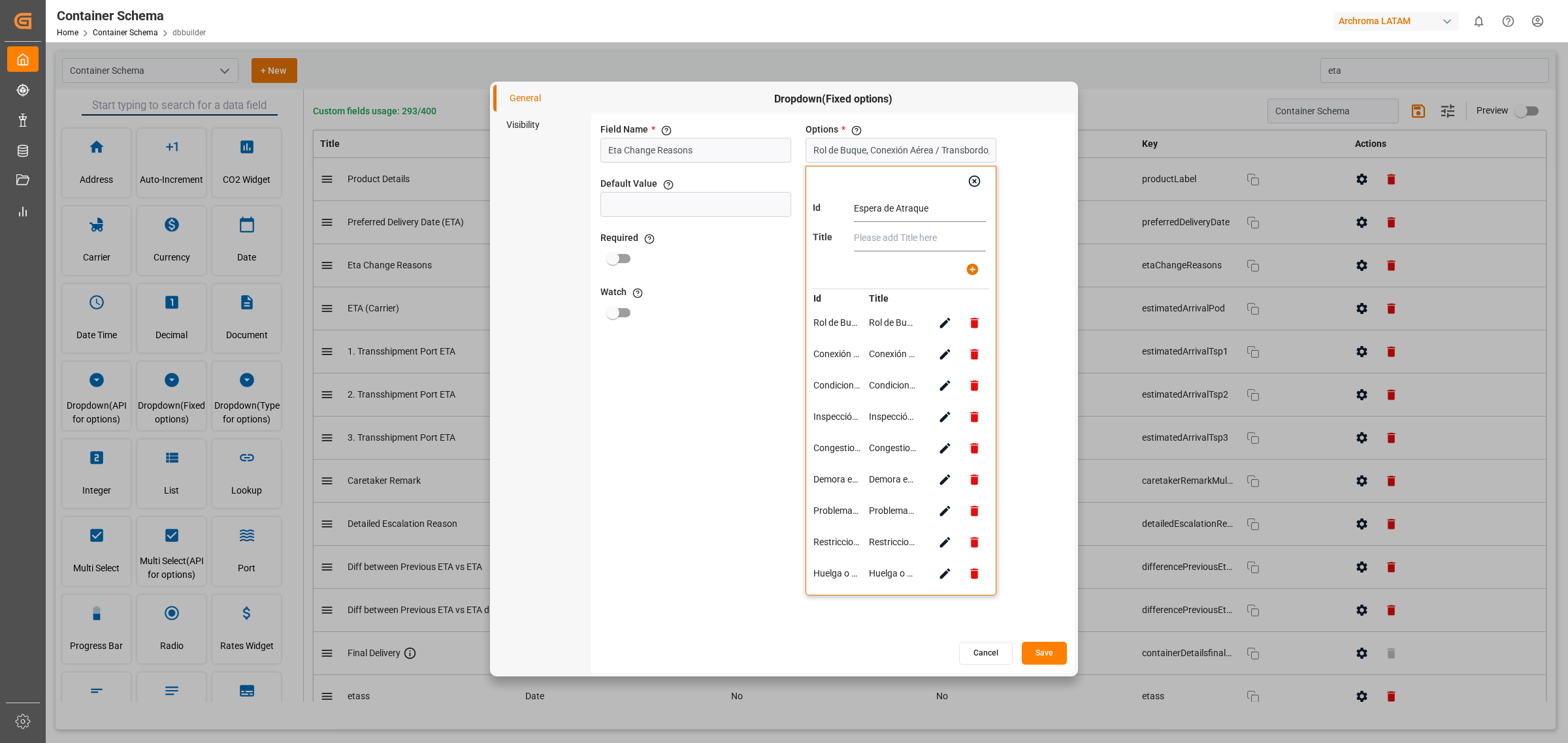
click at [872, 229] on input "text" at bounding box center [920, 239] width 132 height 26
paste input "Espera de Atraque"
type input "Espera de Atraque"
click at [967, 273] on icon "button" at bounding box center [973, 269] width 14 height 14
type input "Rol de Buque, Conexión Aérea / Transbordo, Condiciones Meteorológicas, Inspecci…"
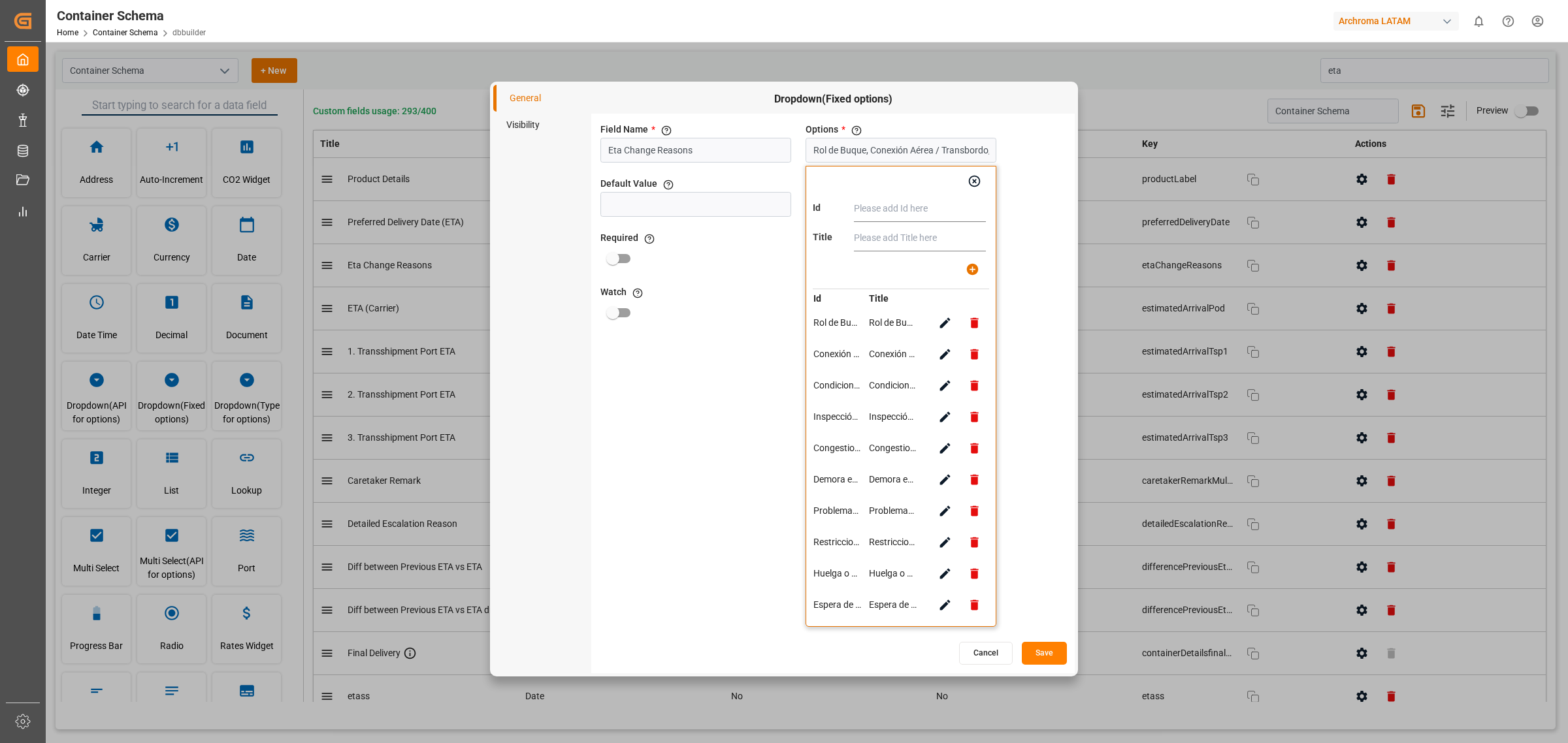
click at [967, 191] on button "button" at bounding box center [974, 181] width 29 height 29
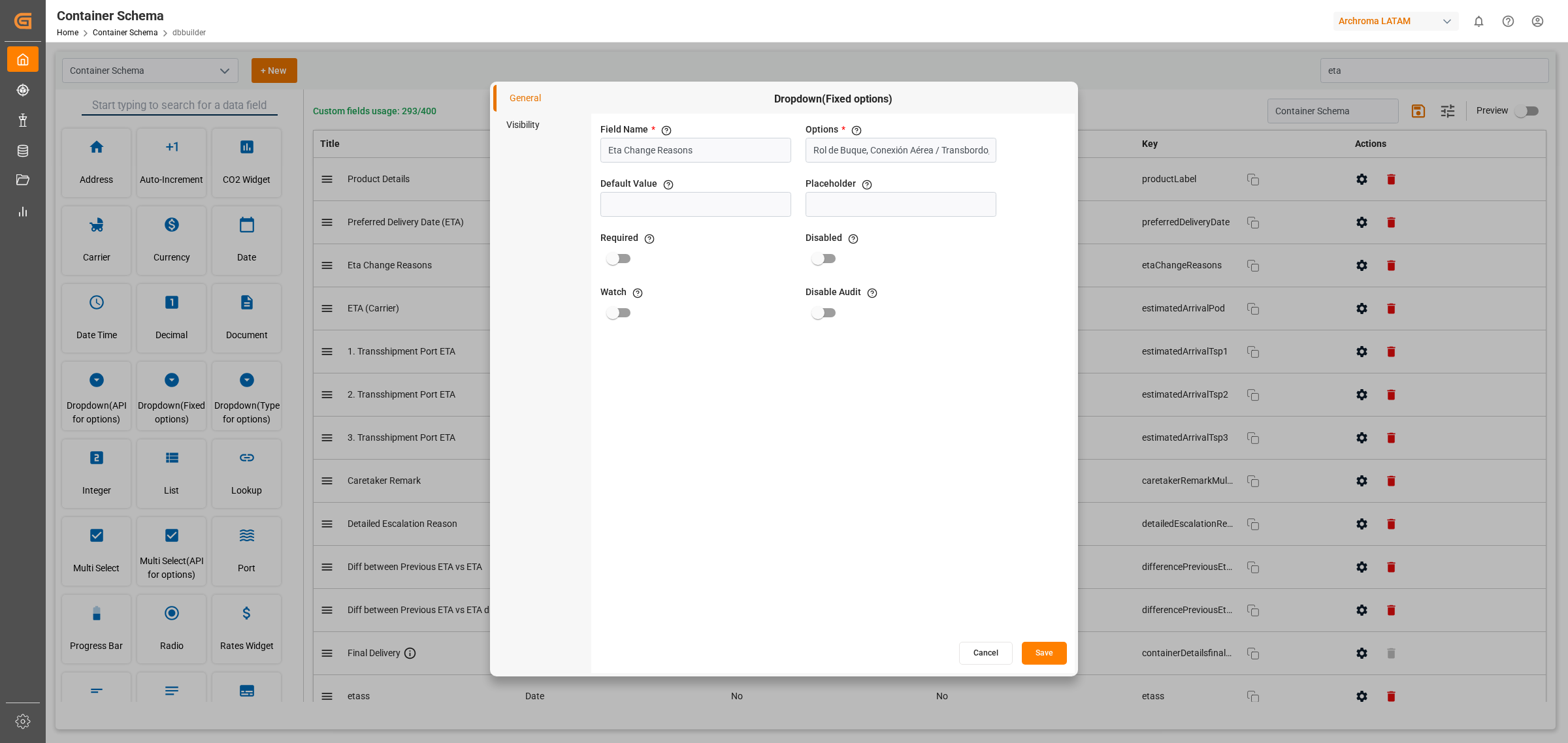
click at [1045, 651] on button "Save" at bounding box center [1044, 654] width 45 height 23
click at [1040, 641] on div "Cancel Save" at bounding box center [833, 653] width 484 height 25
click at [1054, 657] on button "Save" at bounding box center [1044, 654] width 45 height 23
click at [859, 150] on input "Rol de Buque, Conexión Aérea / Transbordo, Condiciones Meteorológicas, Inspecci…" at bounding box center [901, 150] width 191 height 25
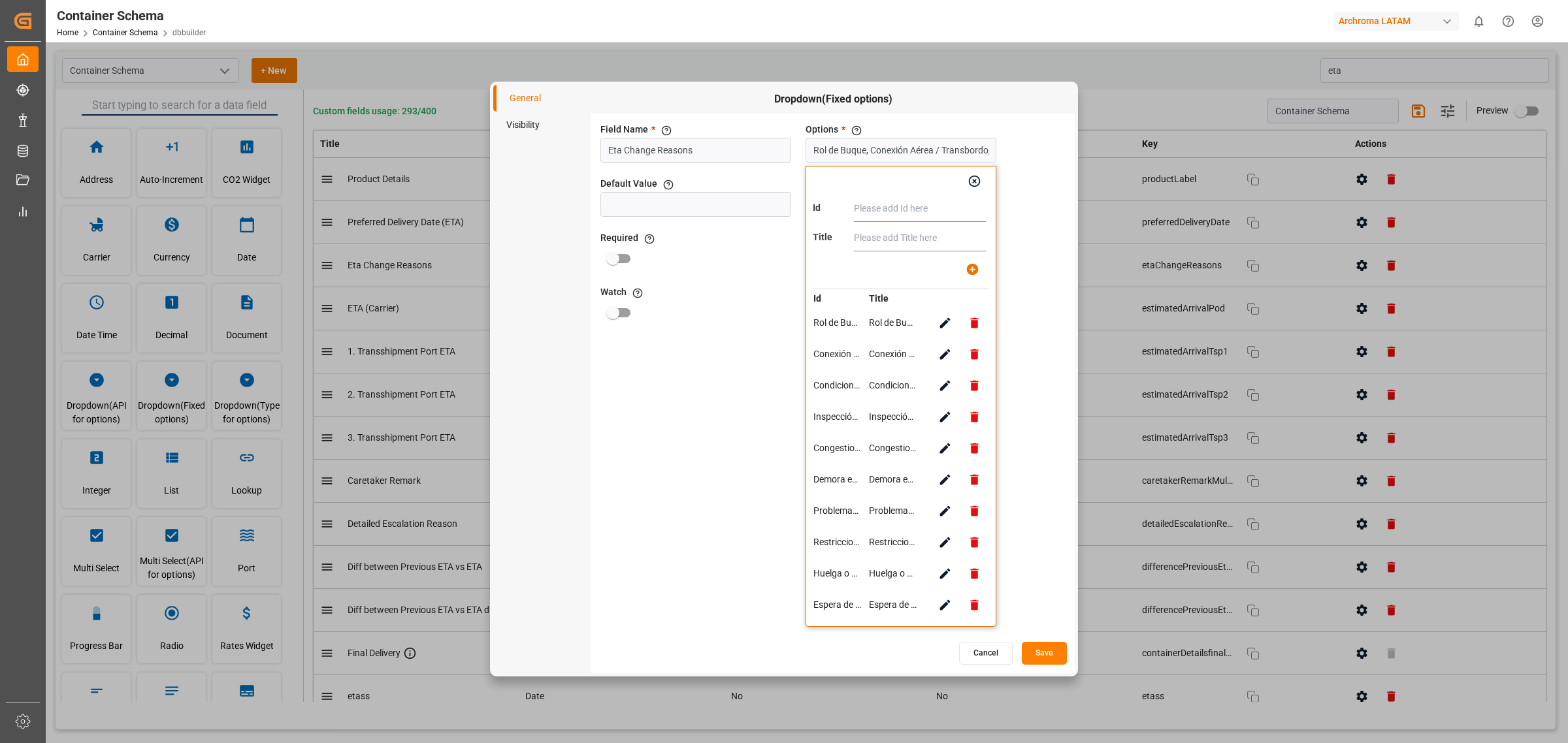
click at [977, 181] on icon "button" at bounding box center [974, 181] width 14 height 14
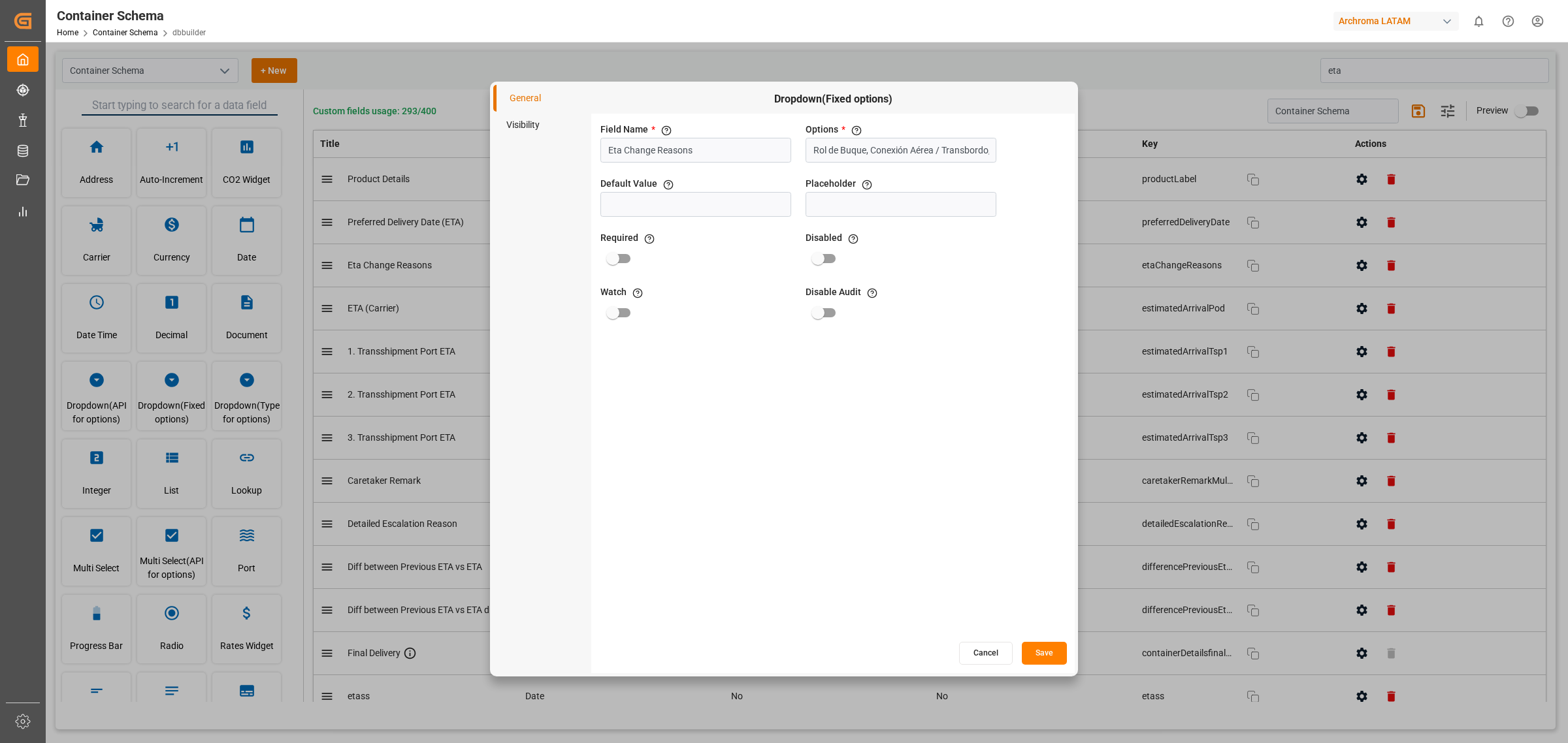
click at [1039, 655] on button "Save" at bounding box center [1044, 654] width 45 height 23
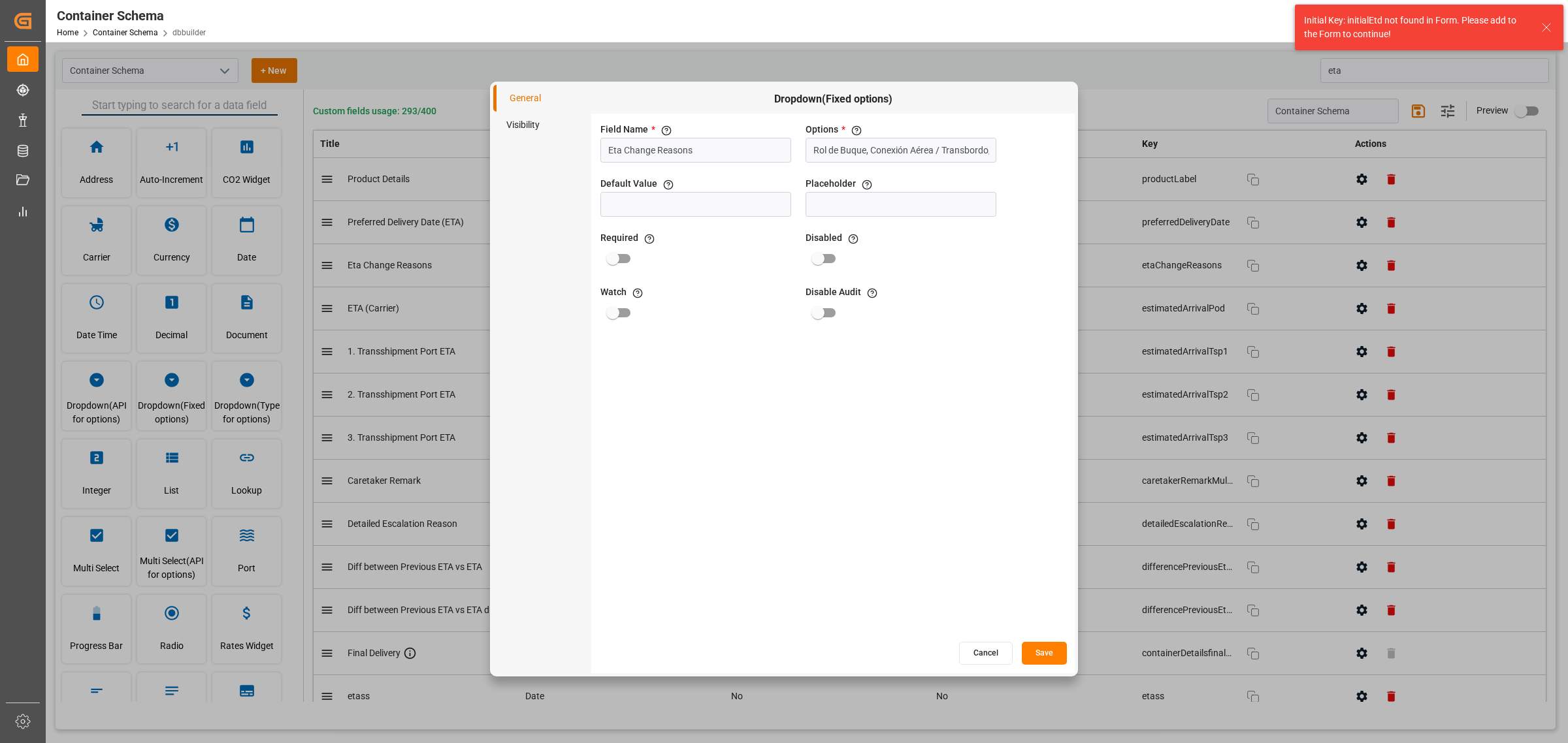
click at [1039, 655] on button "Save" at bounding box center [1044, 654] width 45 height 23
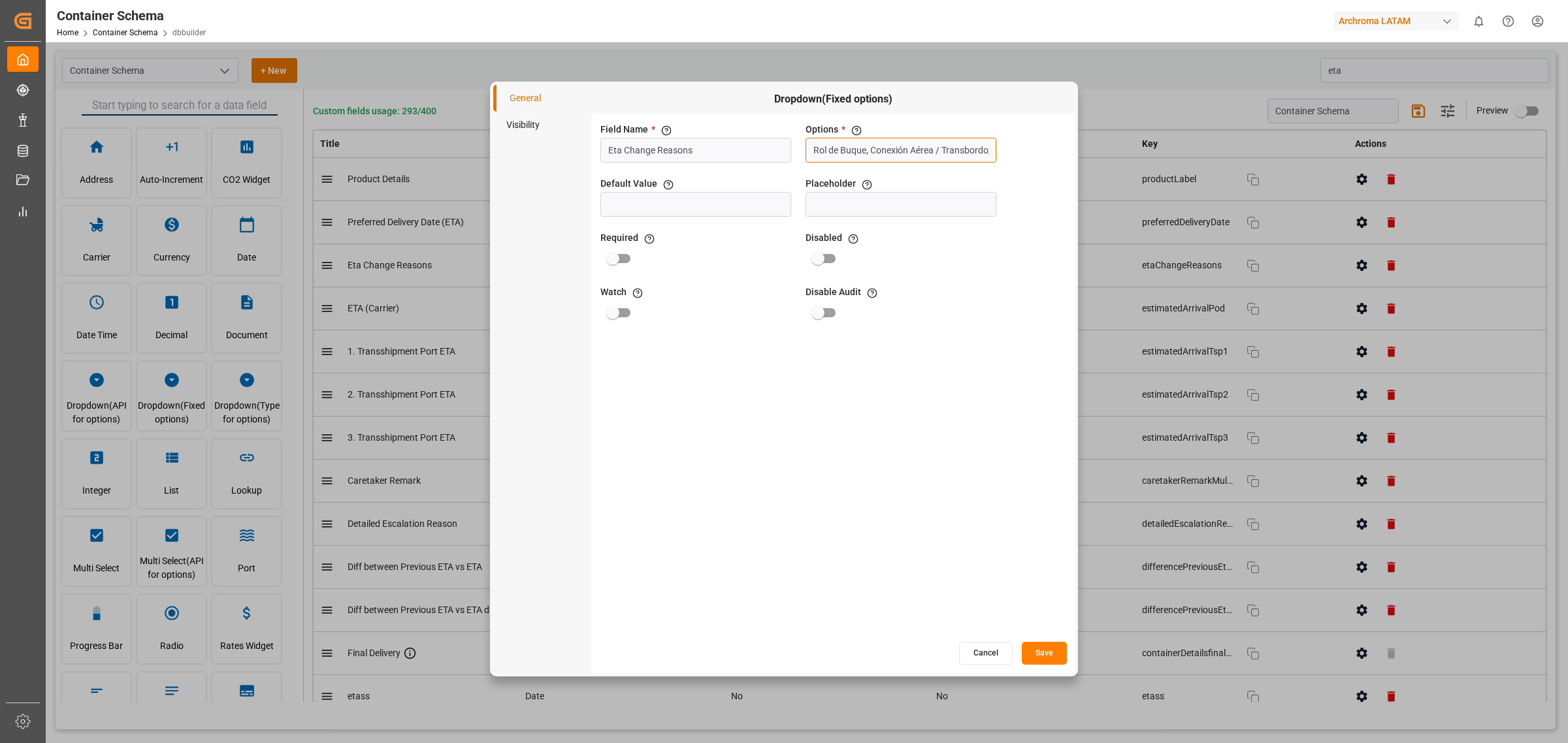
click at [903, 156] on input "Rol de Buque, Conexión Aérea / Transbordo, Condiciones Meteorológicas, Inspecci…" at bounding box center [901, 150] width 191 height 25
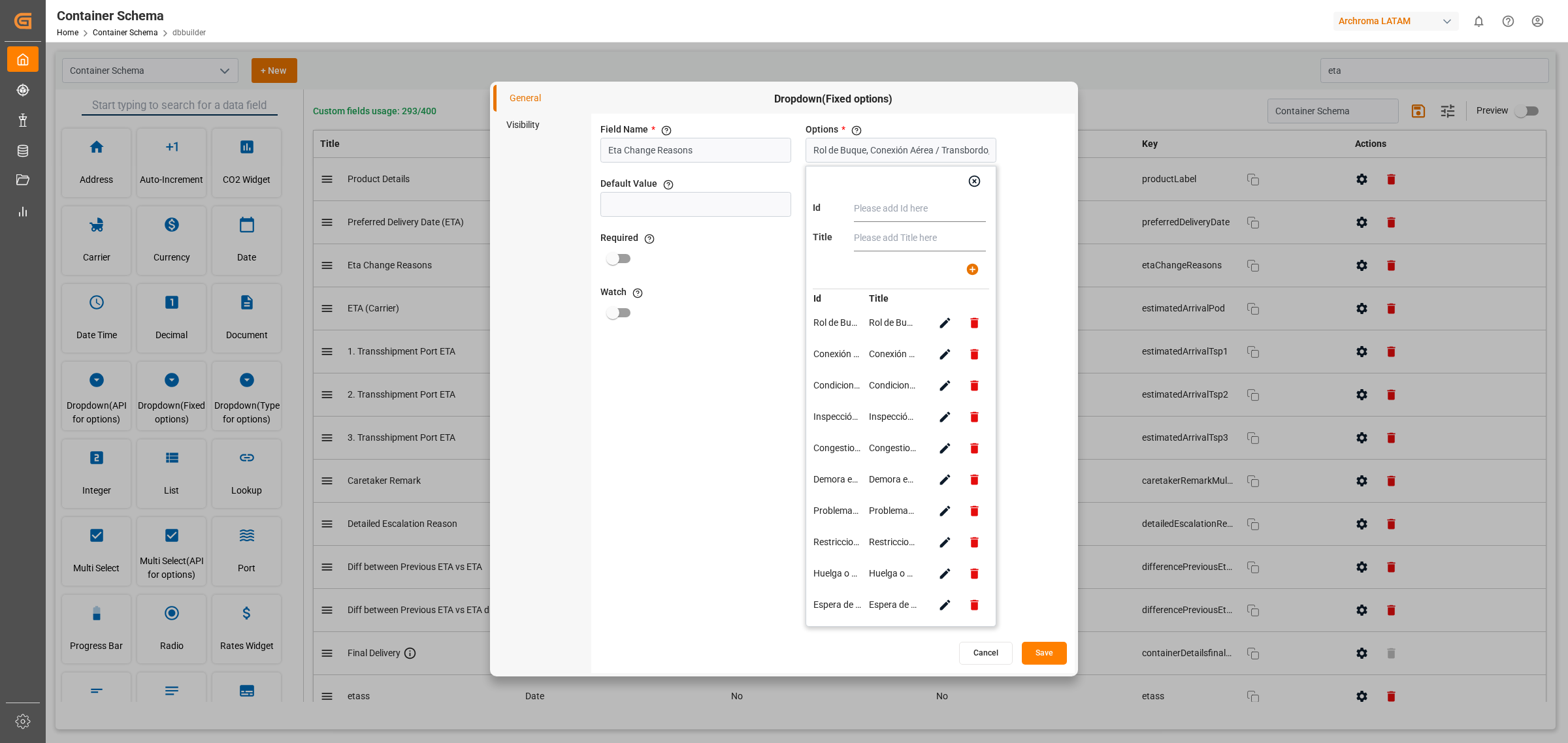
click at [1052, 652] on button "Save" at bounding box center [1044, 654] width 45 height 23
click at [1040, 651] on button "Save" at bounding box center [1044, 654] width 45 height 23
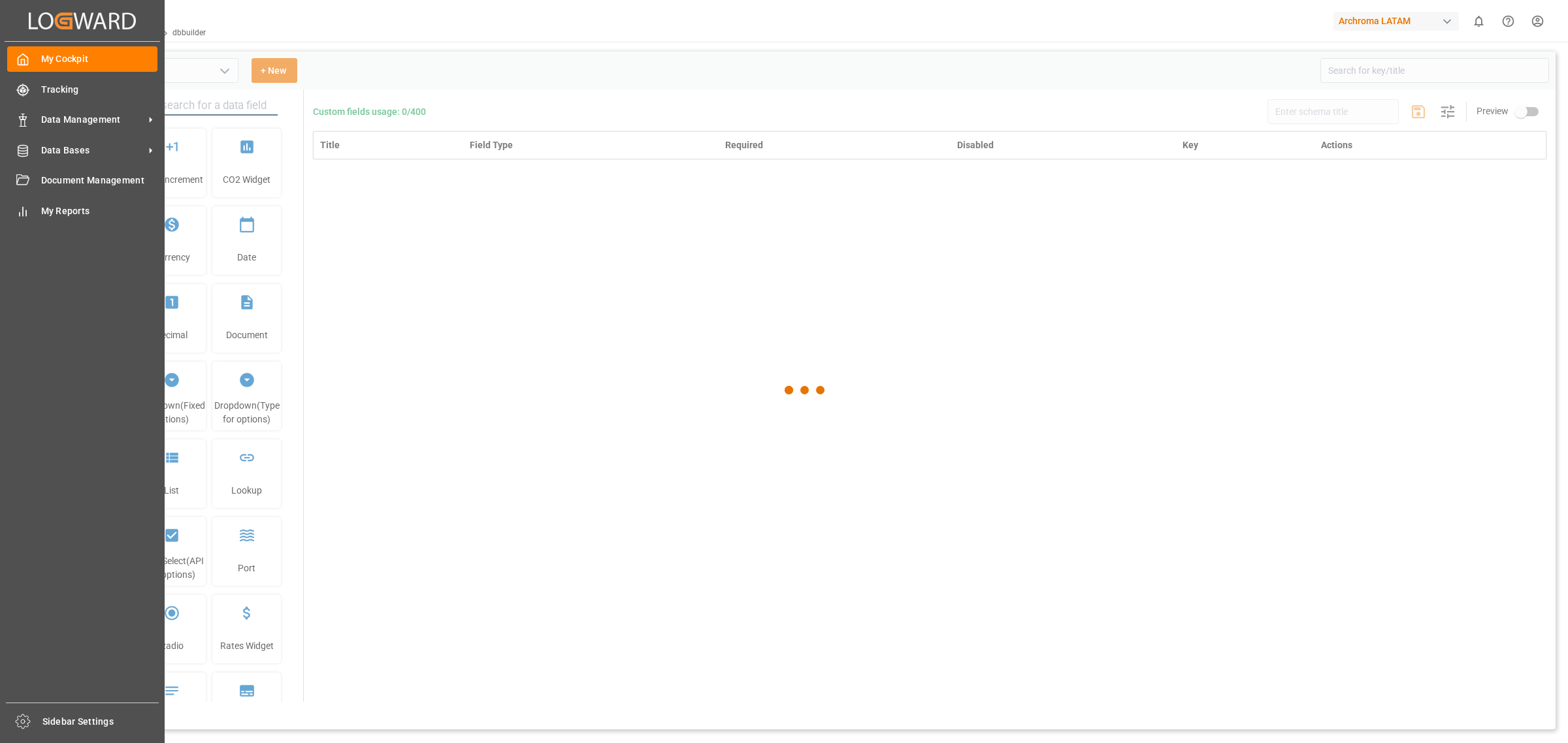
type input "Container Schema"
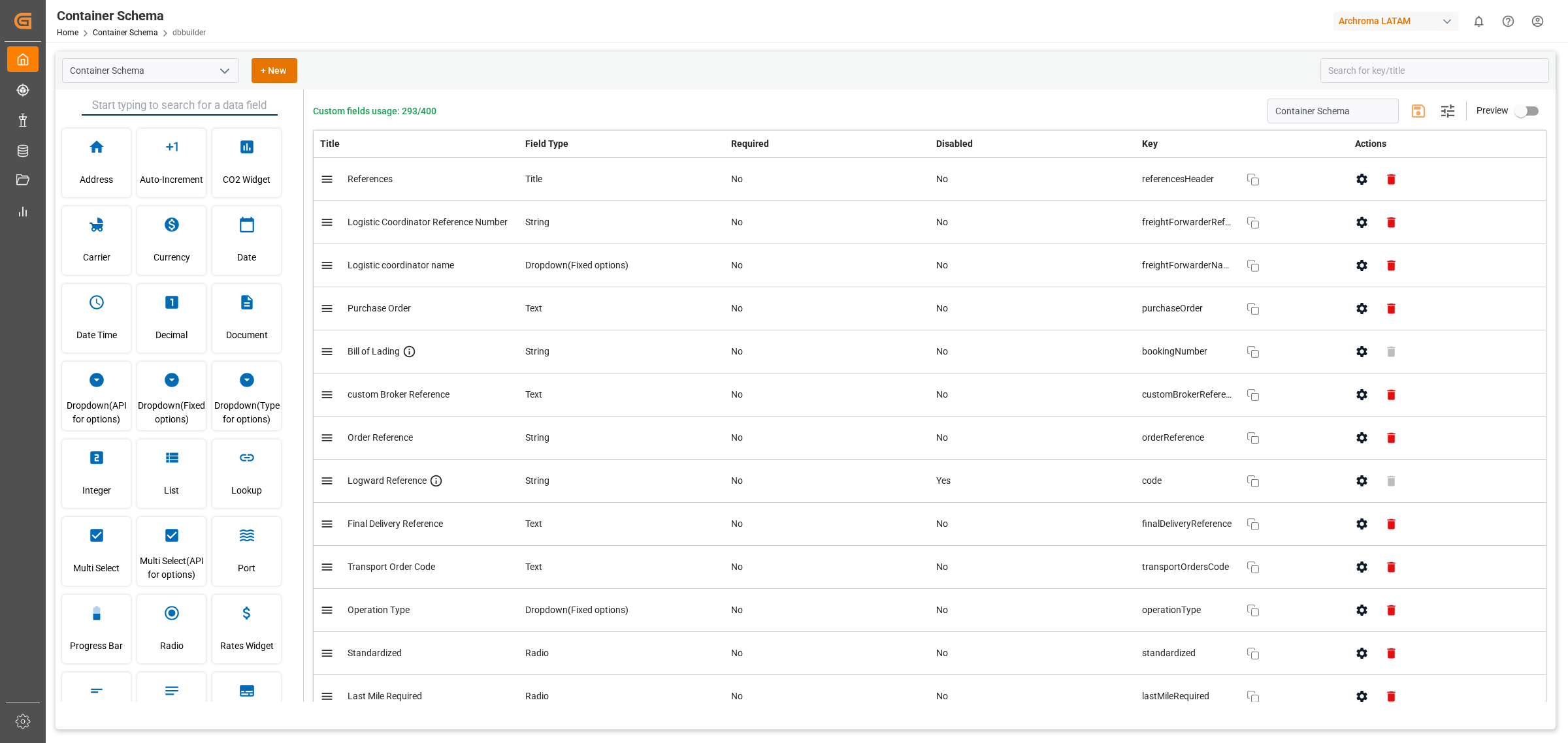
click at [1543, 19] on html "Created by potrace 1.15, written by [PERSON_NAME] [DATE]-[DATE] Created by potr…" at bounding box center [784, 371] width 1568 height 743
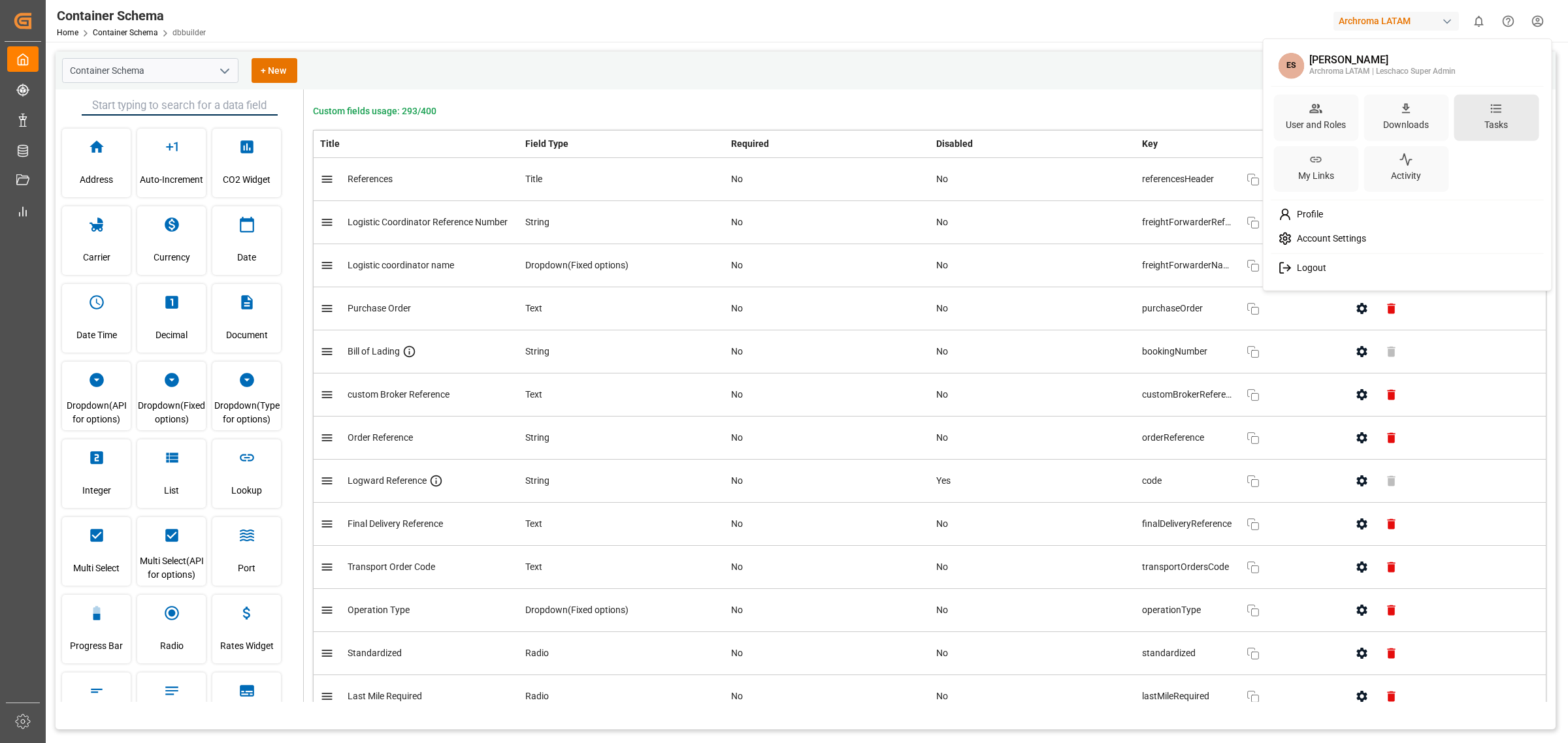
click at [1476, 105] on div "Tasks" at bounding box center [1496, 118] width 85 height 46
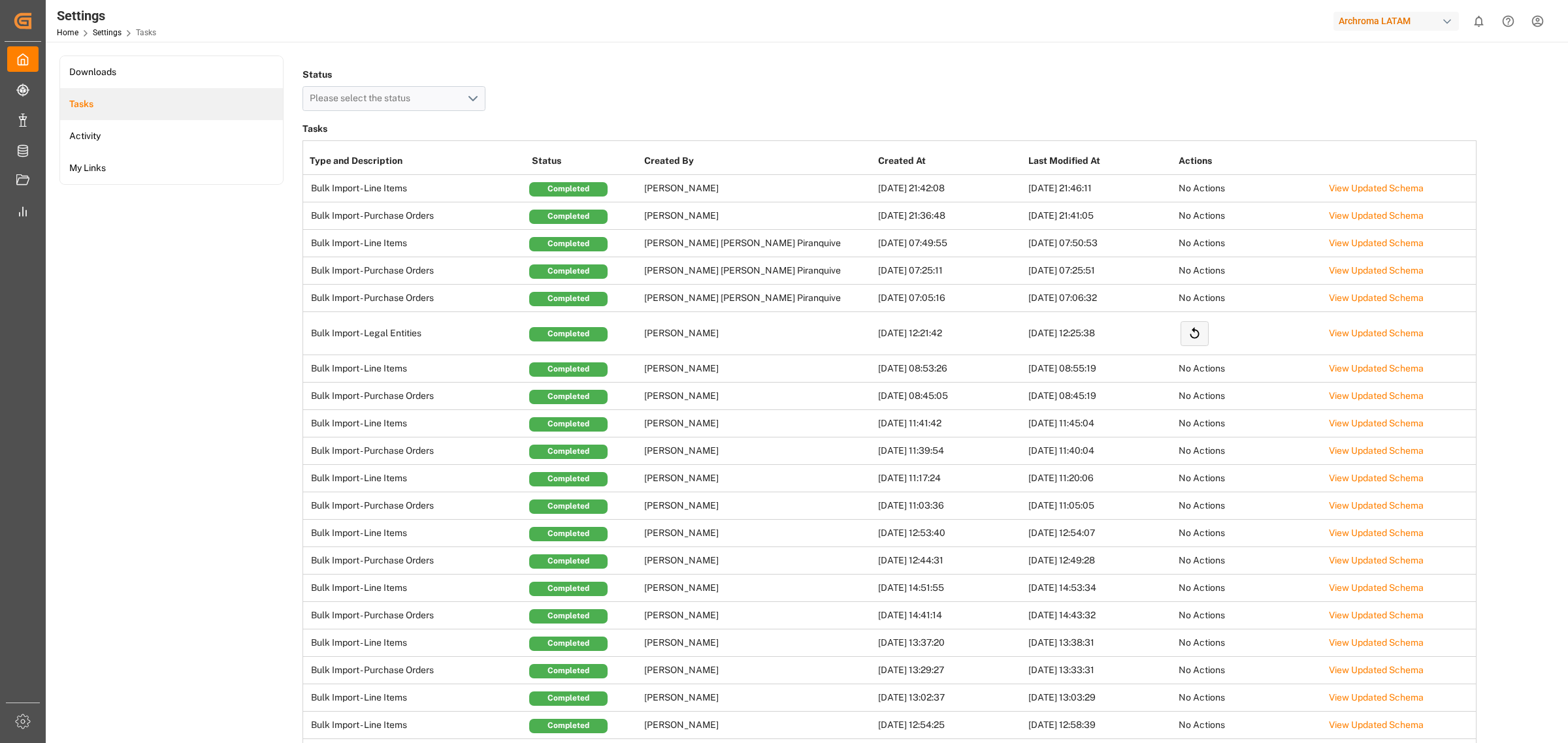
click at [875, 407] on td "[DATE] 08:45:05" at bounding box center [950, 397] width 150 height 28
click at [642, 82] on div "Status Please select the status" at bounding box center [890, 88] width 1174 height 45
click at [842, 89] on div "Status Please select the status" at bounding box center [890, 88] width 1174 height 45
click at [746, 79] on div "Status Please select the status" at bounding box center [890, 88] width 1174 height 45
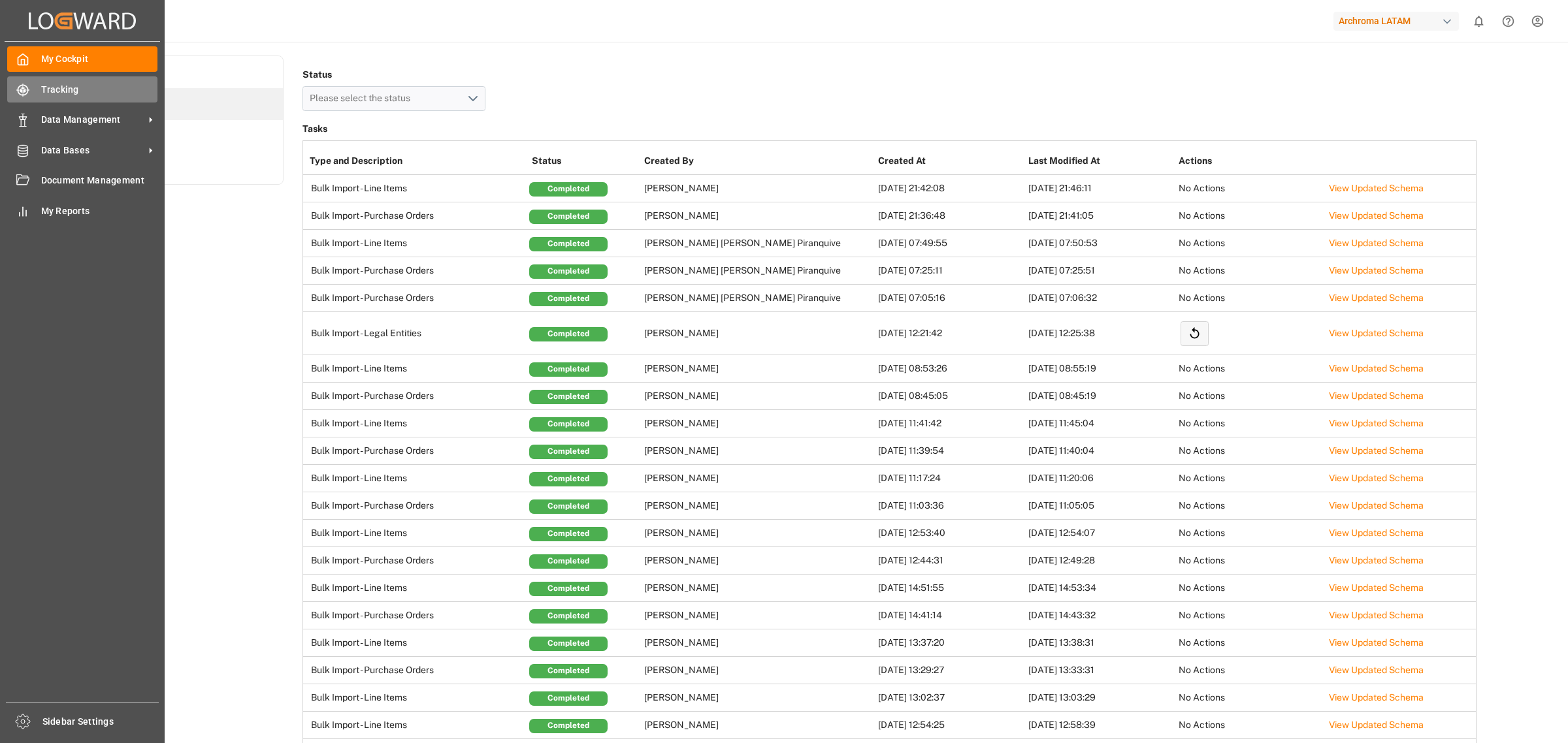
click at [37, 92] on div "Tracking Tracking" at bounding box center [82, 89] width 150 height 25
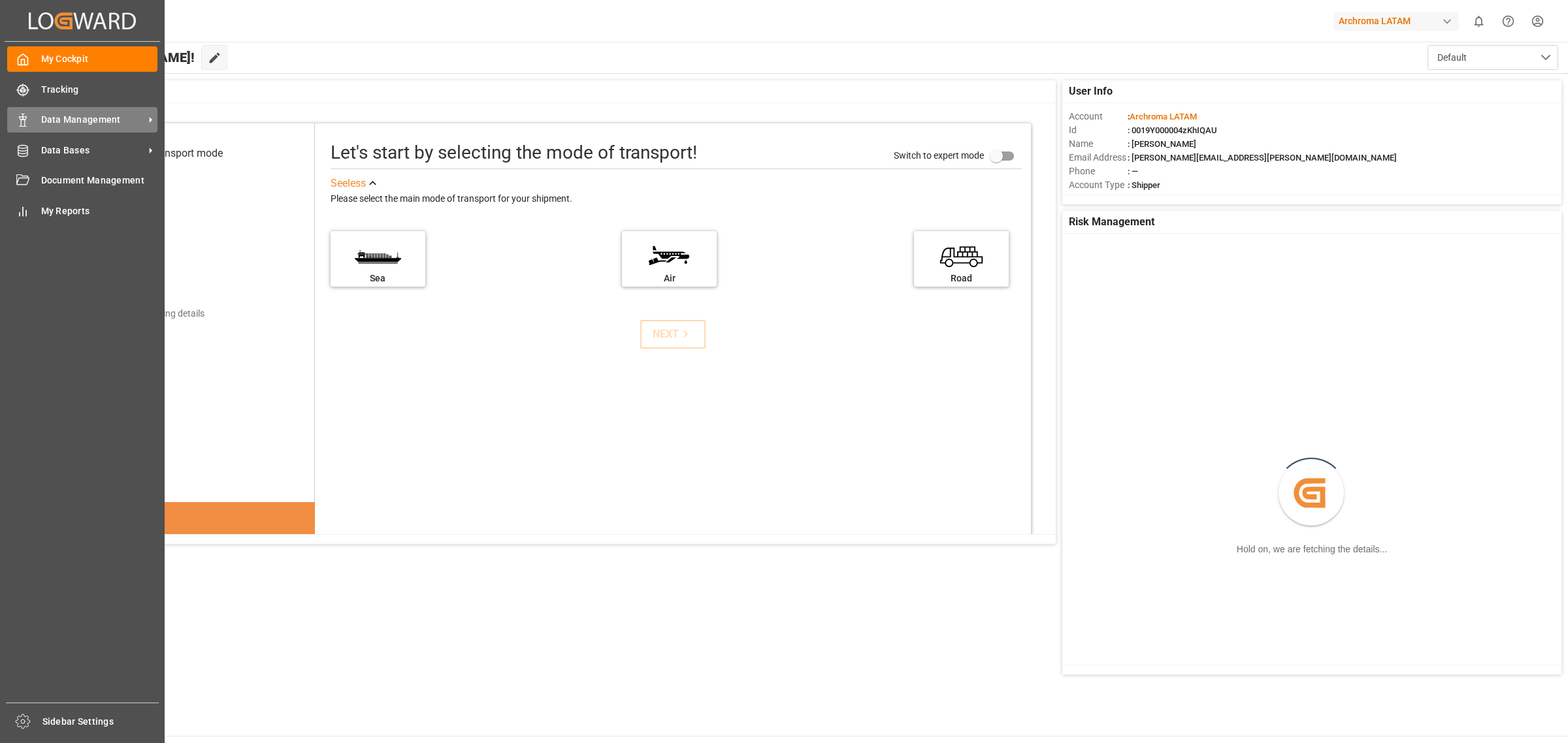
click at [92, 115] on span "Data Management" at bounding box center [92, 120] width 103 height 14
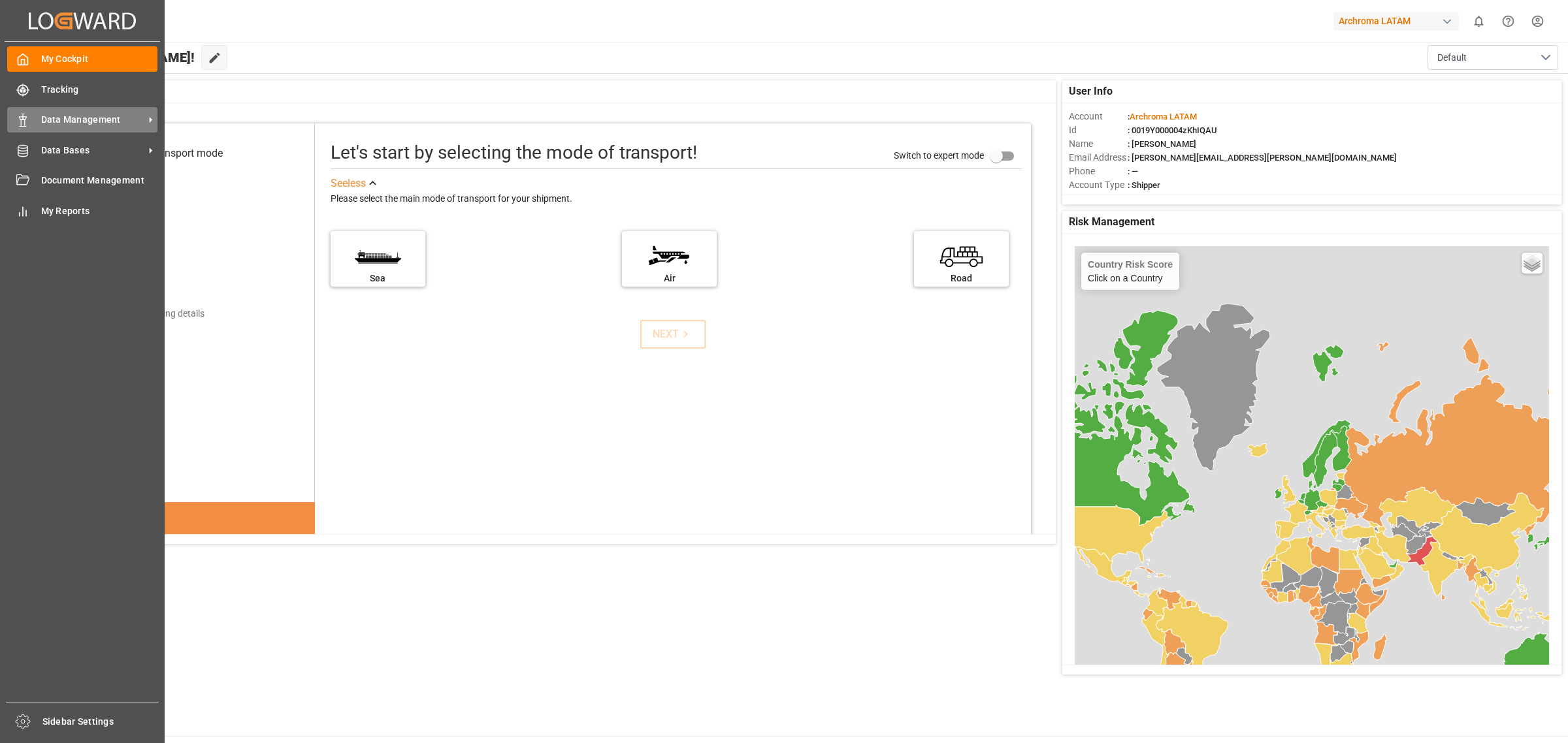
click at [140, 129] on div "Data Management Data Management" at bounding box center [82, 119] width 150 height 25
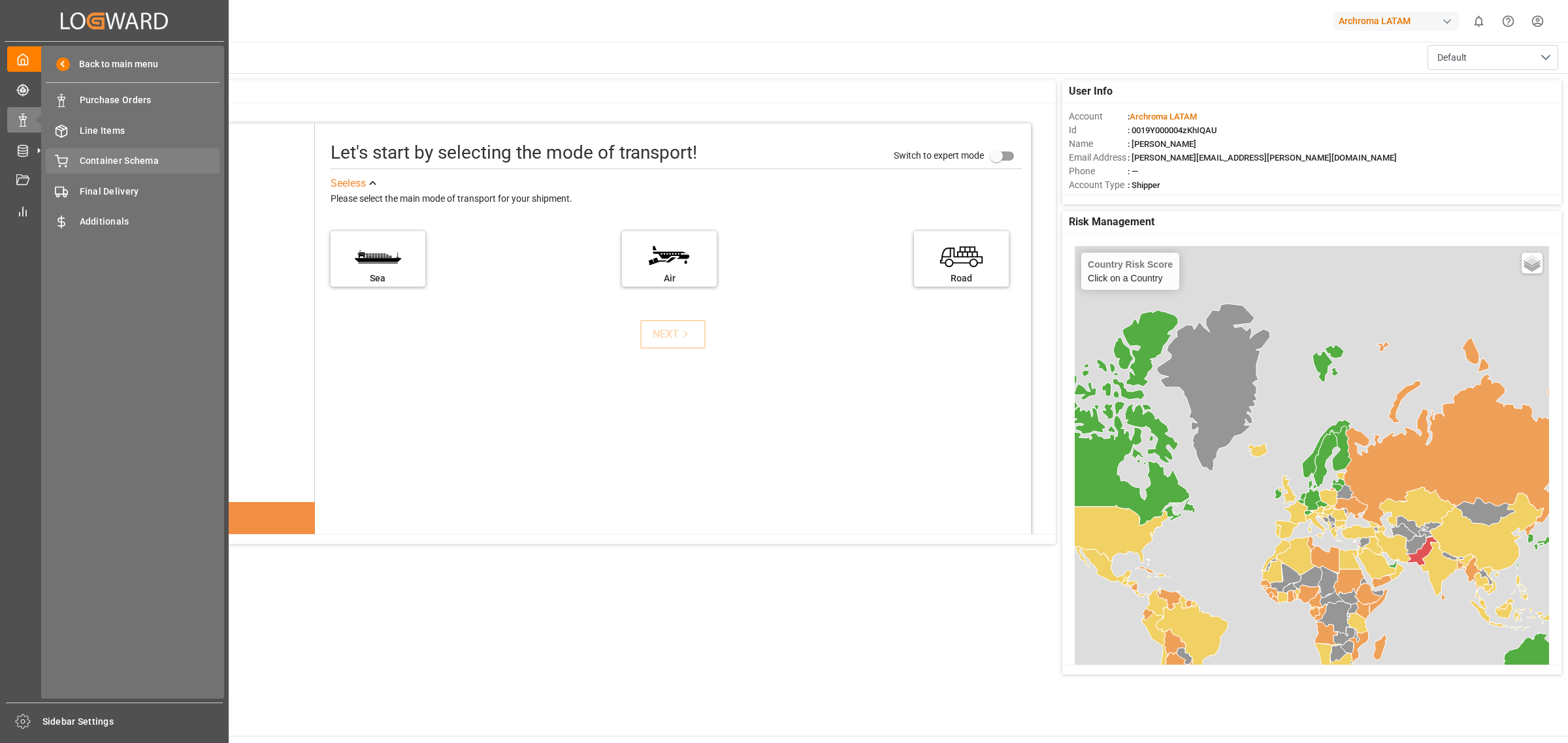
click at [140, 152] on div "Container Schema Container Schema" at bounding box center [132, 161] width 174 height 25
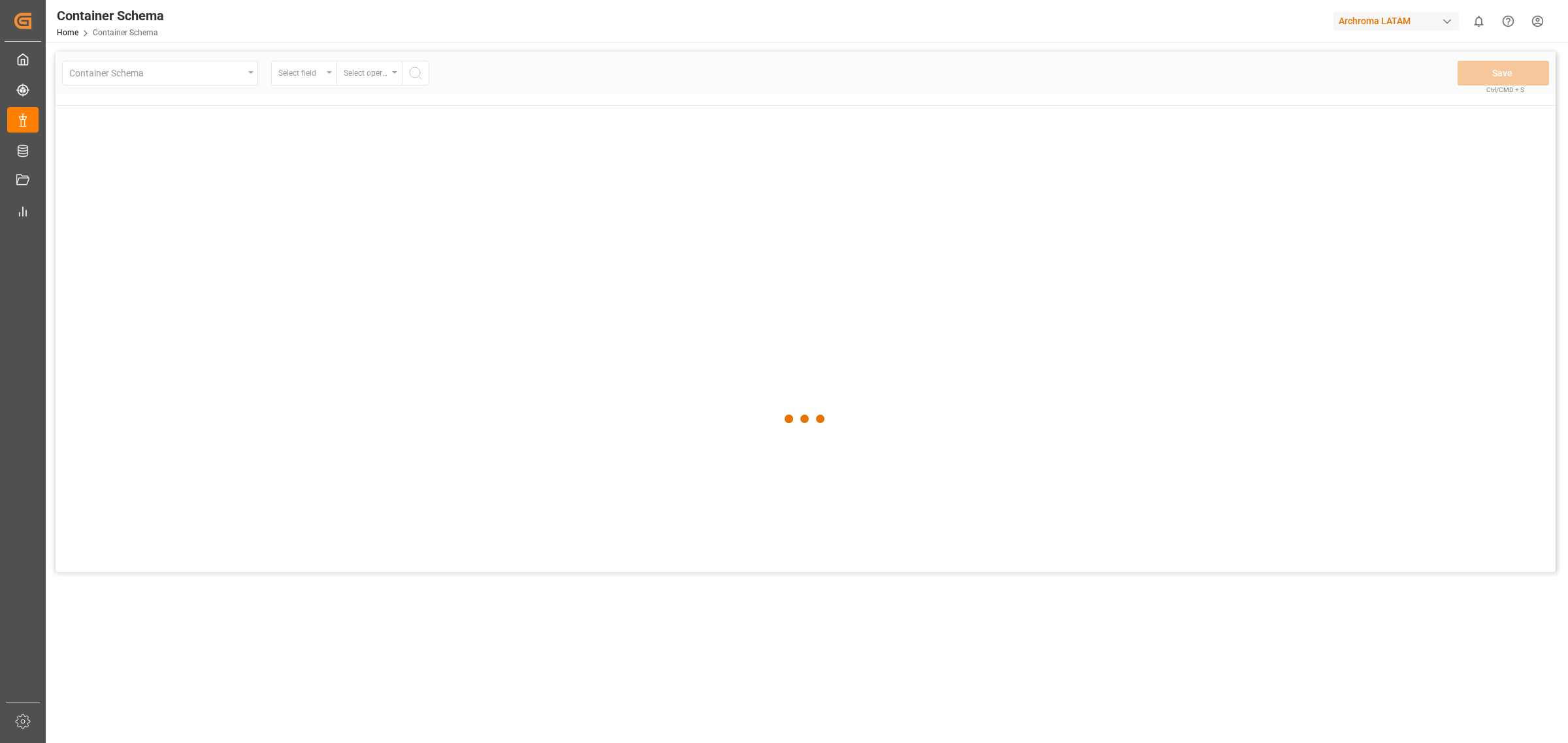
click at [688, 50] on div "Container Schema Select field Select operator Save Ctrl/CMD + S © 2025 Logward.…" at bounding box center [805, 468] width 1519 height 853
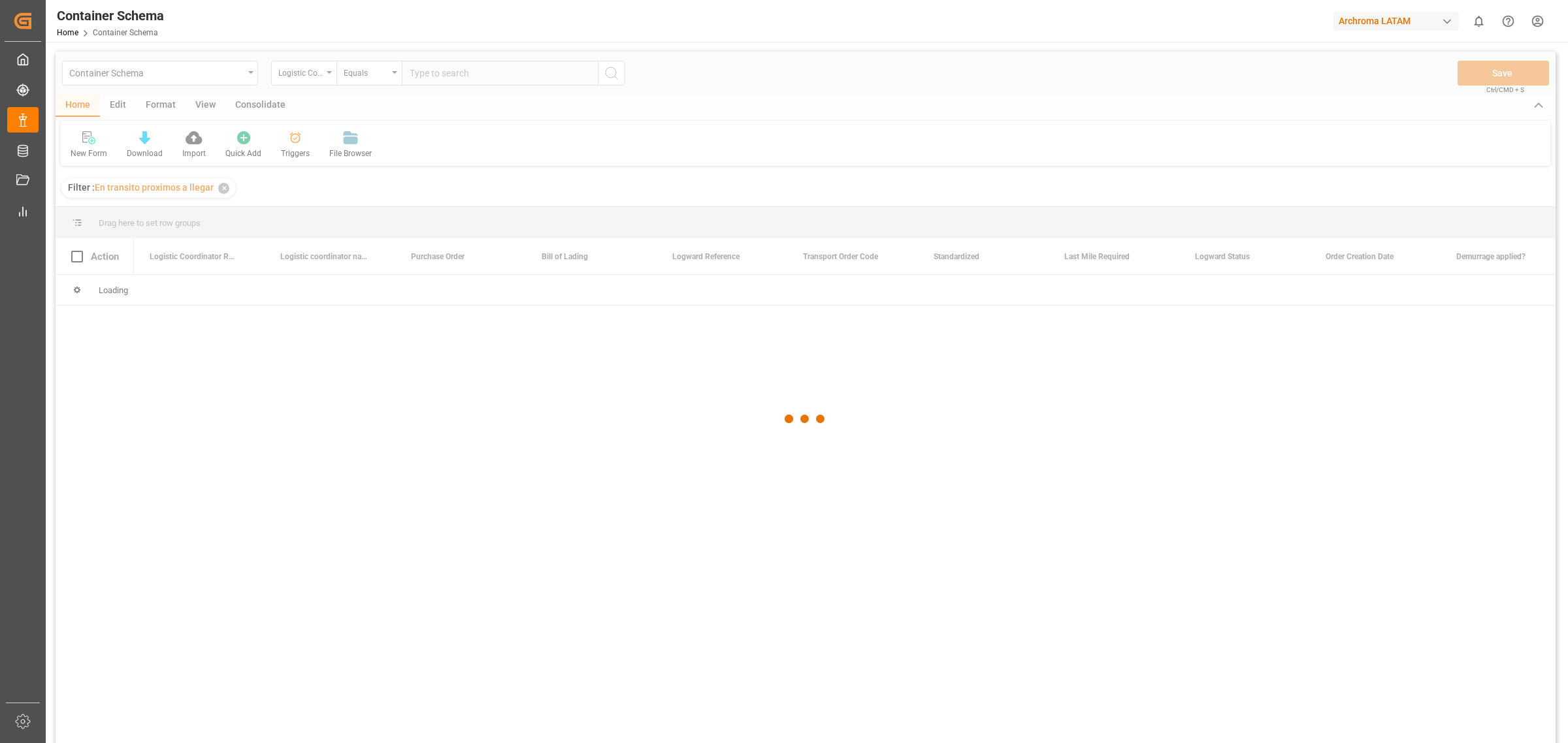
click at [666, 41] on div "Container Schema Home Container Schema Archroma LATAM 0 Notifications Only show…" at bounding box center [802, 21] width 1531 height 42
click at [220, 198] on div at bounding box center [806, 419] width 1500 height 735
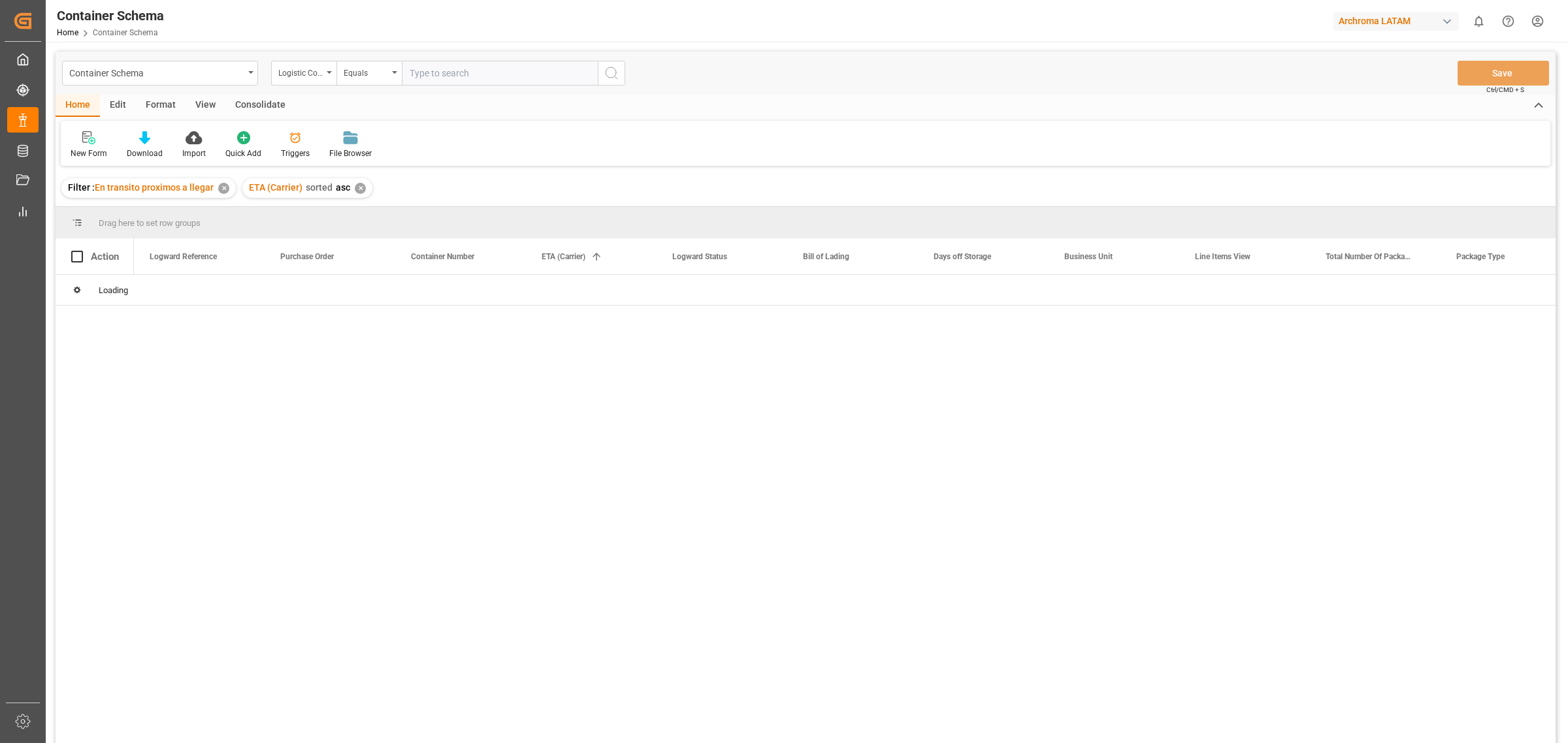
click at [223, 184] on div "✕" at bounding box center [223, 189] width 11 height 11
click at [175, 180] on div "ETA (Carrier) sorted asc ✕" at bounding box center [126, 188] width 130 height 19
click at [180, 187] on div "✕" at bounding box center [179, 189] width 11 height 11
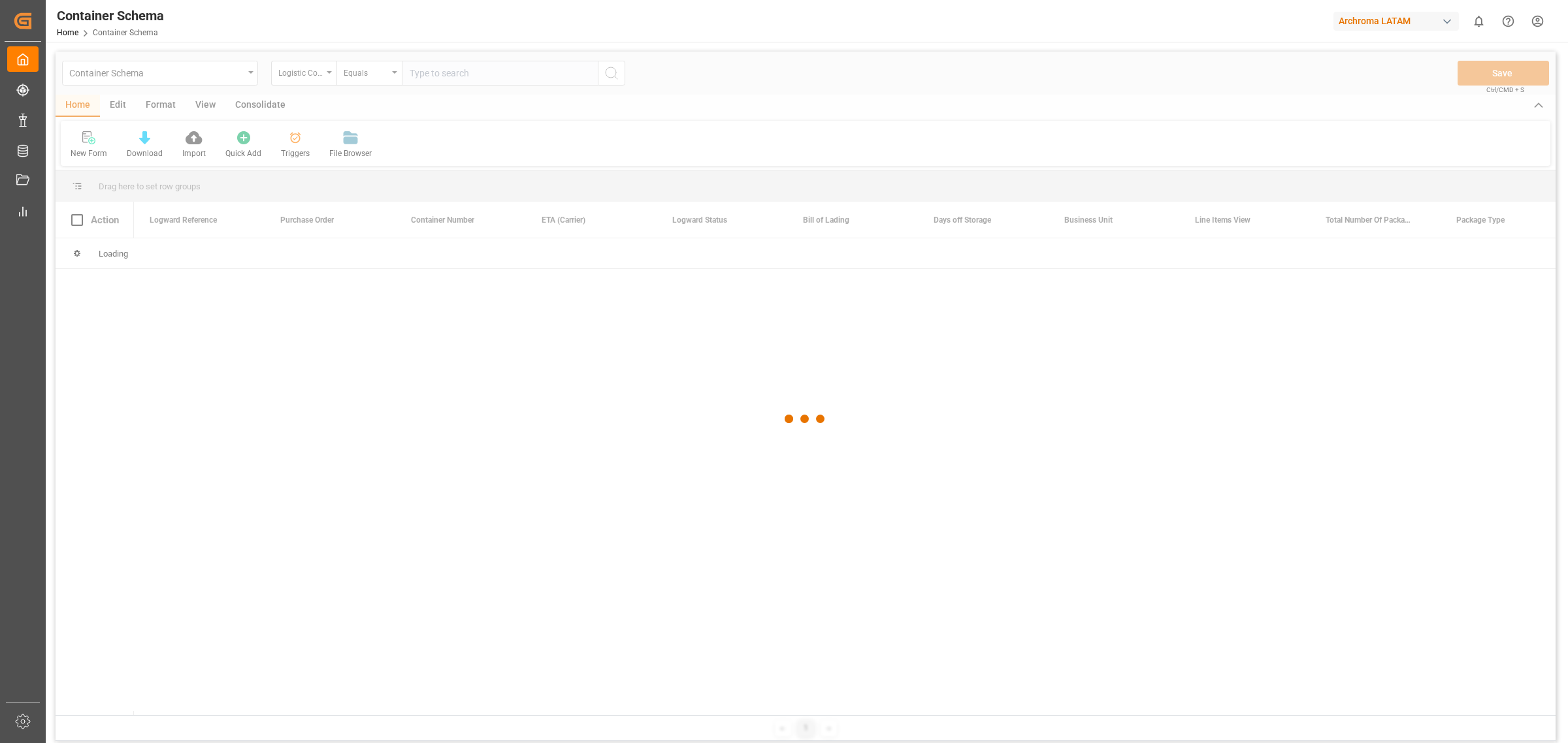
click at [305, 176] on div at bounding box center [806, 419] width 1500 height 735
click at [561, 155] on div "New Form Download Import Quick Add Triggers File Browser" at bounding box center [806, 143] width 1489 height 45
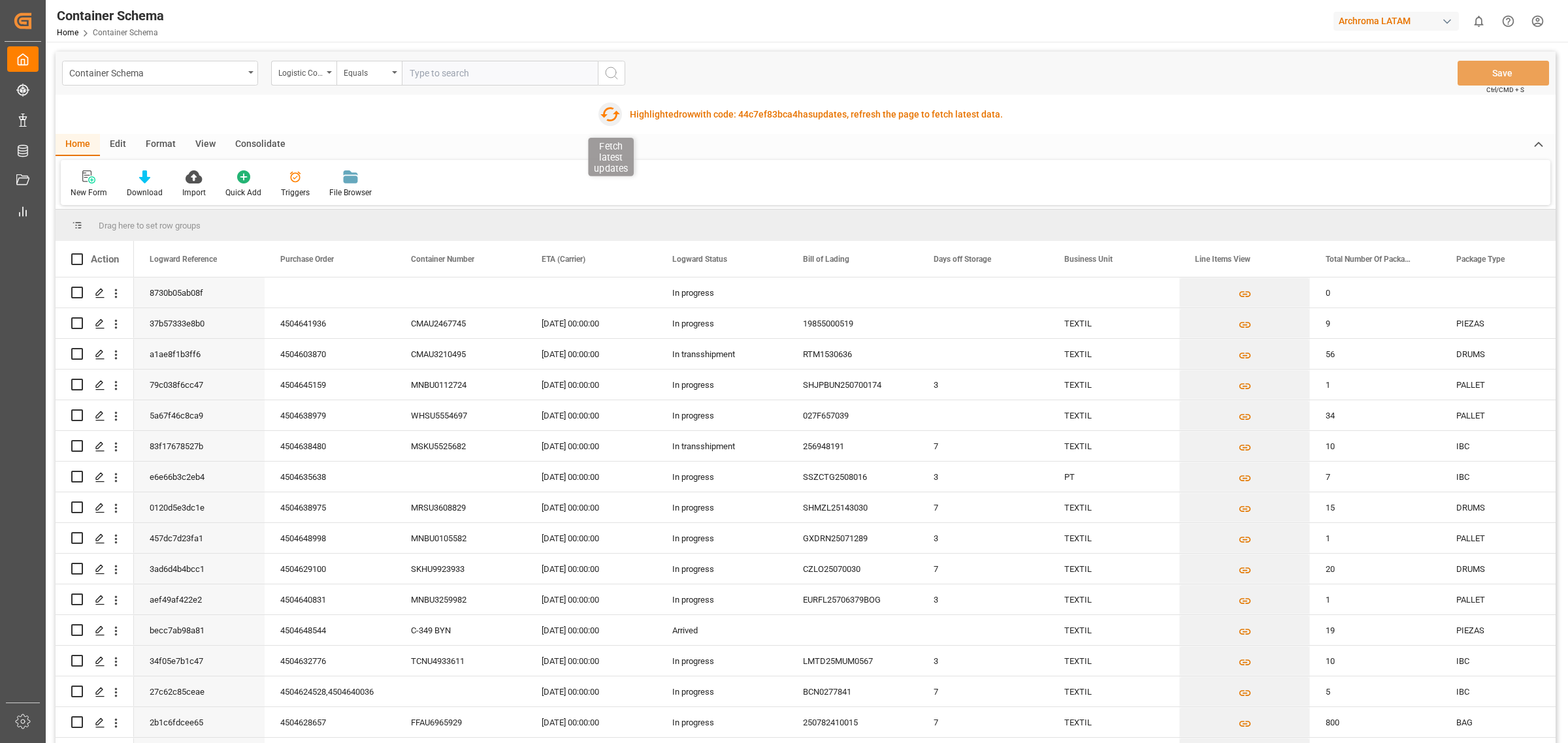
click at [615, 108] on icon "button" at bounding box center [609, 114] width 21 height 21
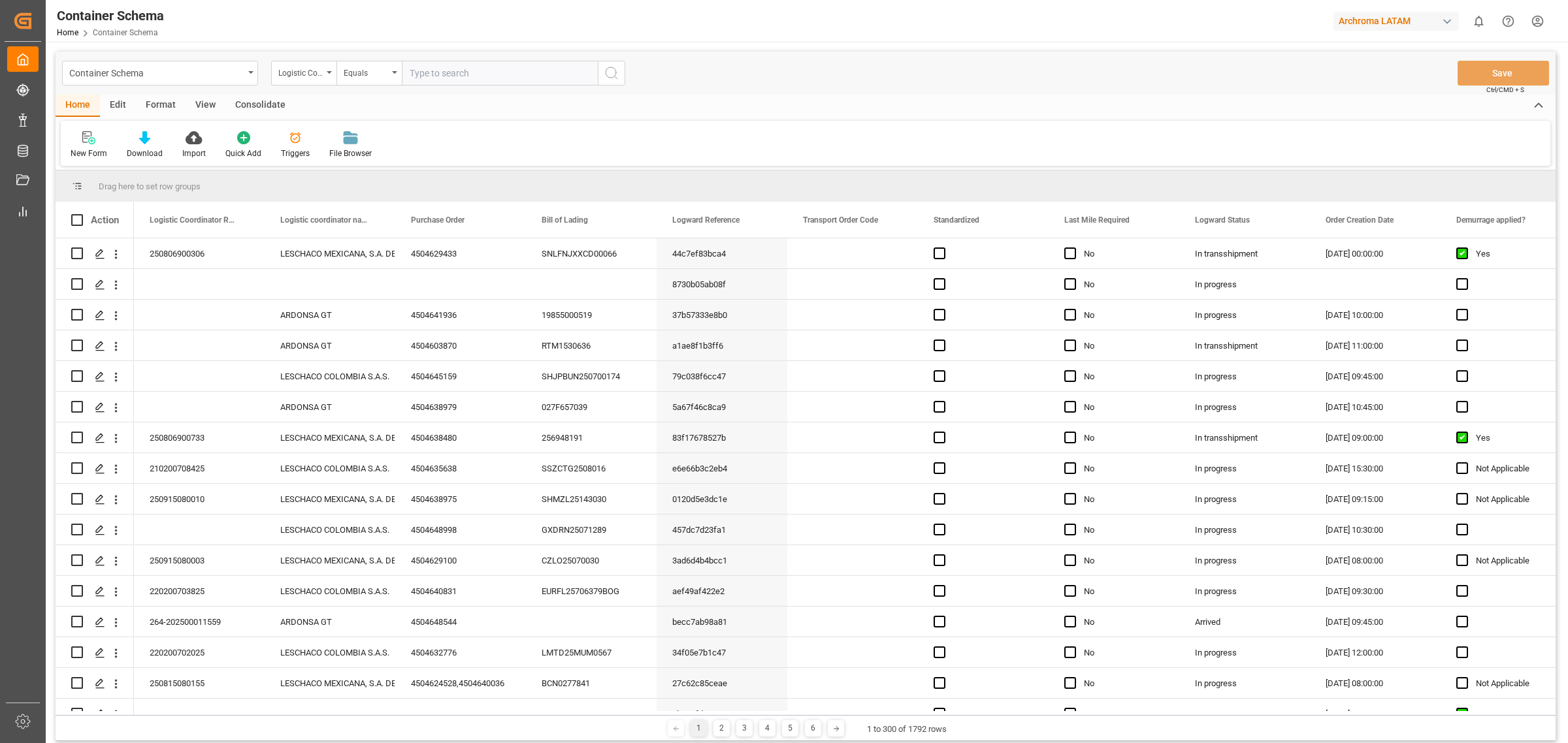
click at [1529, 24] on html "Created by potrace 1.15, written by [PERSON_NAME] [DATE]-[DATE] Created by potr…" at bounding box center [784, 371] width 1568 height 743
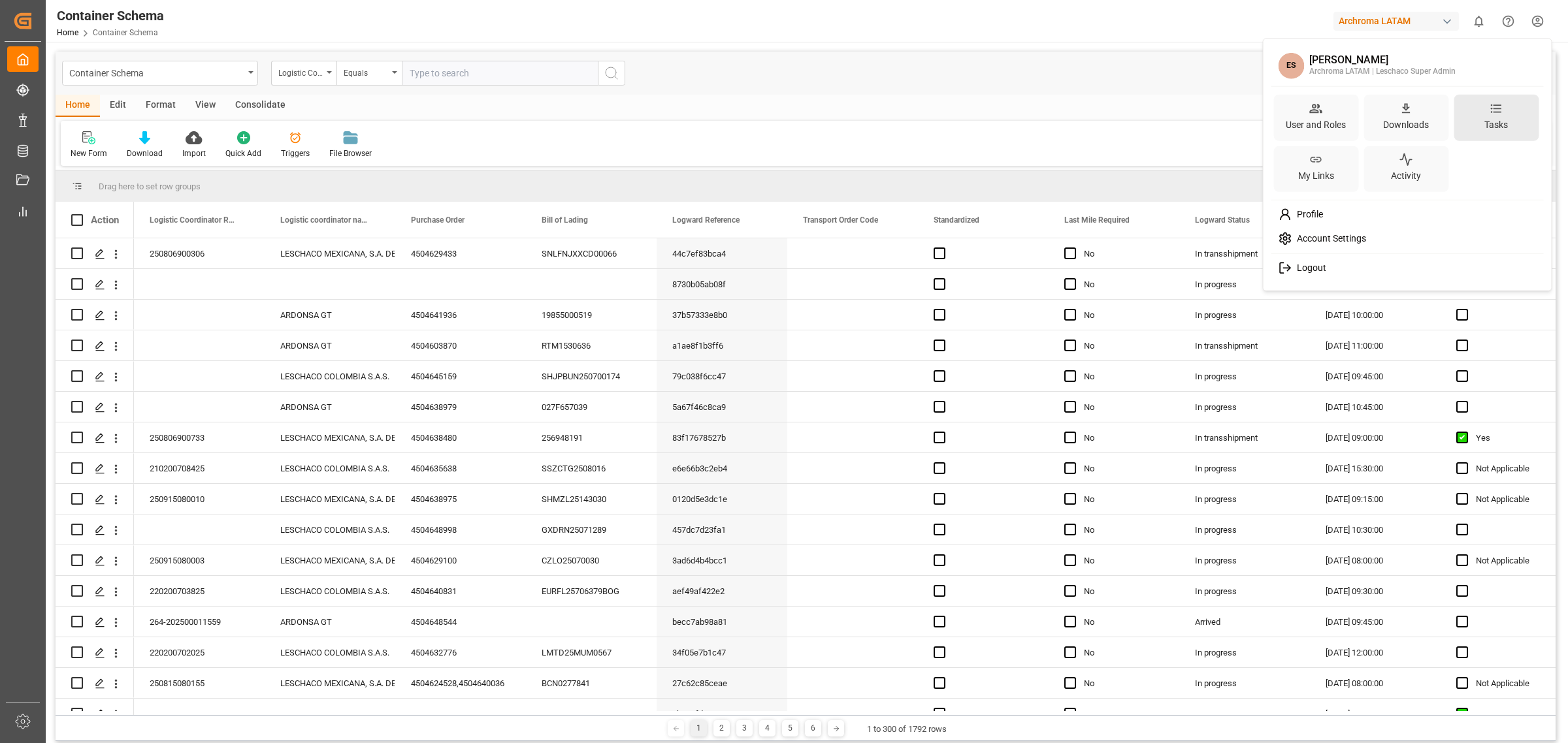
click at [1511, 109] on div "Tasks" at bounding box center [1496, 118] width 85 height 46
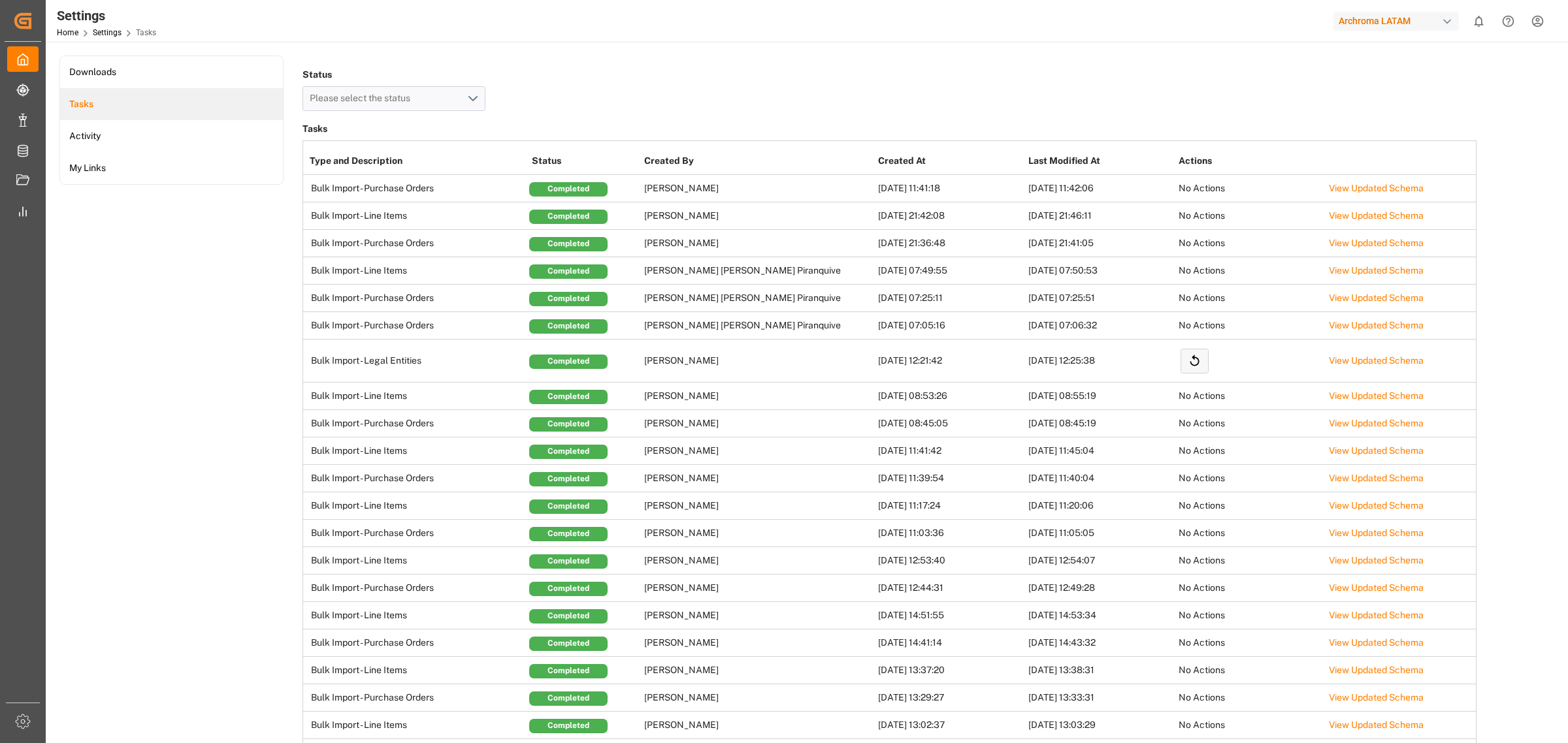
click at [1373, 188] on link "View Updated Schema" at bounding box center [1375, 189] width 95 height 11
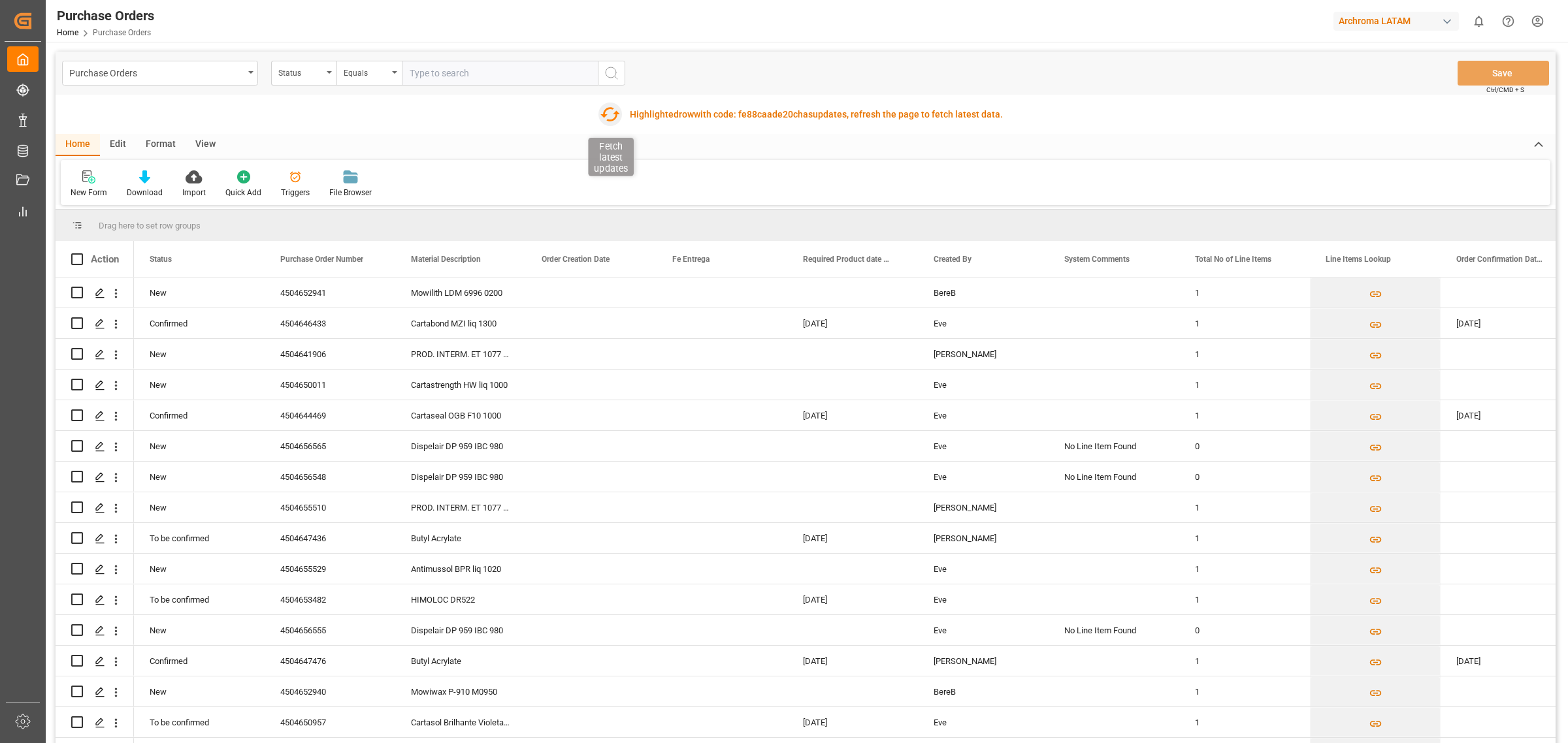
click at [605, 112] on icon "button" at bounding box center [610, 114] width 19 height 15
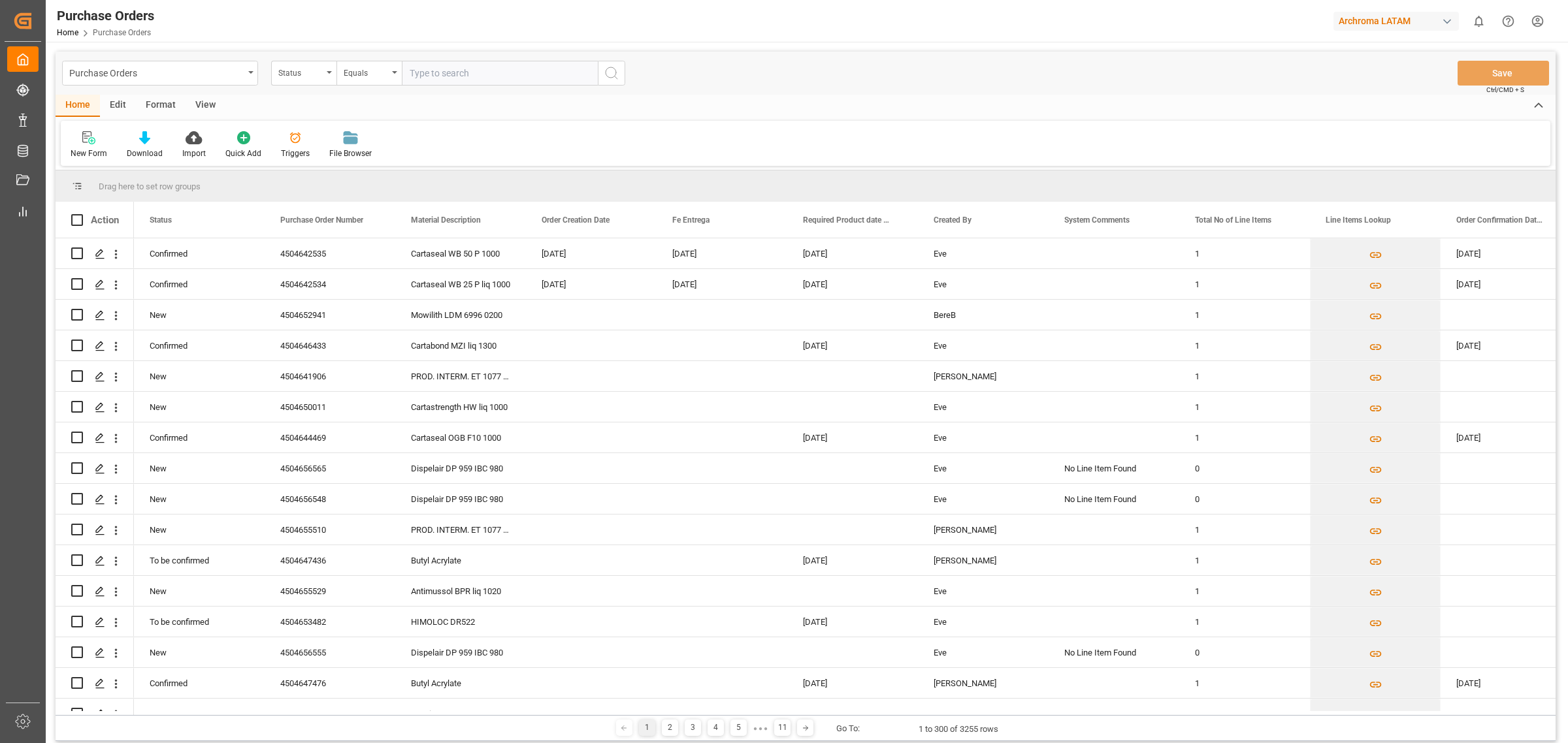
click at [106, 95] on div "Edit" at bounding box center [118, 105] width 36 height 22
click at [269, 132] on div at bounding box center [290, 138] width 45 height 14
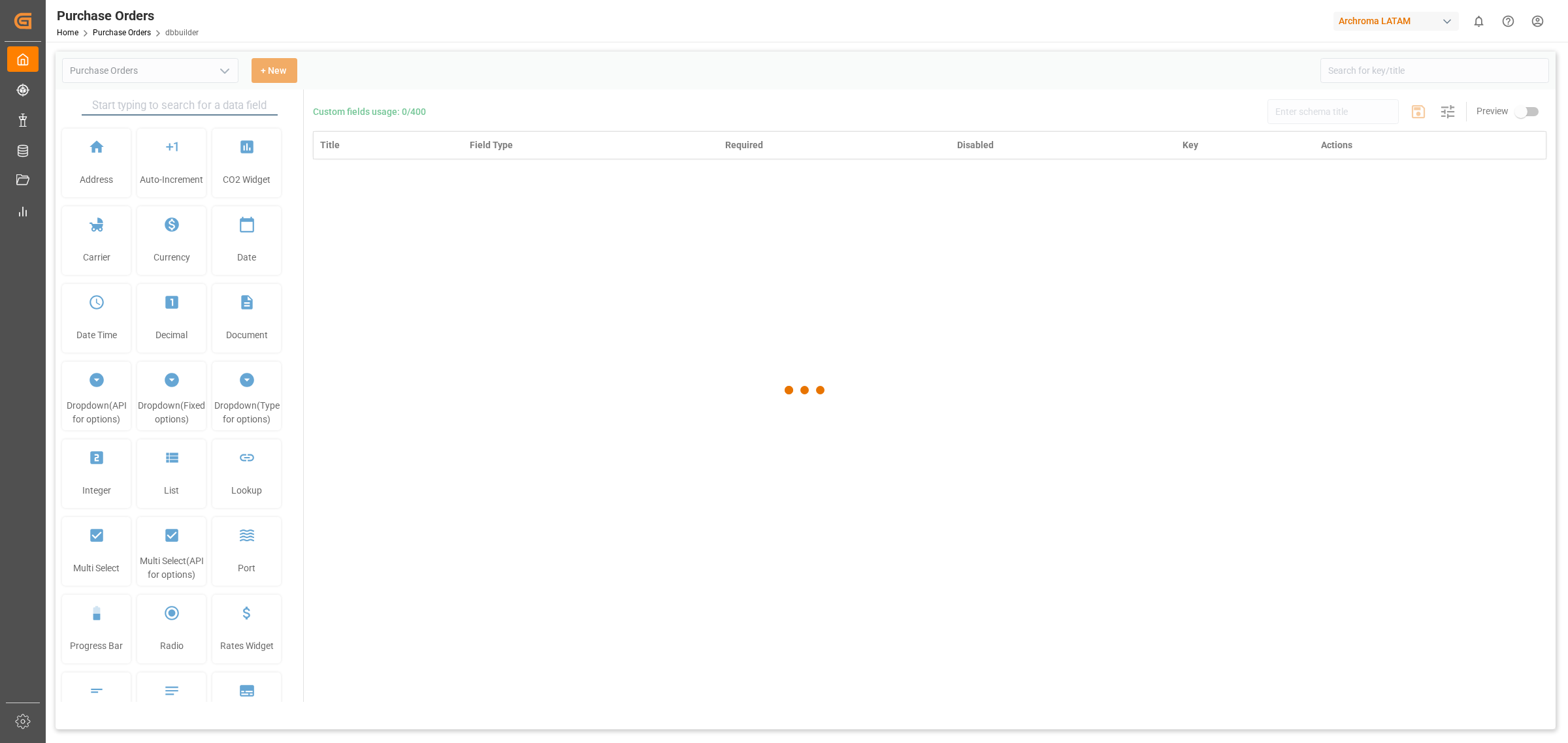
type input "Purchase Orders"
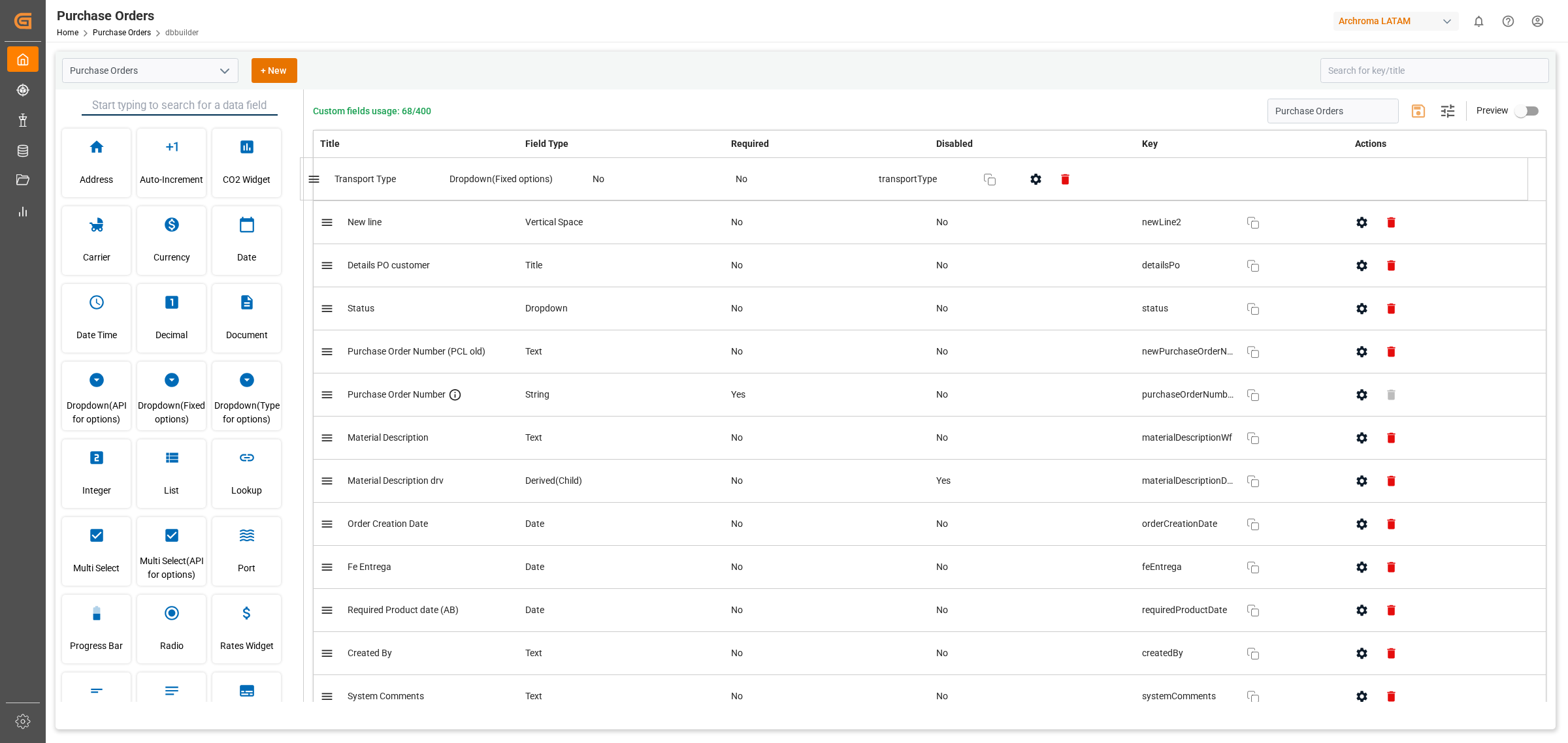
drag, startPoint x: 615, startPoint y: 553, endPoint x: 605, endPoint y: 169, distance: 384.1
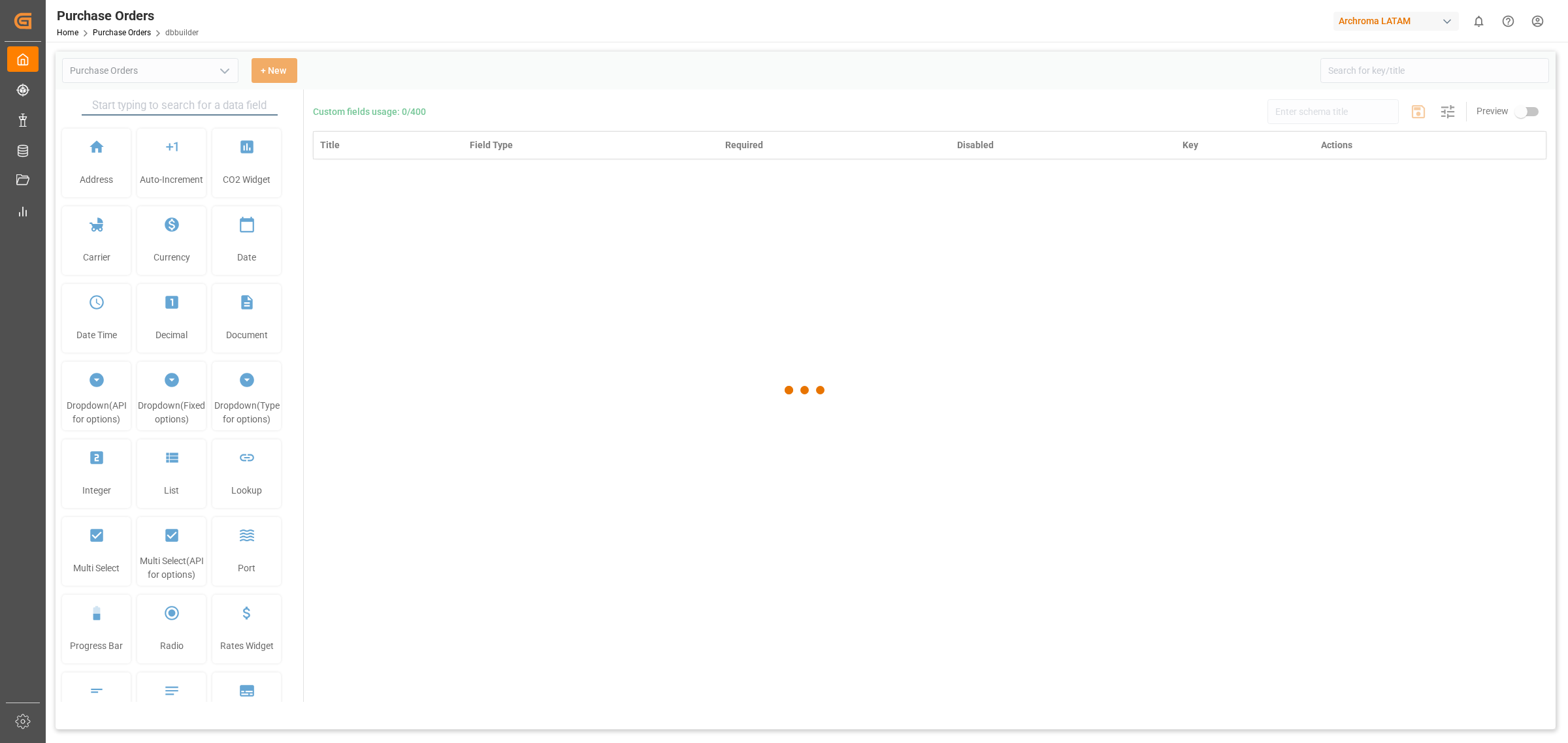
type input "Purchase Orders"
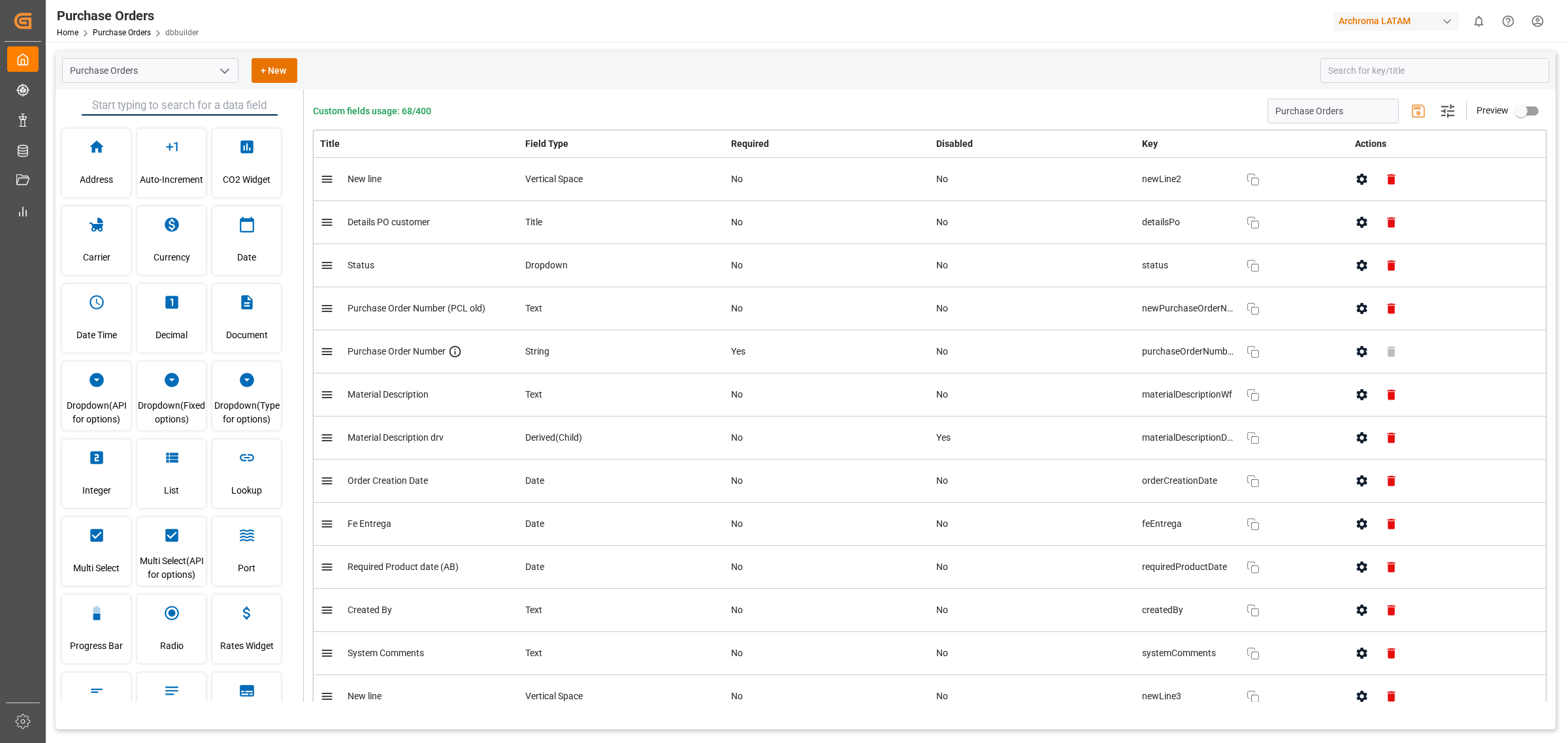
click at [216, 72] on button "open menu" at bounding box center [223, 71] width 19 height 20
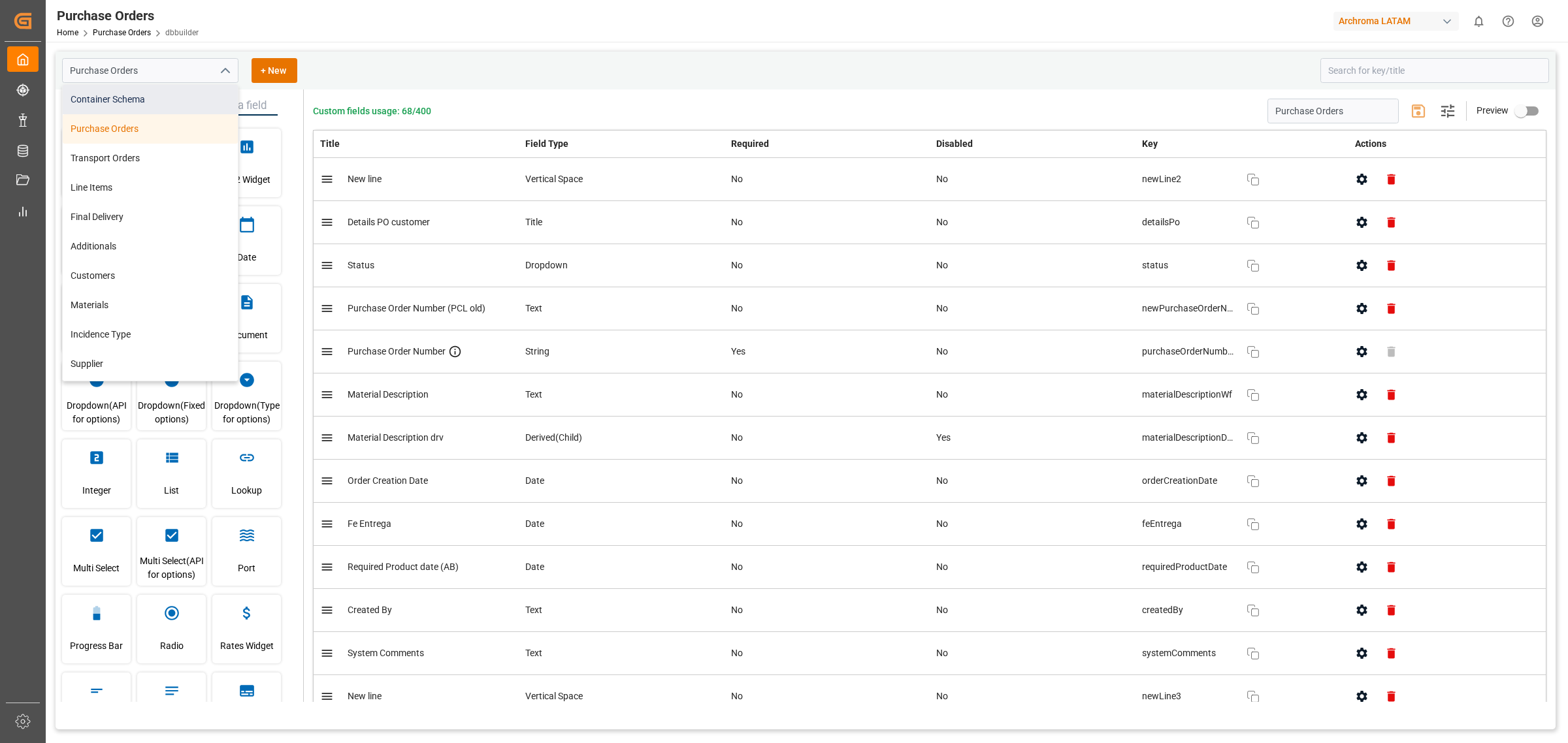
click at [175, 92] on div "Container Schema" at bounding box center [149, 99] width 175 height 29
type input "Container Schema"
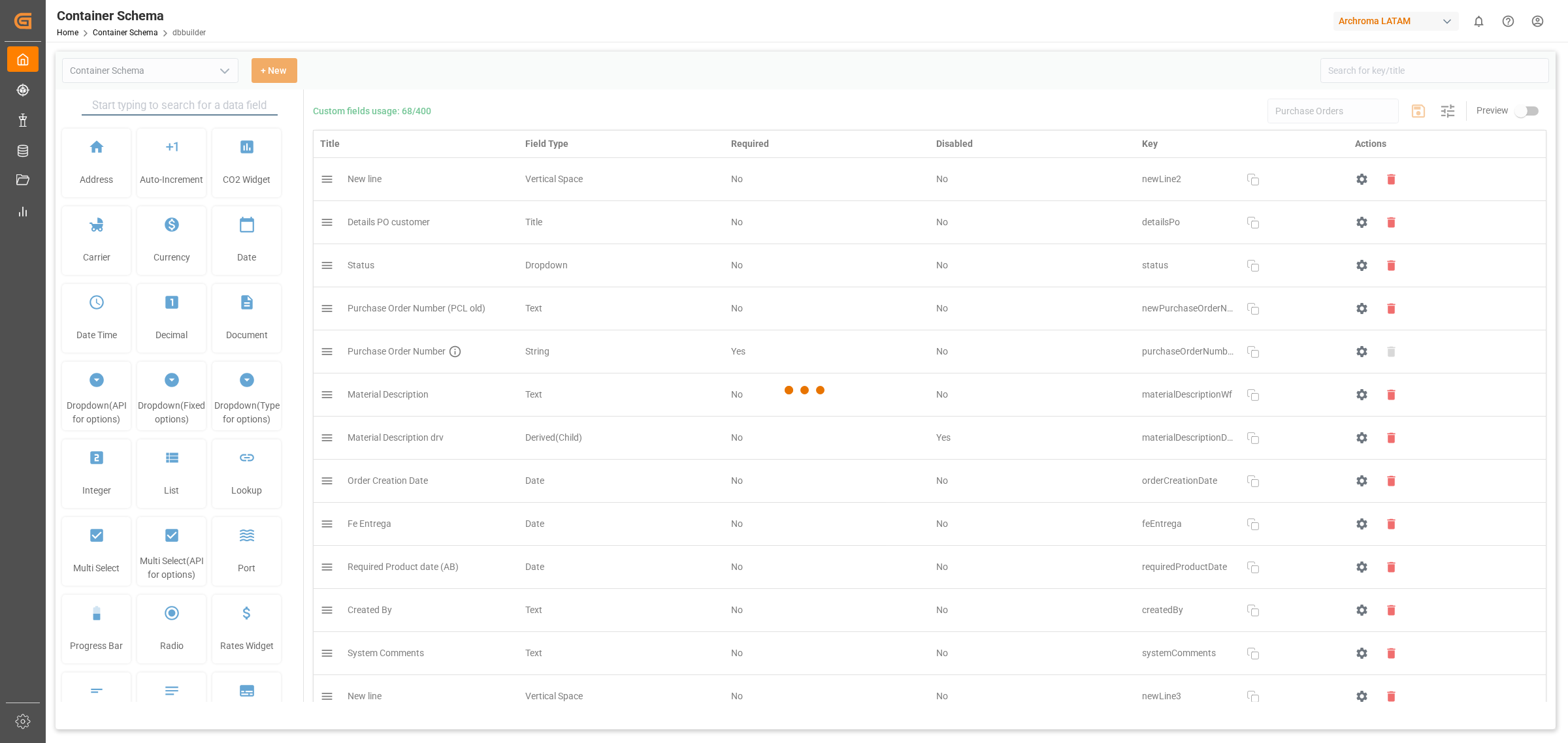
type input "Container Schema"
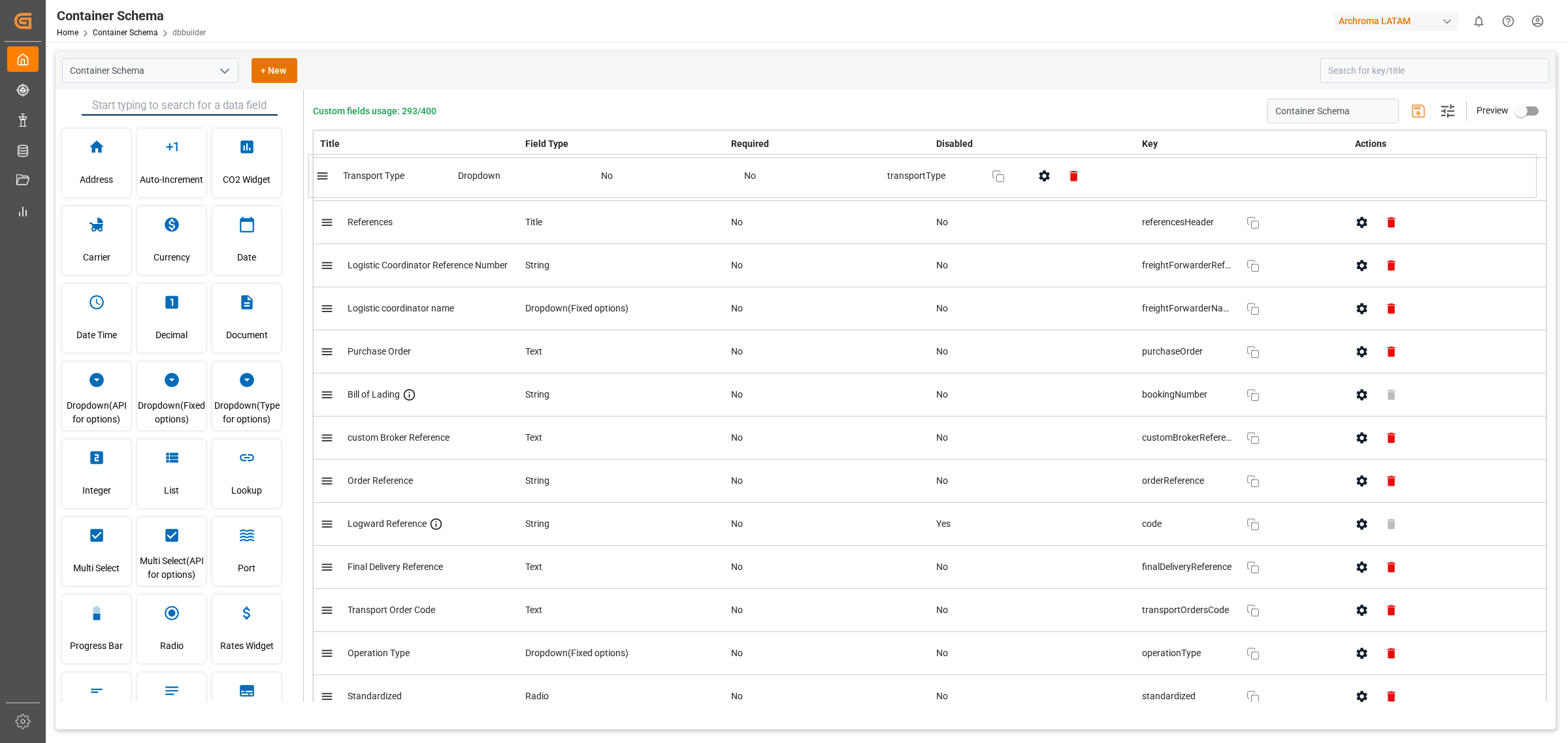
drag, startPoint x: 628, startPoint y: 279, endPoint x: 624, endPoint y: 175, distance: 104.1
click at [1402, 111] on button "Save changes" at bounding box center [1418, 111] width 32 height 32
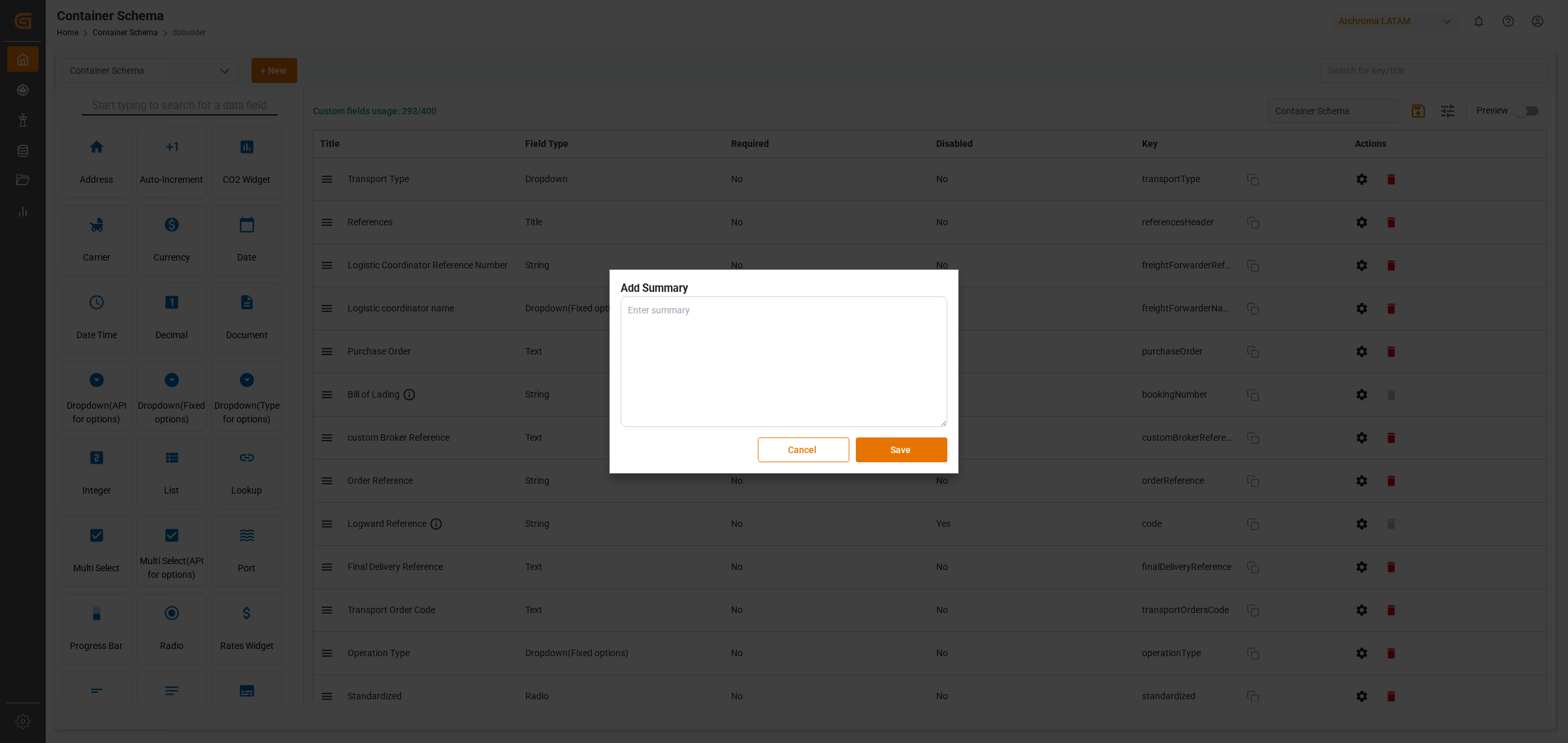
click at [903, 343] on textarea at bounding box center [784, 362] width 327 height 131
type textarea "Process Improvement"
click at [913, 449] on button "Save" at bounding box center [901, 450] width 92 height 25
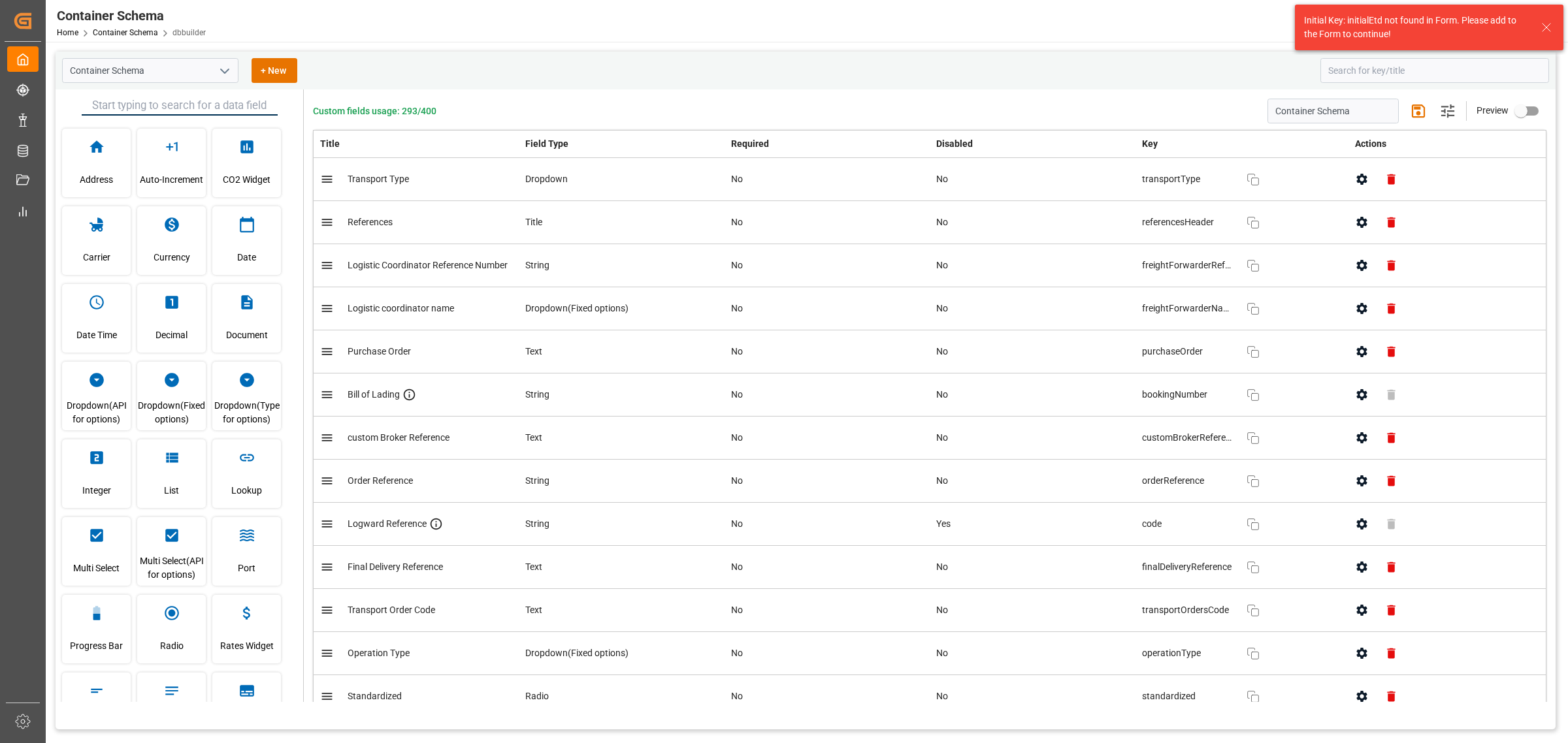
click at [1552, 21] on icon at bounding box center [1546, 27] width 15 height 15
